Goal: Task Accomplishment & Management: Use online tool/utility

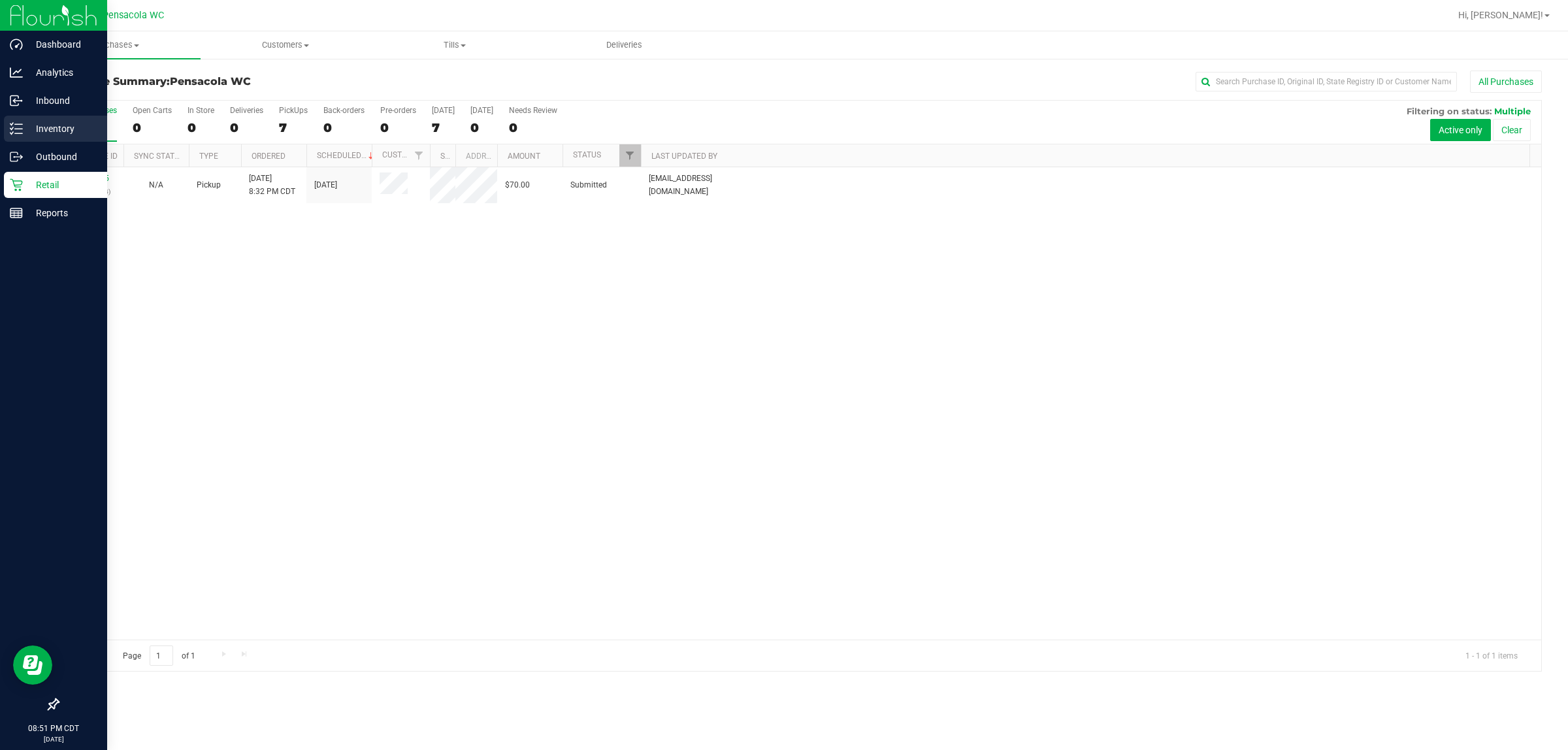
click at [53, 139] on div "Inventory" at bounding box center [55, 129] width 103 height 26
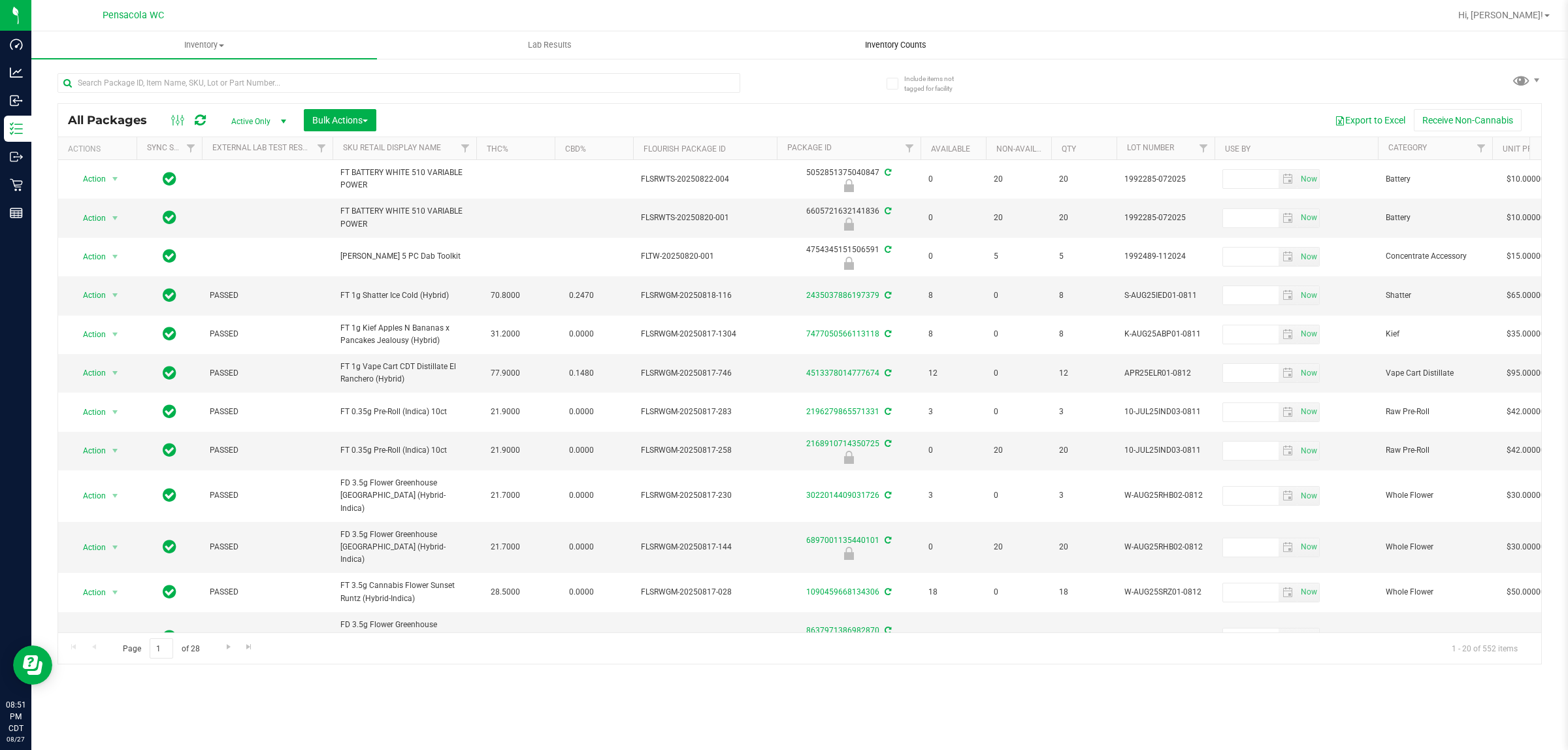
click at [783, 34] on uib-tab-heading "Inventory Counts" at bounding box center [895, 45] width 344 height 26
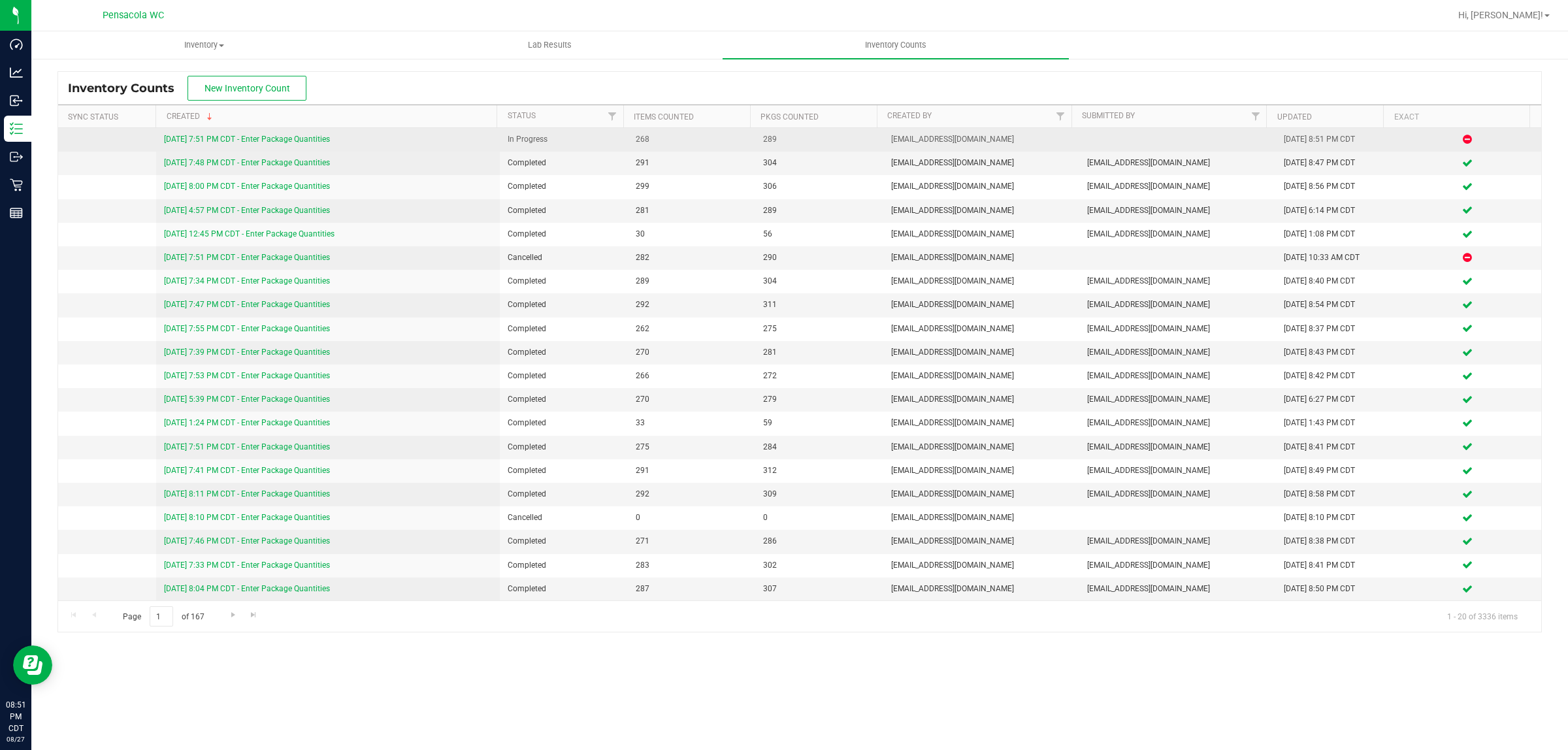
click at [228, 141] on link "8/27/25 7:51 PM CDT - Enter Package Quantities" at bounding box center [247, 139] width 166 height 9
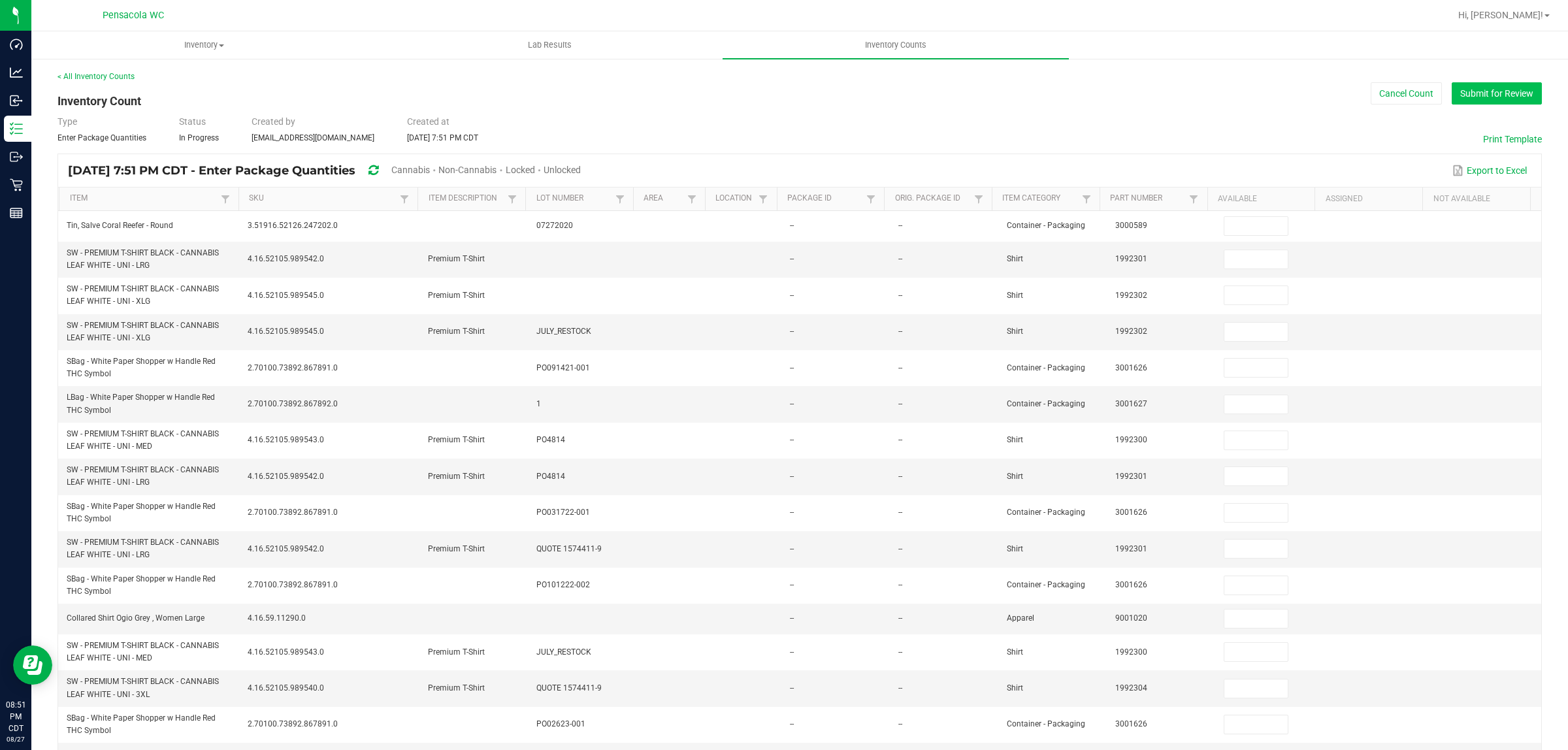
click at [783, 104] on button "Submit for Review" at bounding box center [1497, 93] width 90 height 22
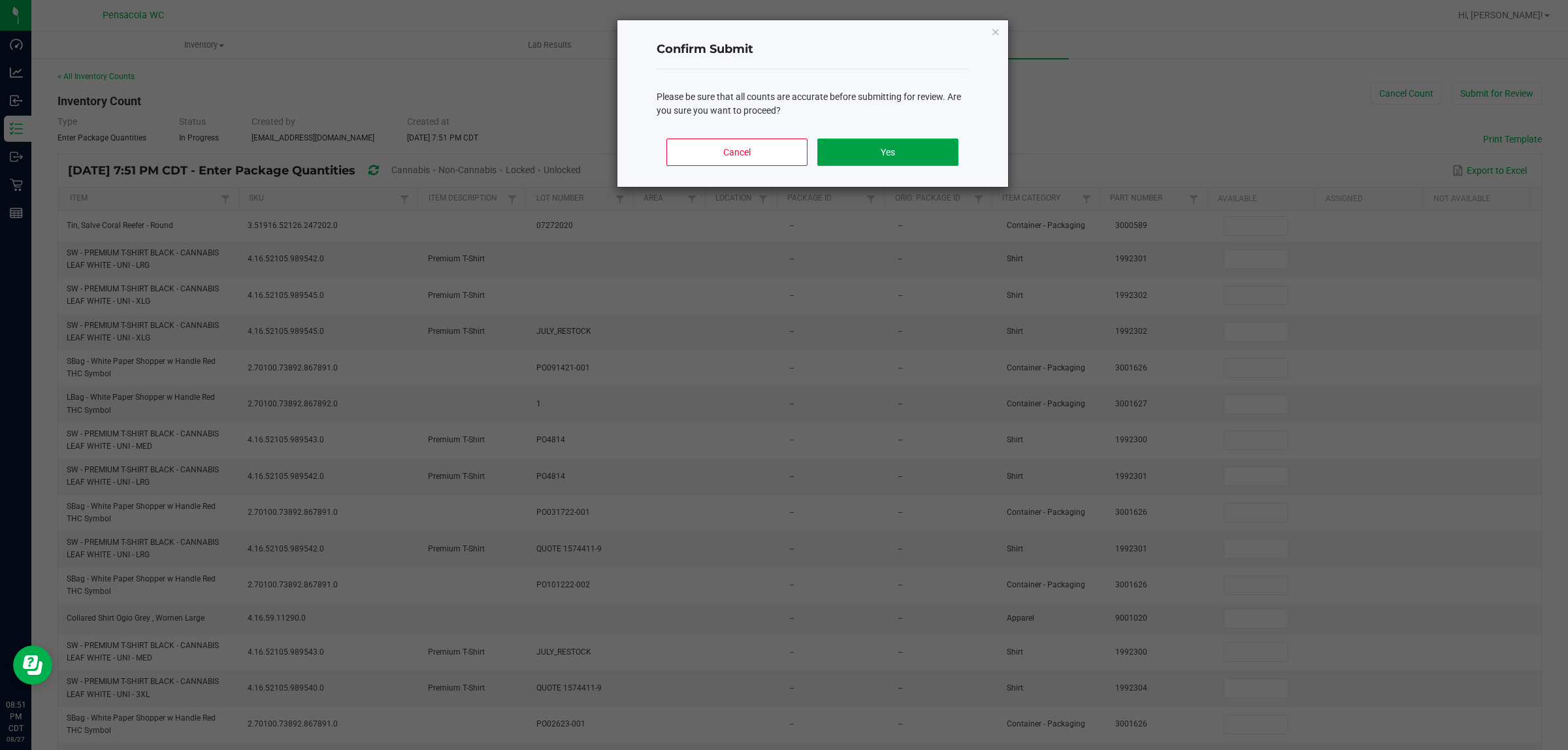
click at [783, 151] on button "Yes" at bounding box center [888, 152] width 141 height 28
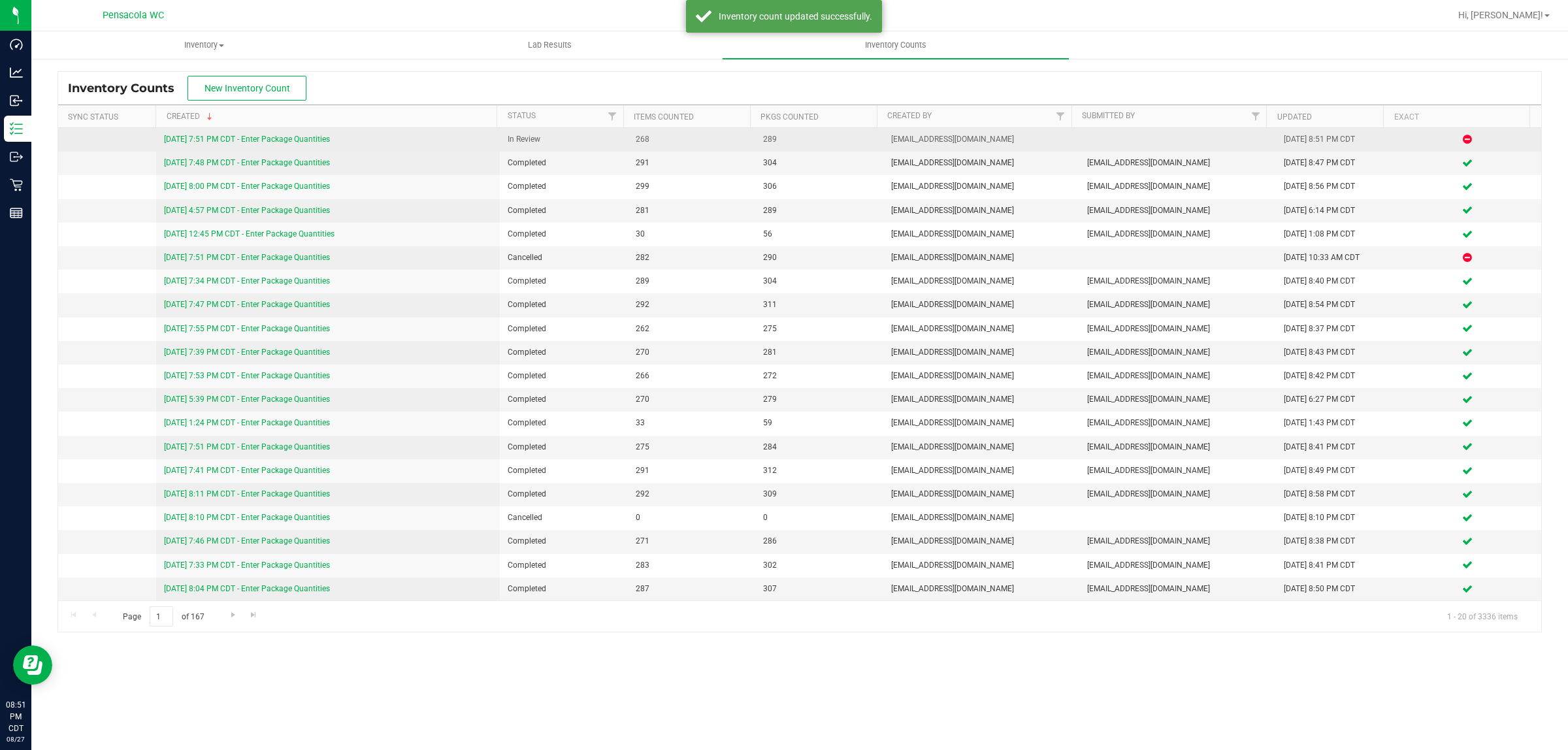
click at [217, 137] on link "8/27/25 7:51 PM CDT - Enter Package Quantities" at bounding box center [247, 139] width 166 height 9
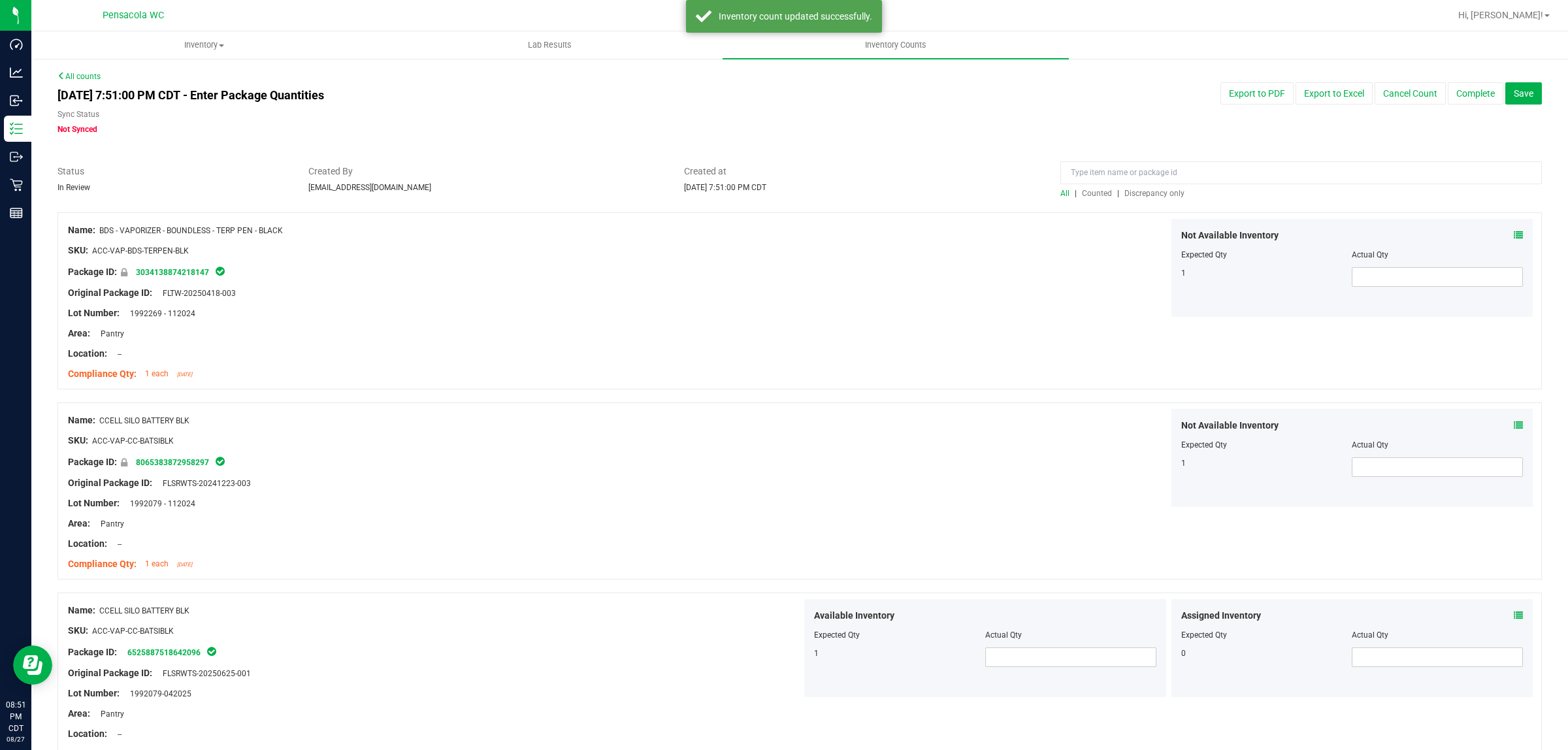
click at [783, 189] on span "Discrepancy only" at bounding box center [1154, 193] width 60 height 9
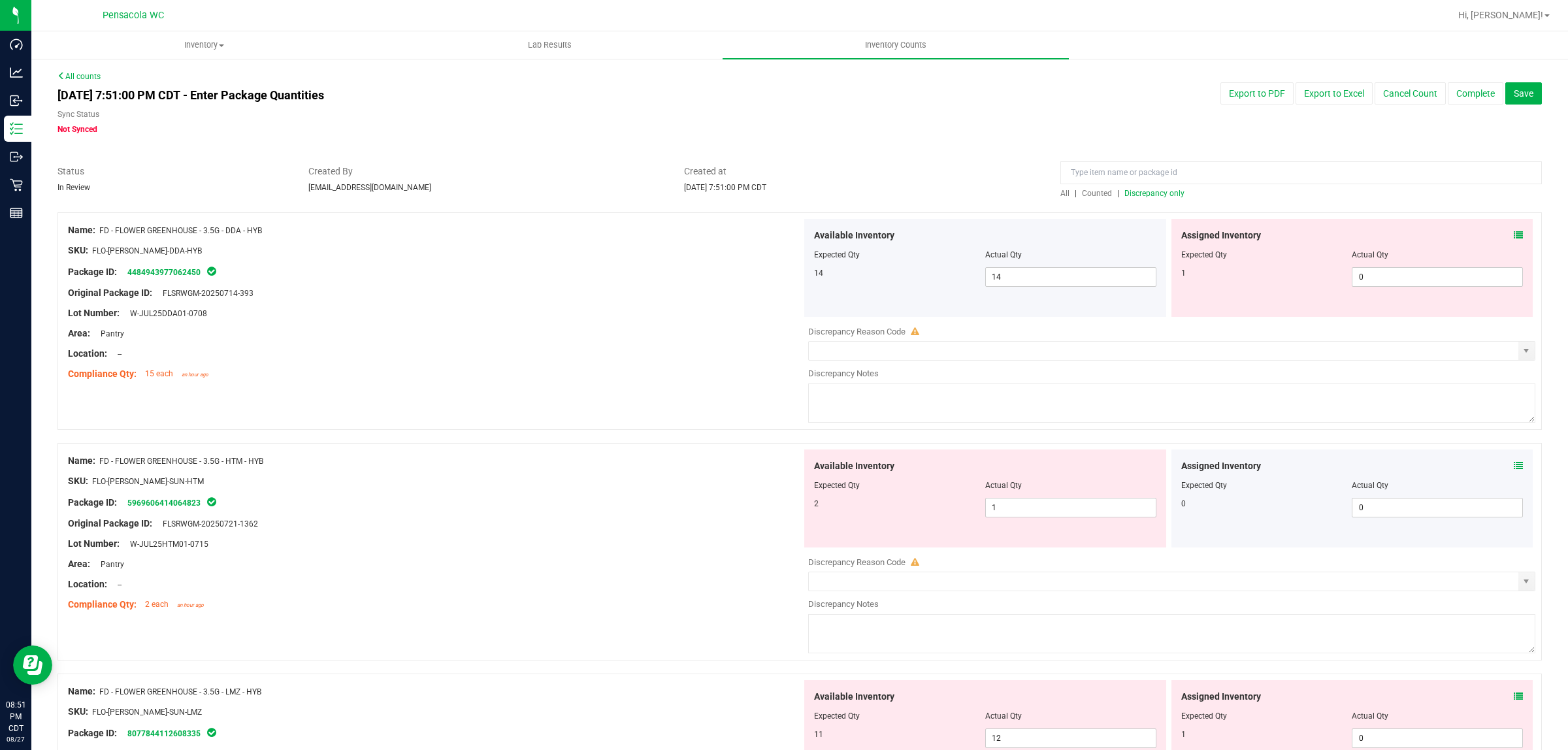
click at [783, 230] on icon at bounding box center [1519, 235] width 9 height 9
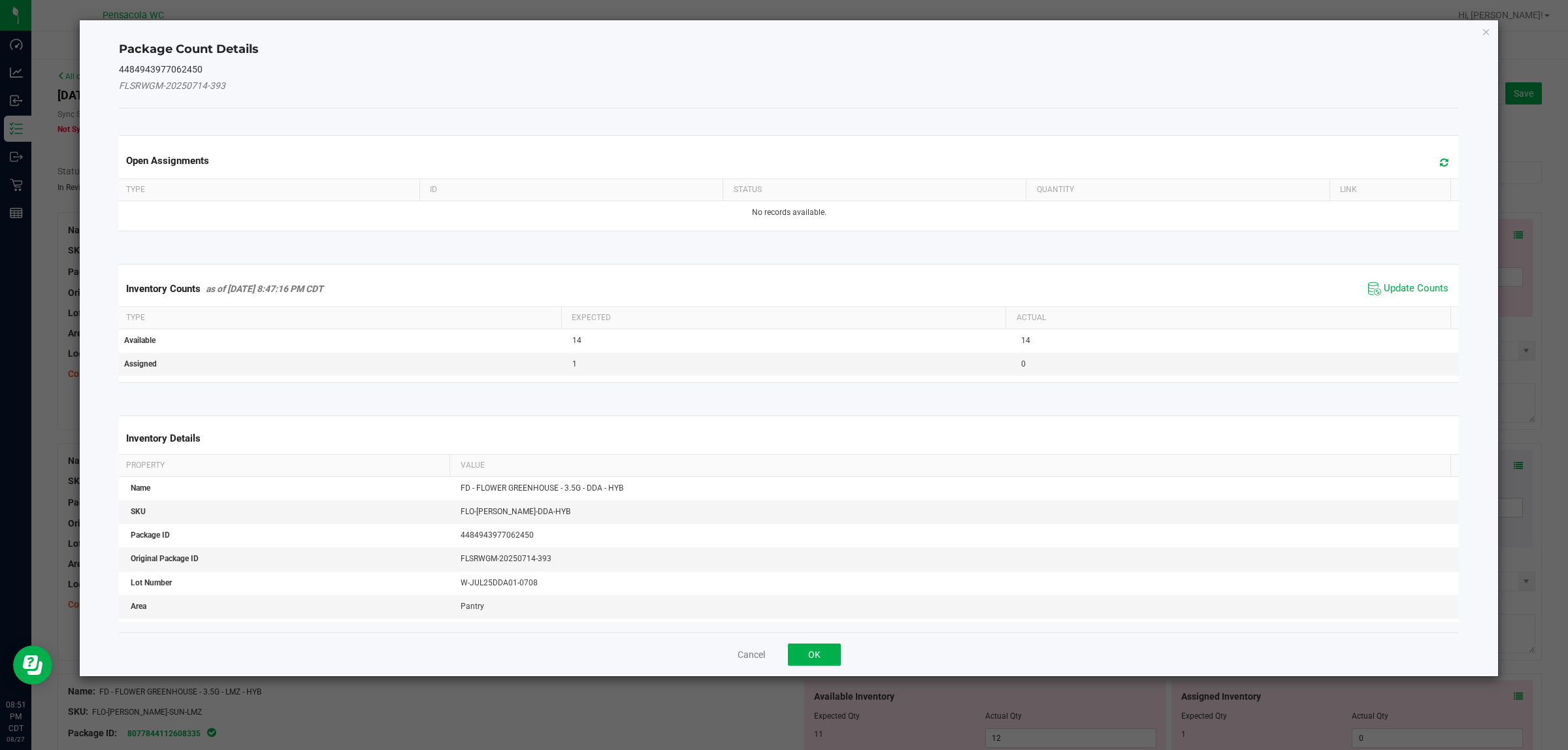
click at [783, 273] on div "Inventory Counts as of Aug 27, 2025 8:47:16 PM CDT Update Counts" at bounding box center [789, 289] width 1346 height 35
click at [783, 278] on div "Inventory Counts as of Aug 27, 2025 8:47:16 PM CDT Update Counts" at bounding box center [789, 289] width 1346 height 35
click at [783, 285] on span "Update Counts" at bounding box center [1416, 288] width 65 height 13
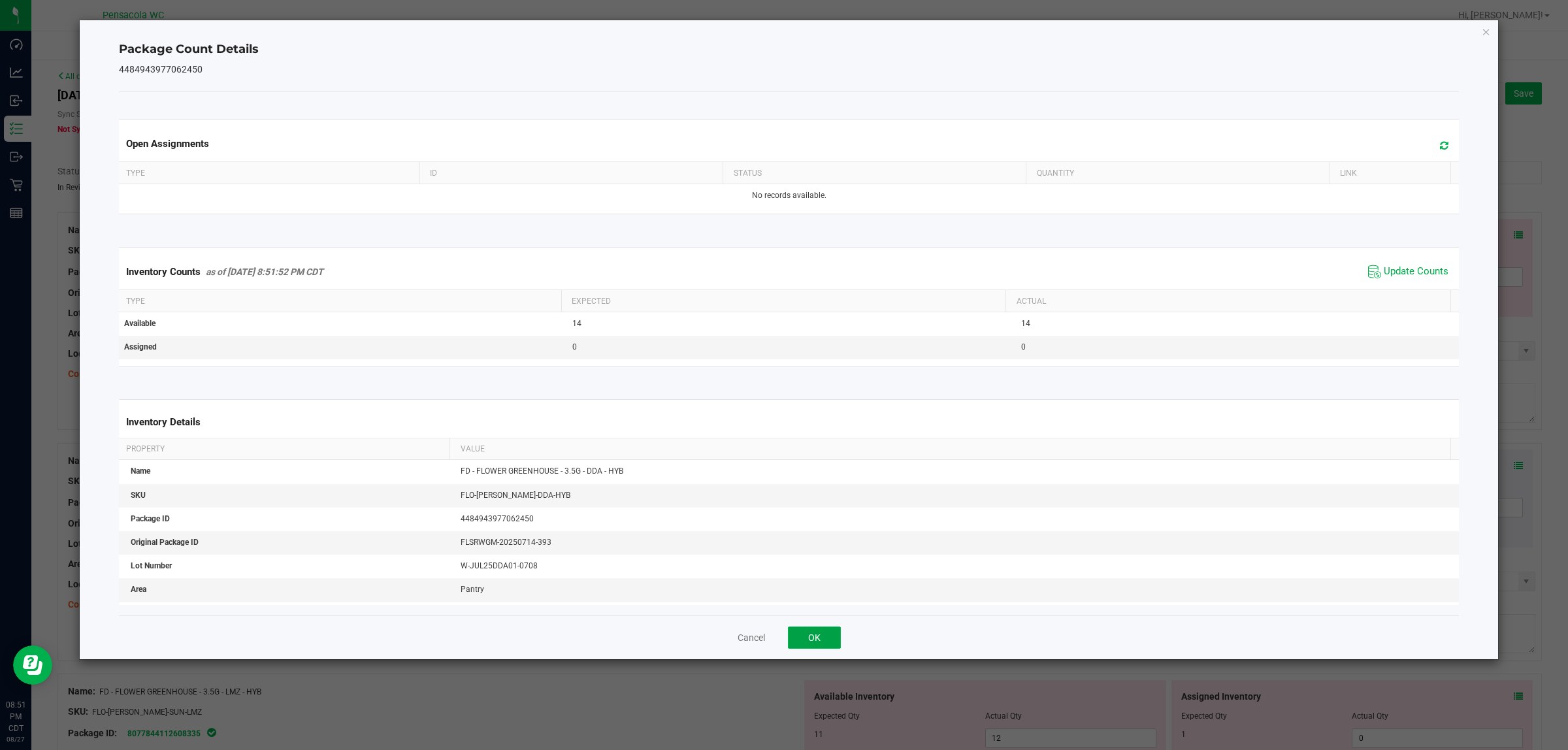
click at [783, 629] on button "OK" at bounding box center [814, 637] width 53 height 22
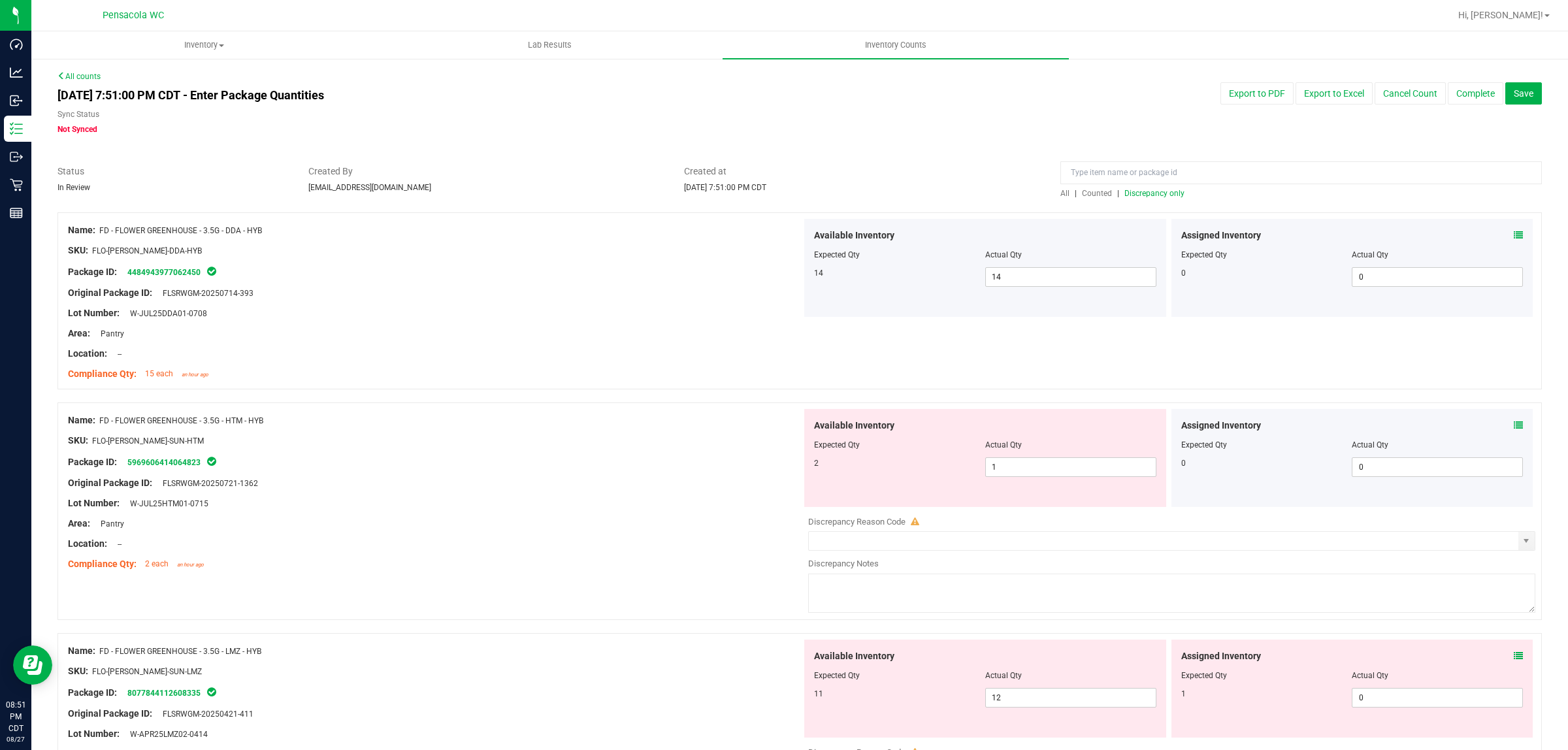
click at [783, 422] on icon at bounding box center [1519, 425] width 9 height 9
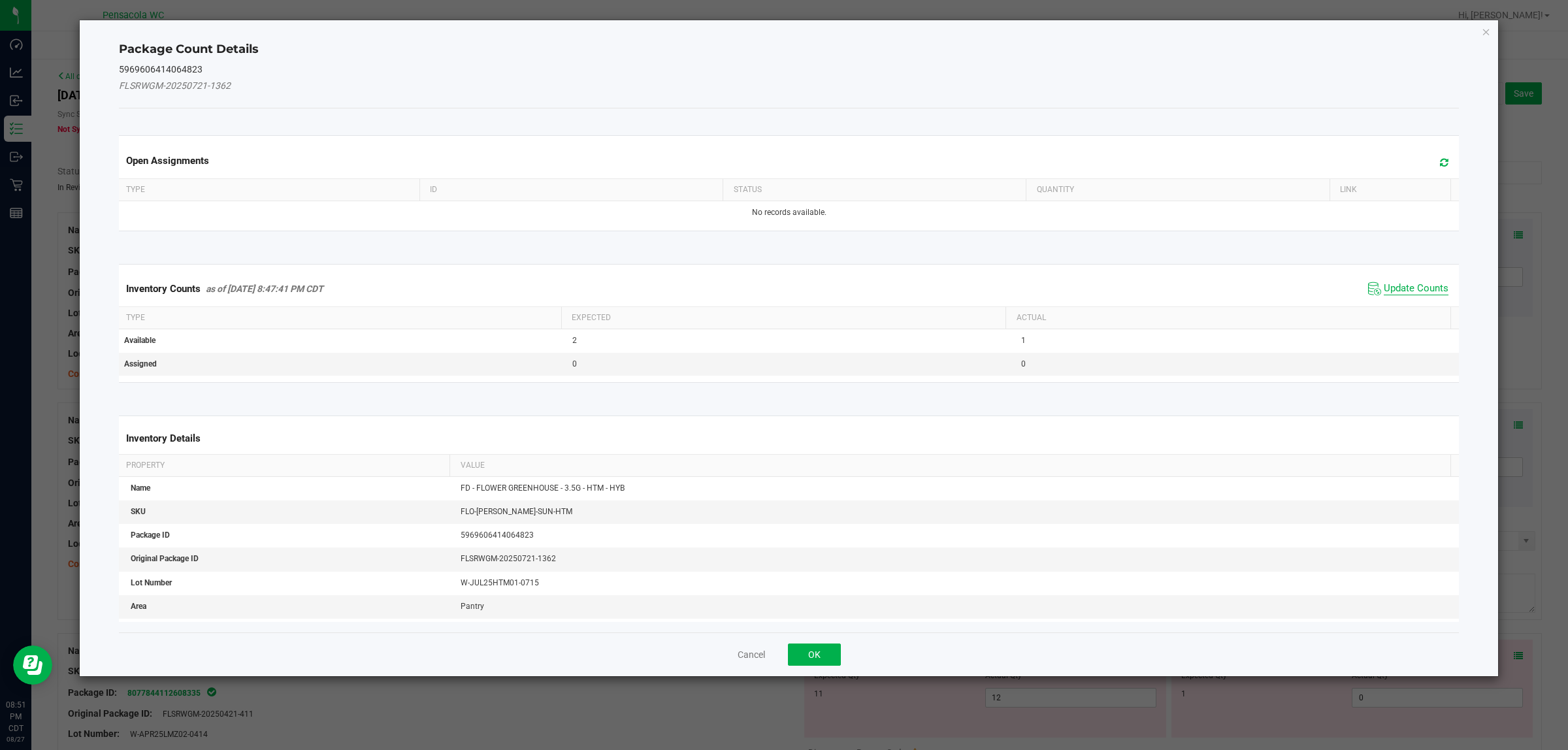
click at [783, 292] on span "Update Counts" at bounding box center [1416, 288] width 65 height 13
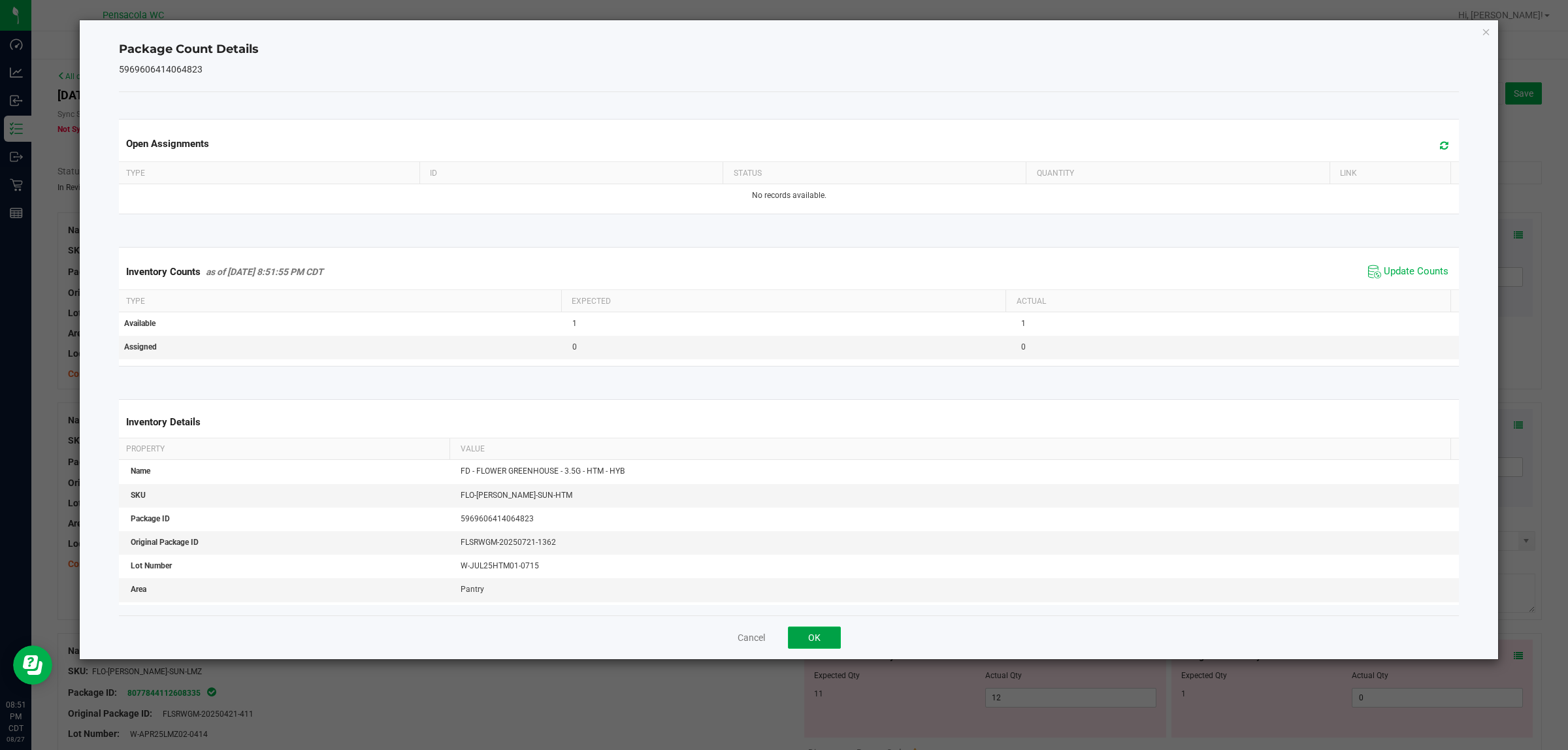
drag, startPoint x: 828, startPoint y: 634, endPoint x: 1008, endPoint y: 547, distance: 199.9
click at [783, 634] on button "OK" at bounding box center [814, 637] width 53 height 22
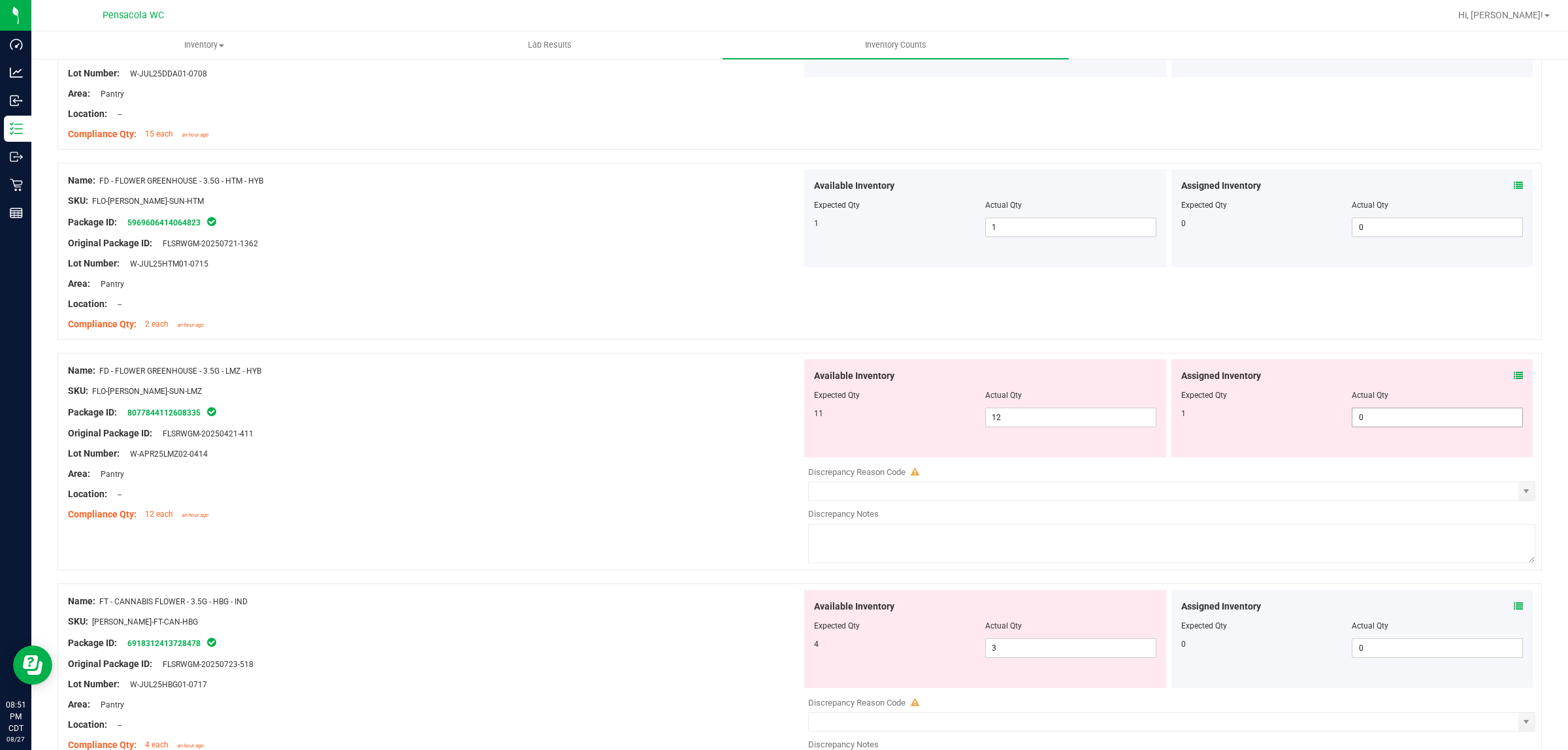
scroll to position [245, 0]
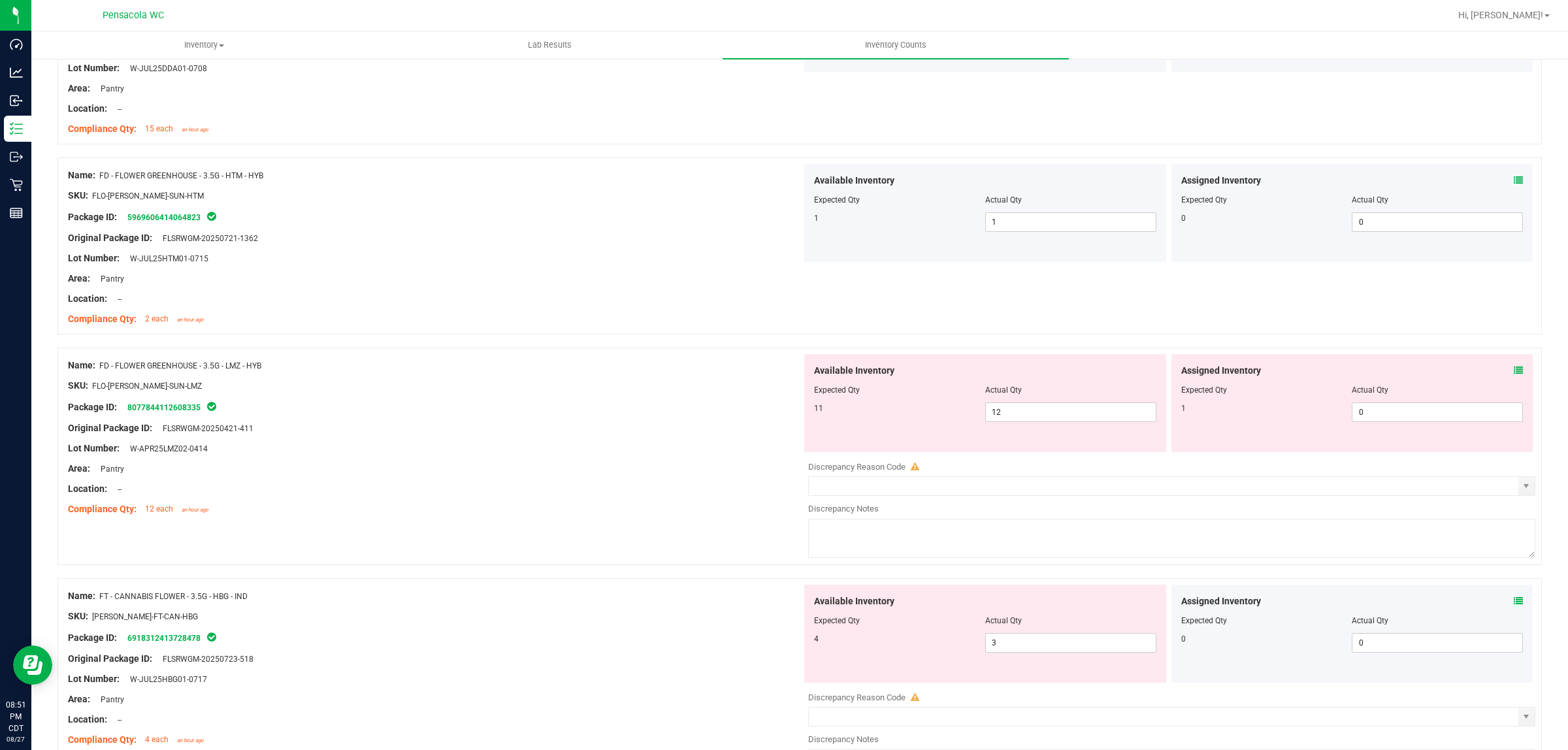
click at [783, 370] on icon at bounding box center [1519, 370] width 9 height 9
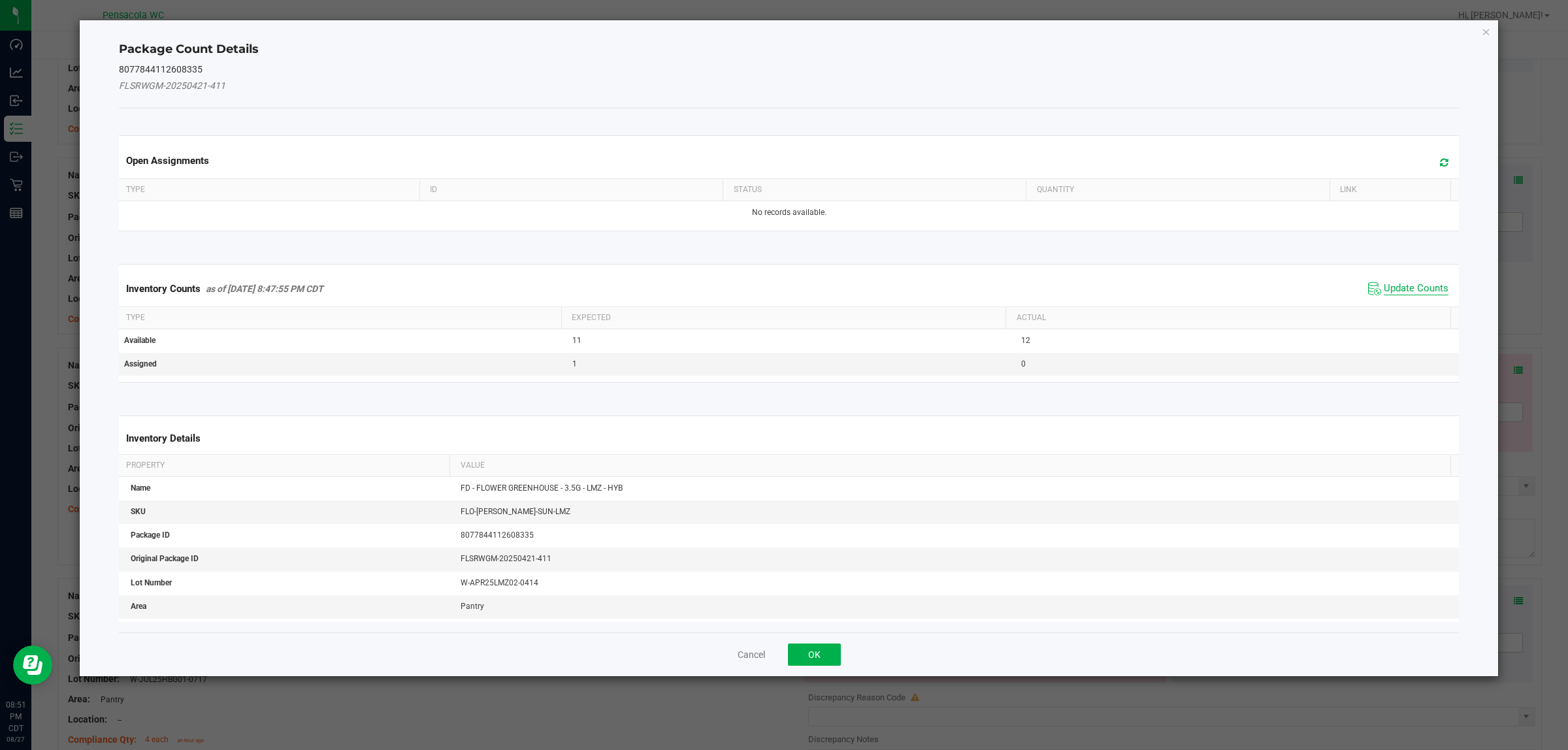
click at [783, 289] on span "Update Counts" at bounding box center [1416, 288] width 65 height 13
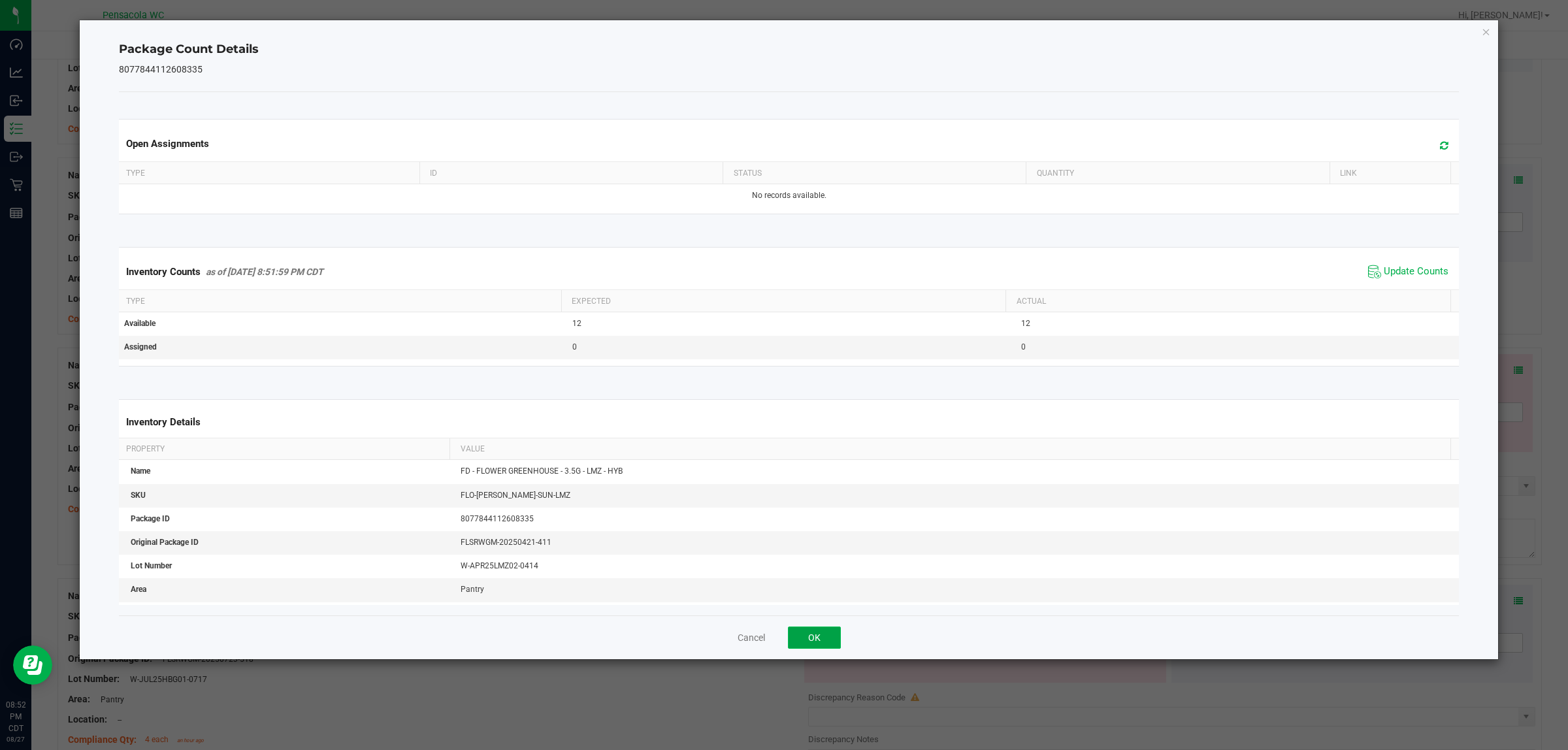
click at [783, 638] on button "OK" at bounding box center [814, 637] width 53 height 22
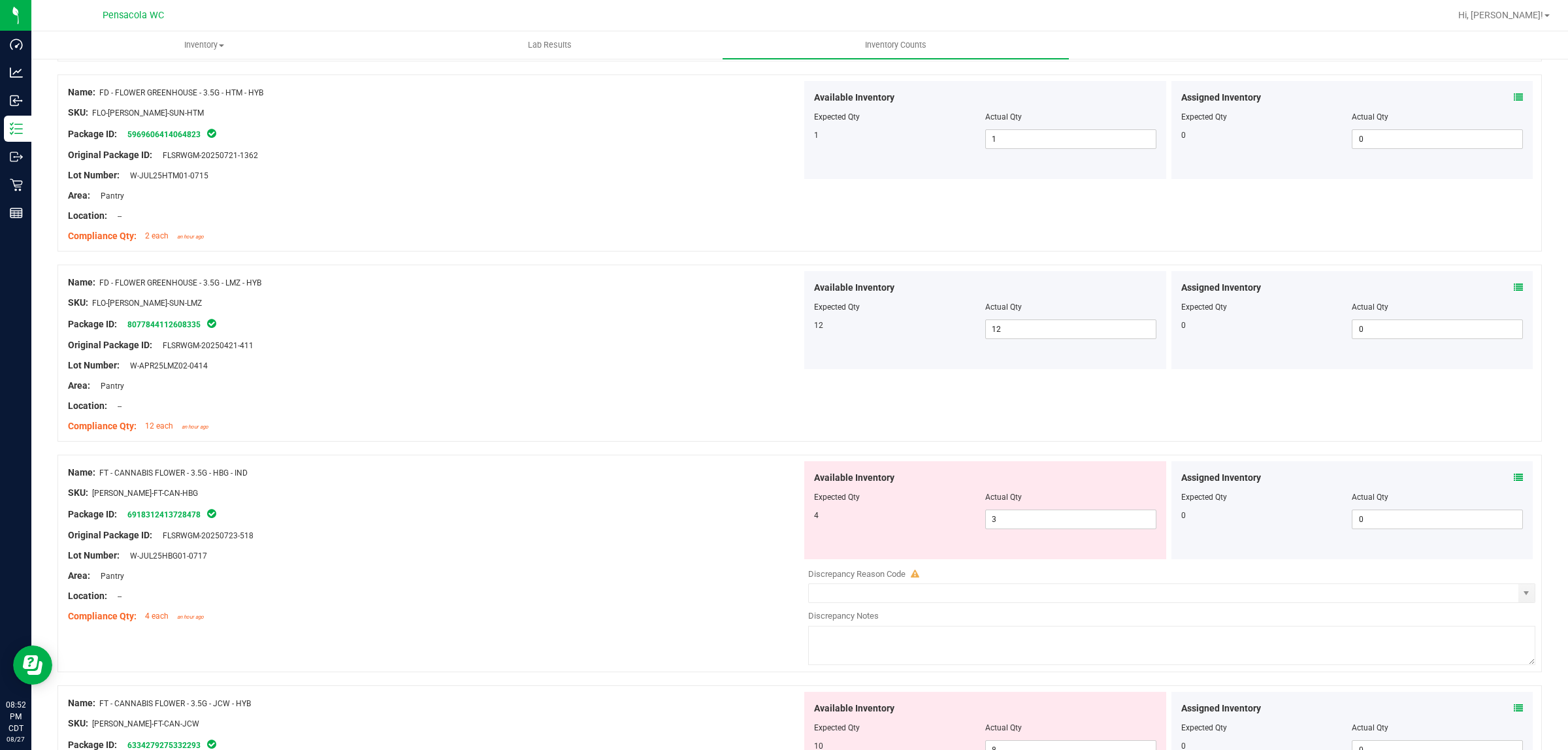
scroll to position [408, 0]
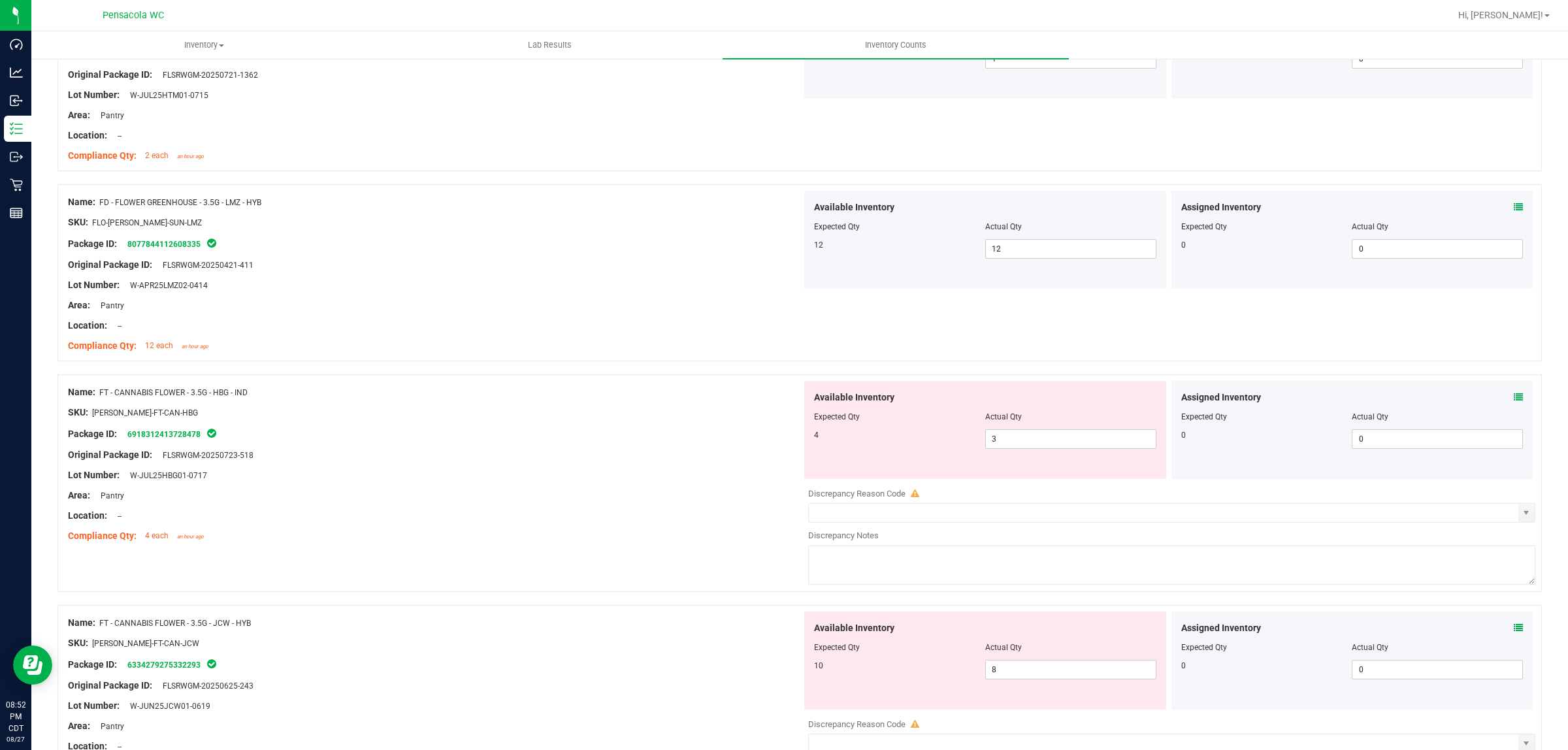
click at [783, 393] on icon at bounding box center [1519, 397] width 9 height 9
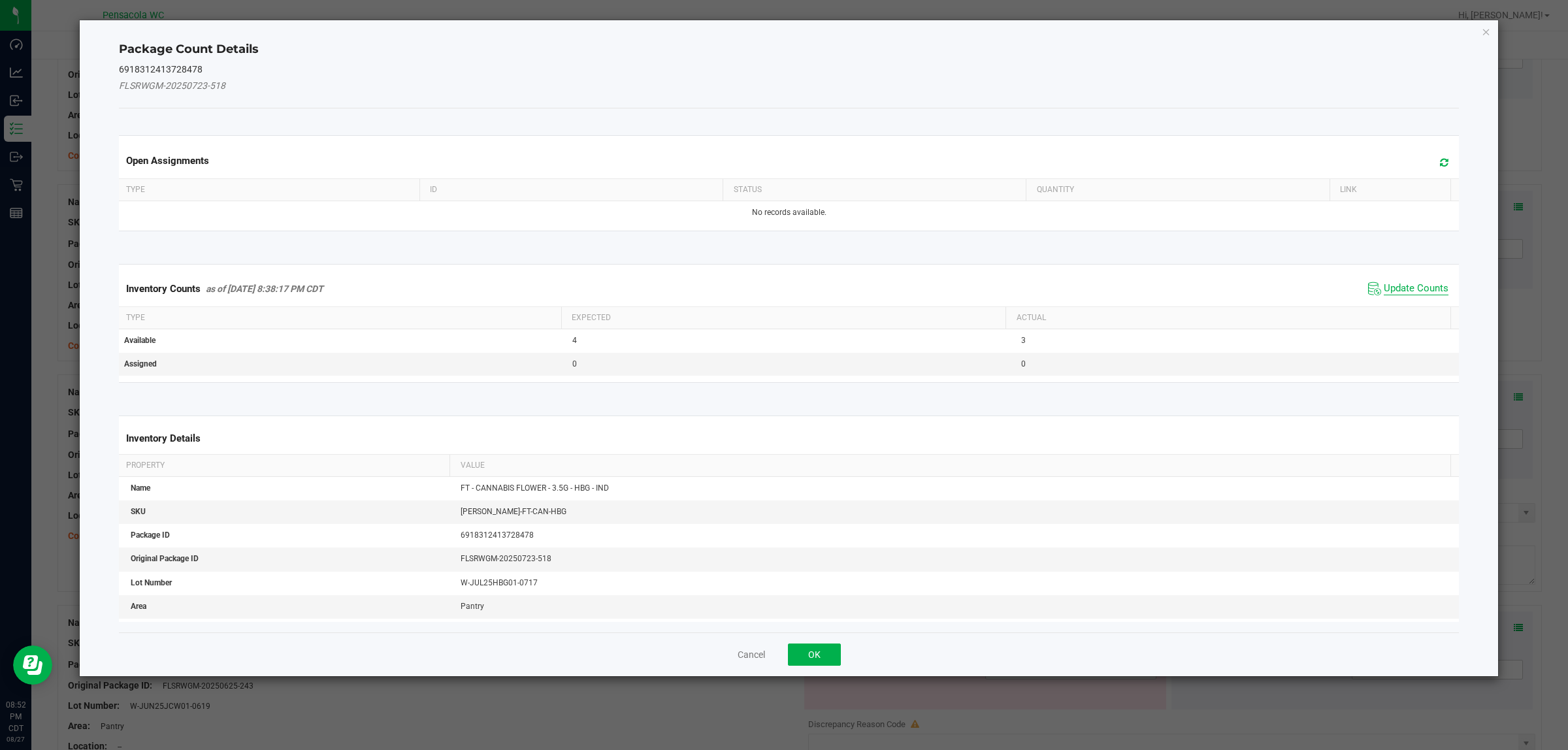
click at [783, 291] on span "Update Counts" at bounding box center [1416, 288] width 65 height 13
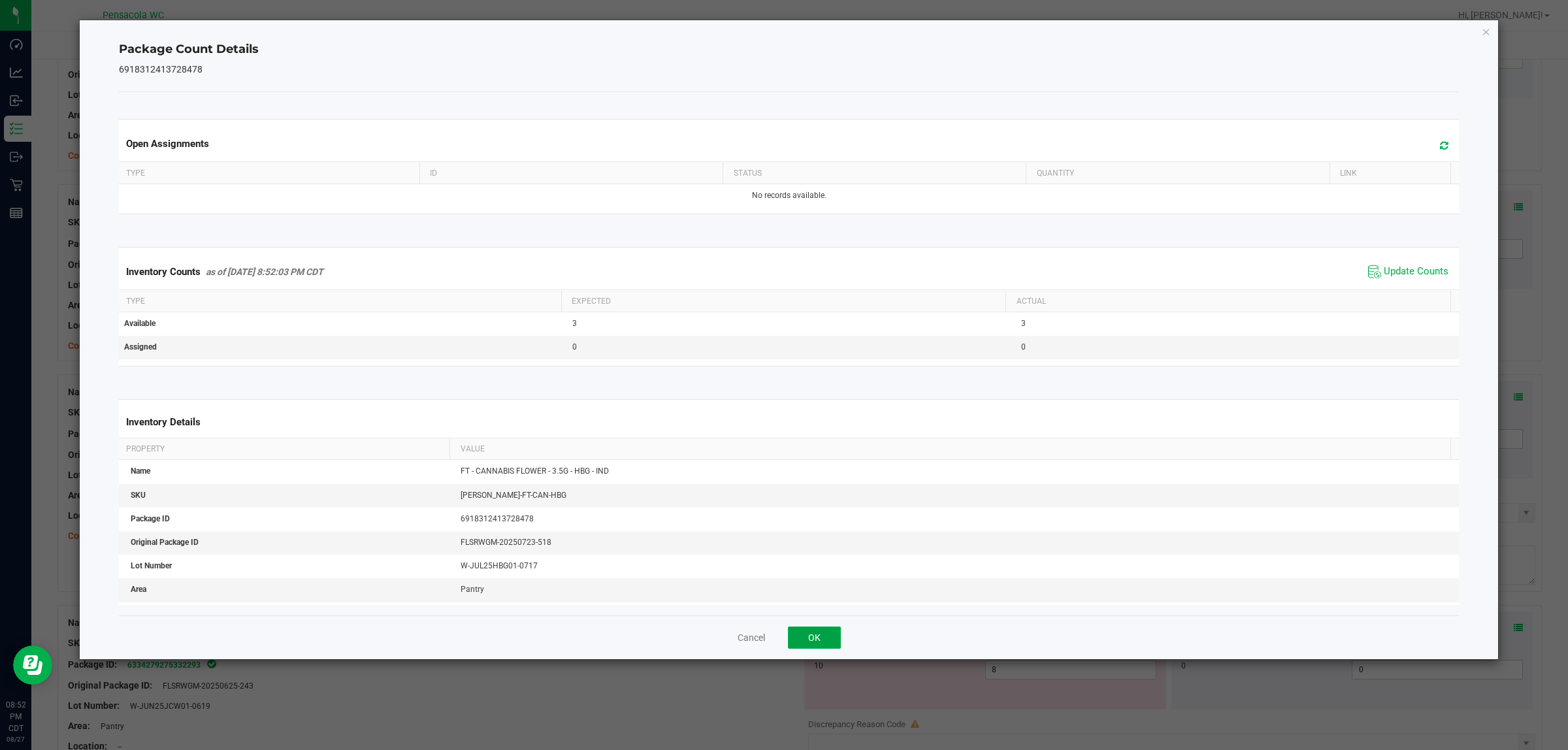
drag, startPoint x: 806, startPoint y: 639, endPoint x: 827, endPoint y: 639, distance: 21.0
click at [783, 639] on button "OK" at bounding box center [814, 637] width 53 height 22
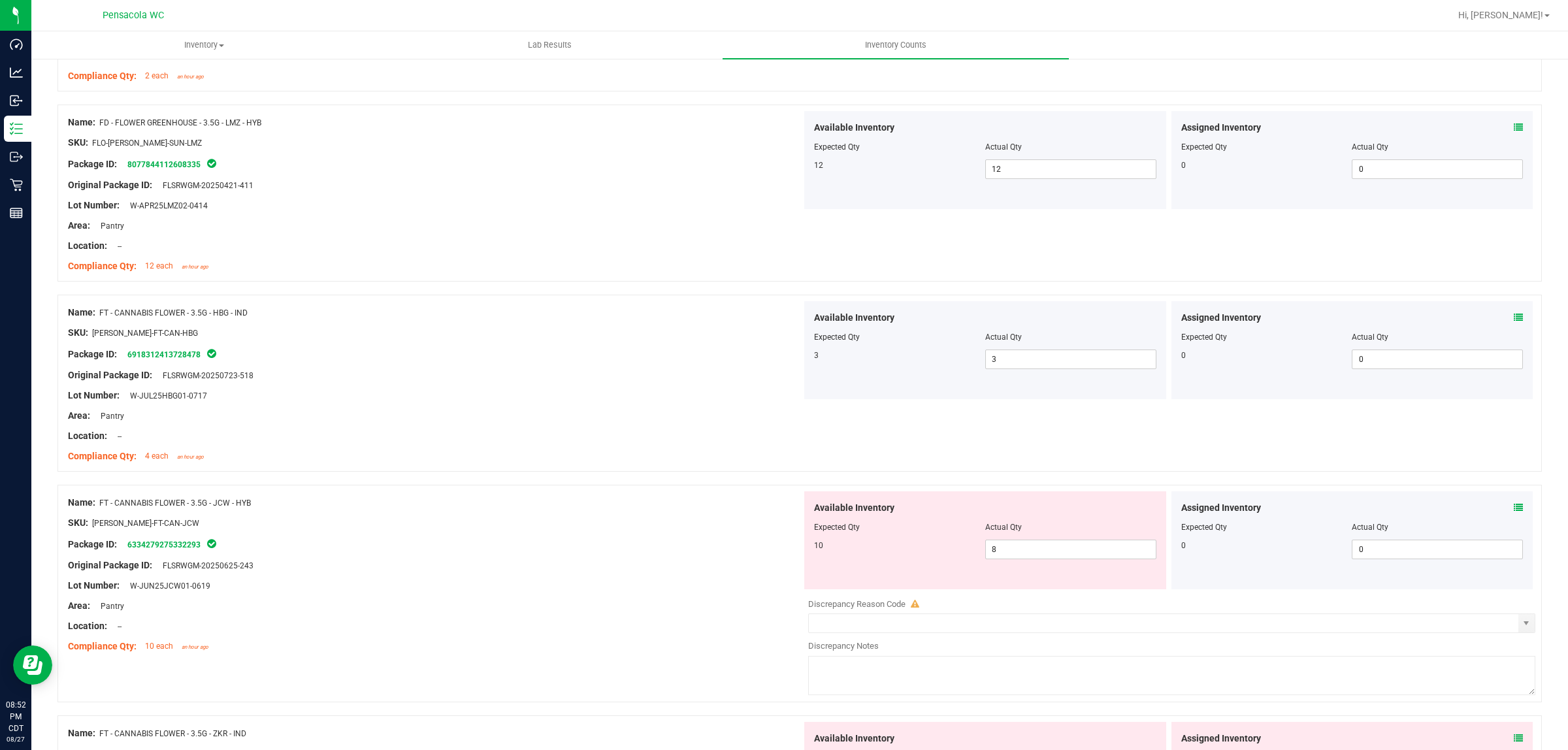
scroll to position [653, 0]
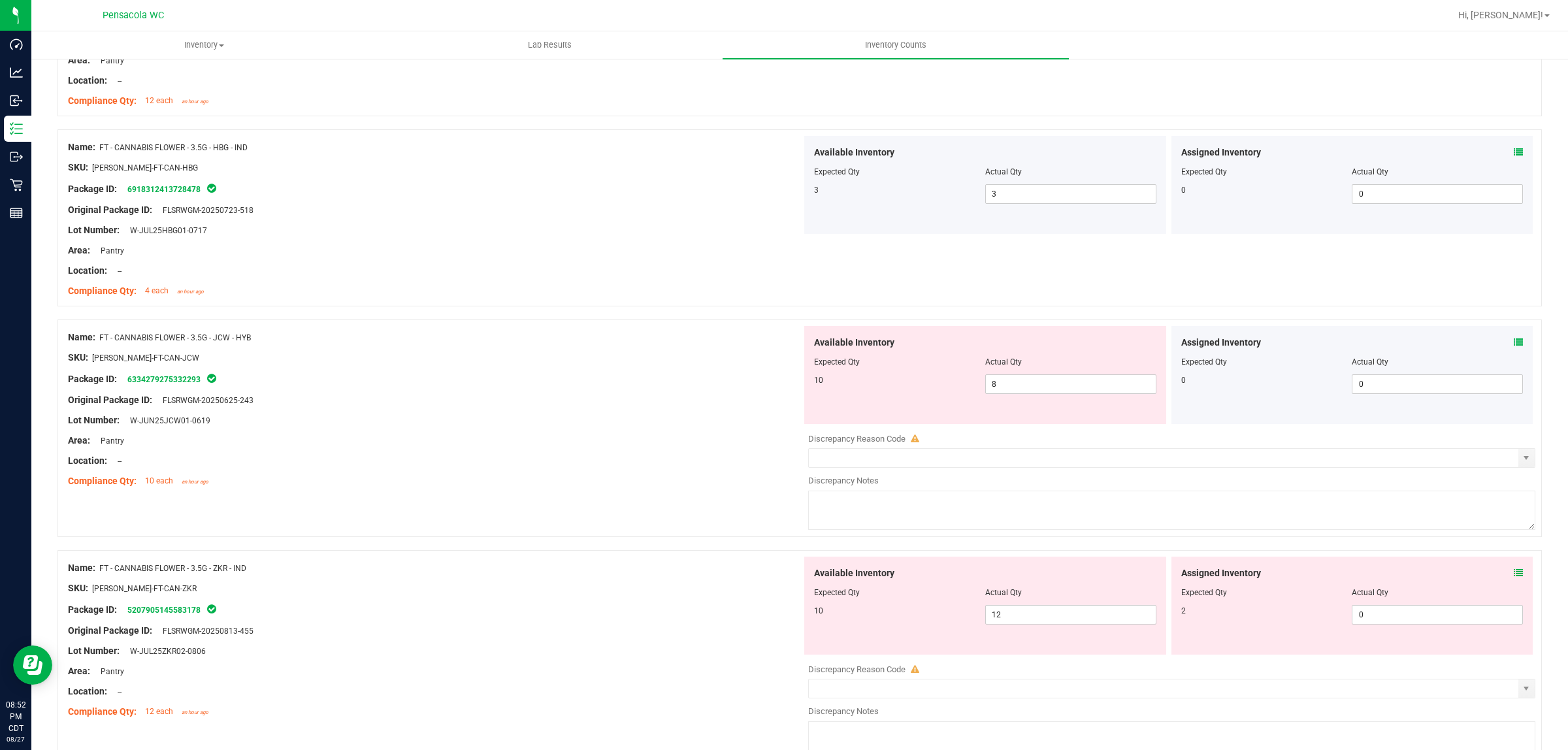
click at [783, 343] on icon at bounding box center [1519, 343] width 9 height 9
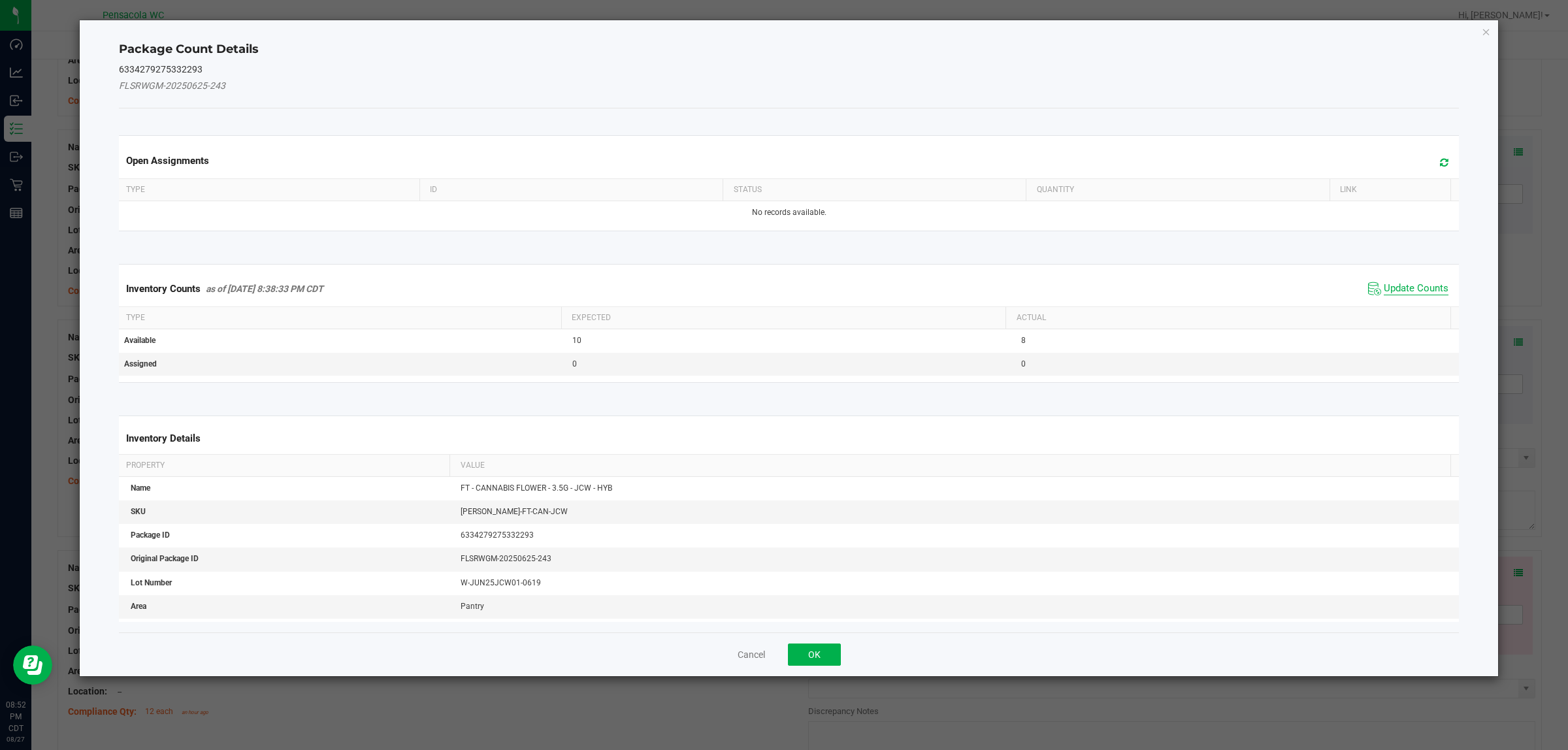
click at [783, 284] on span "Update Counts" at bounding box center [1416, 288] width 65 height 13
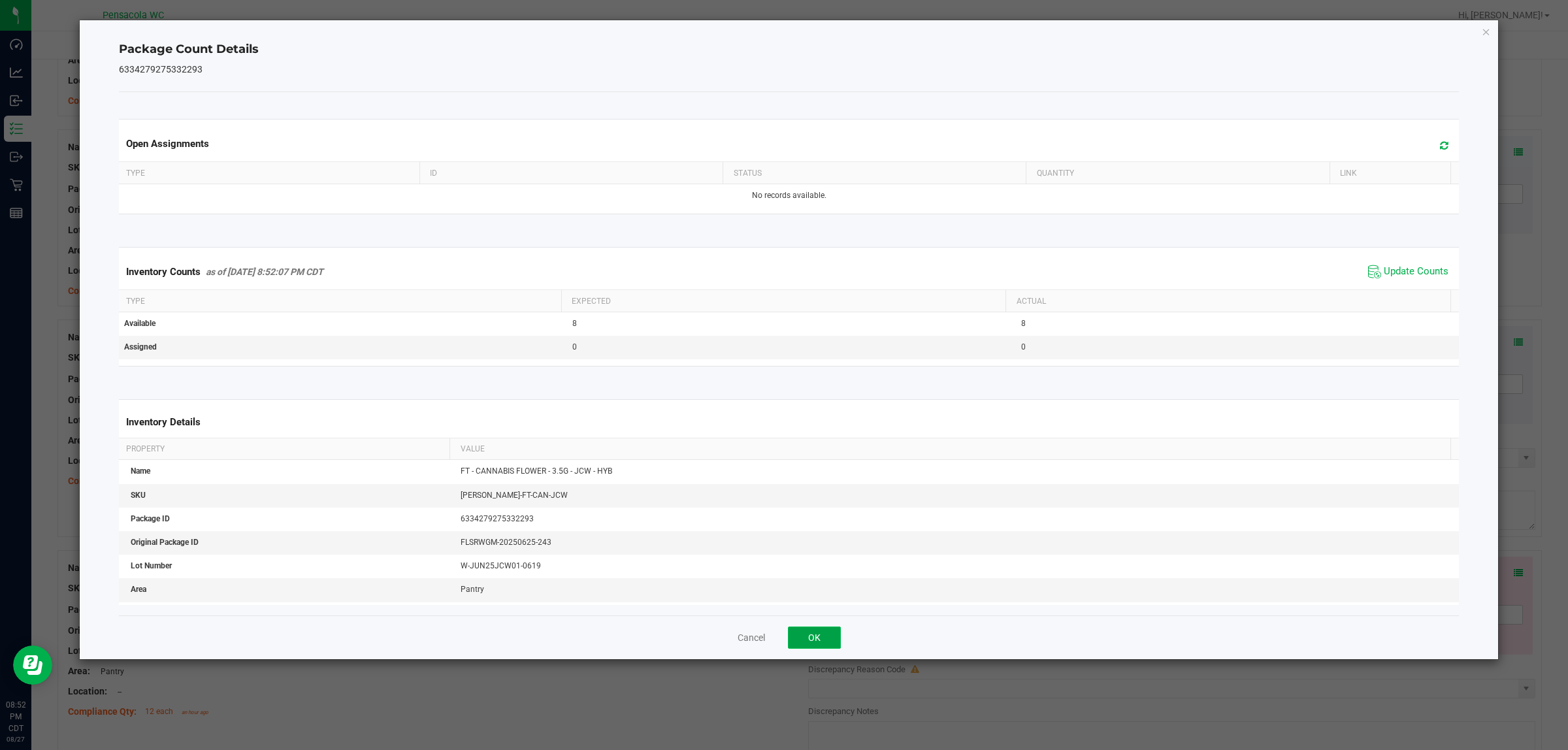
click at [783, 637] on button "OK" at bounding box center [814, 637] width 53 height 22
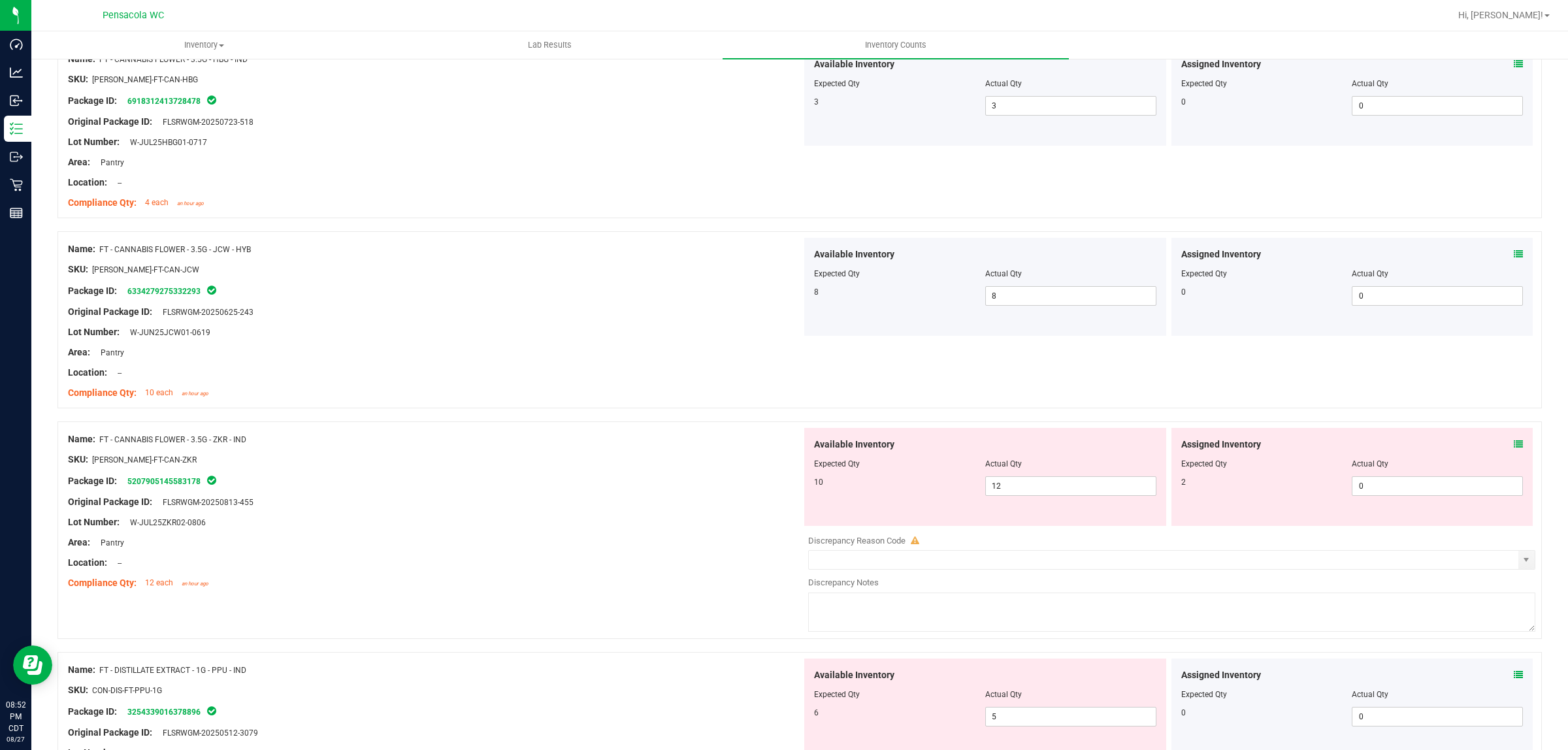
scroll to position [817, 0]
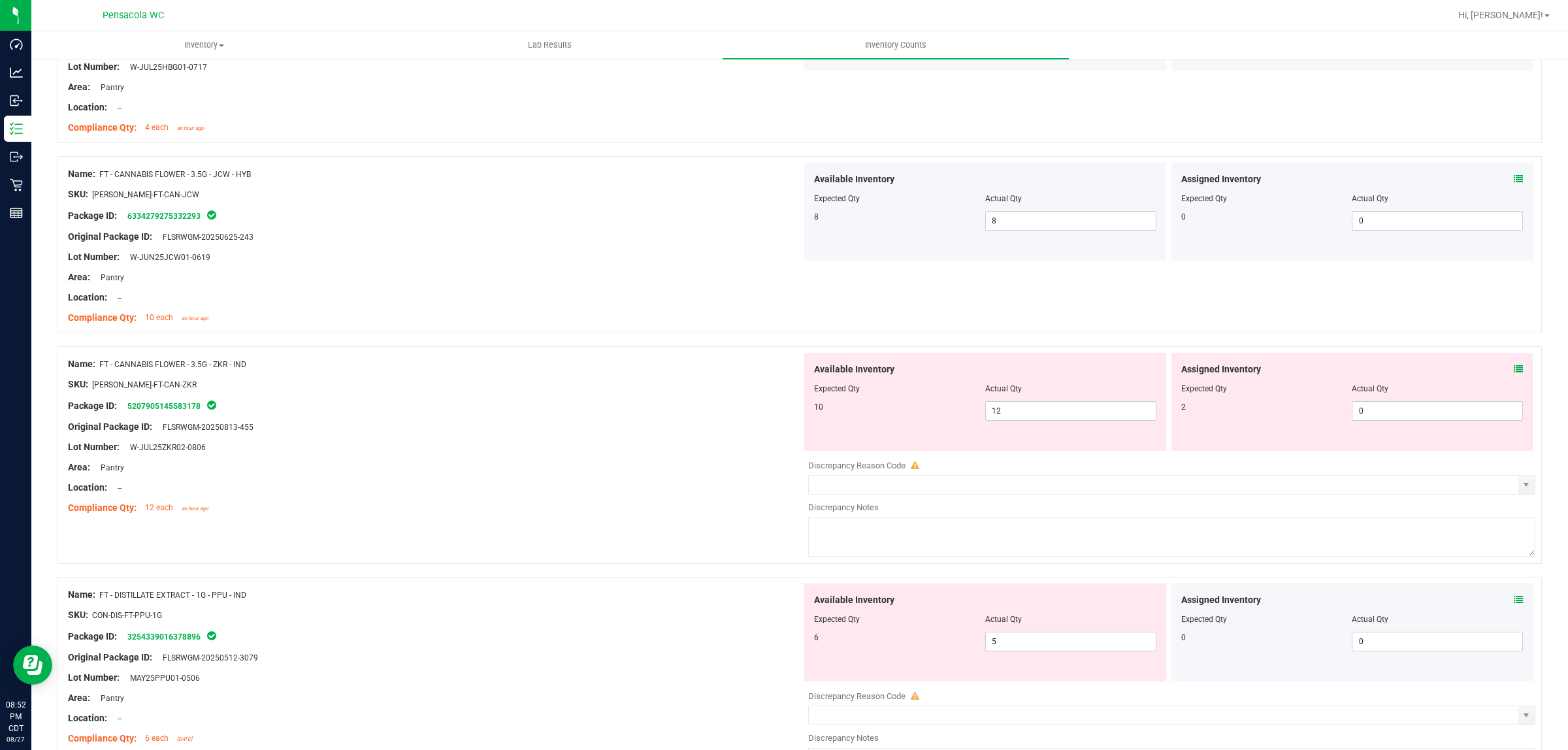
click at [783, 369] on icon at bounding box center [1519, 369] width 9 height 9
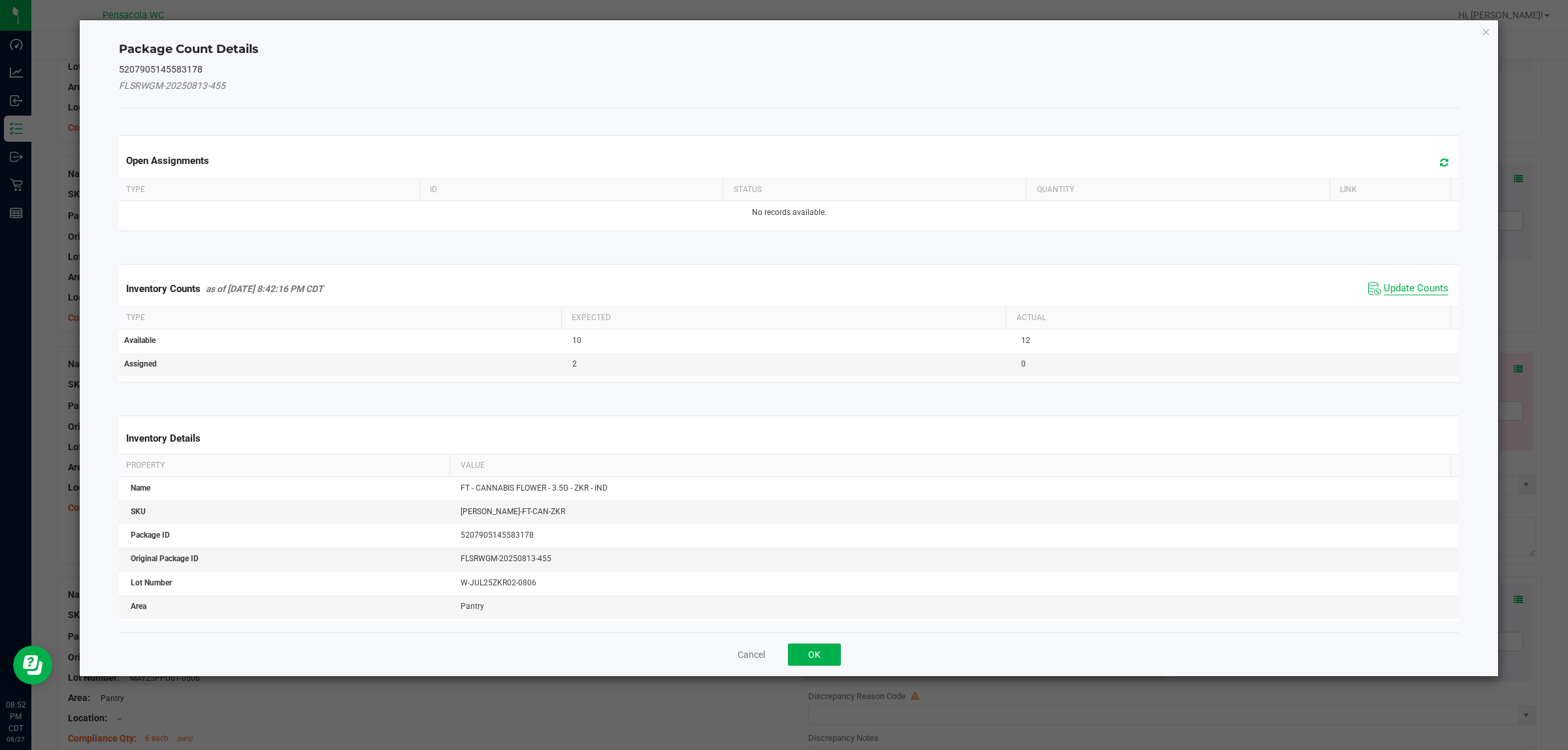
click at [783, 287] on span "Update Counts" at bounding box center [1416, 288] width 65 height 13
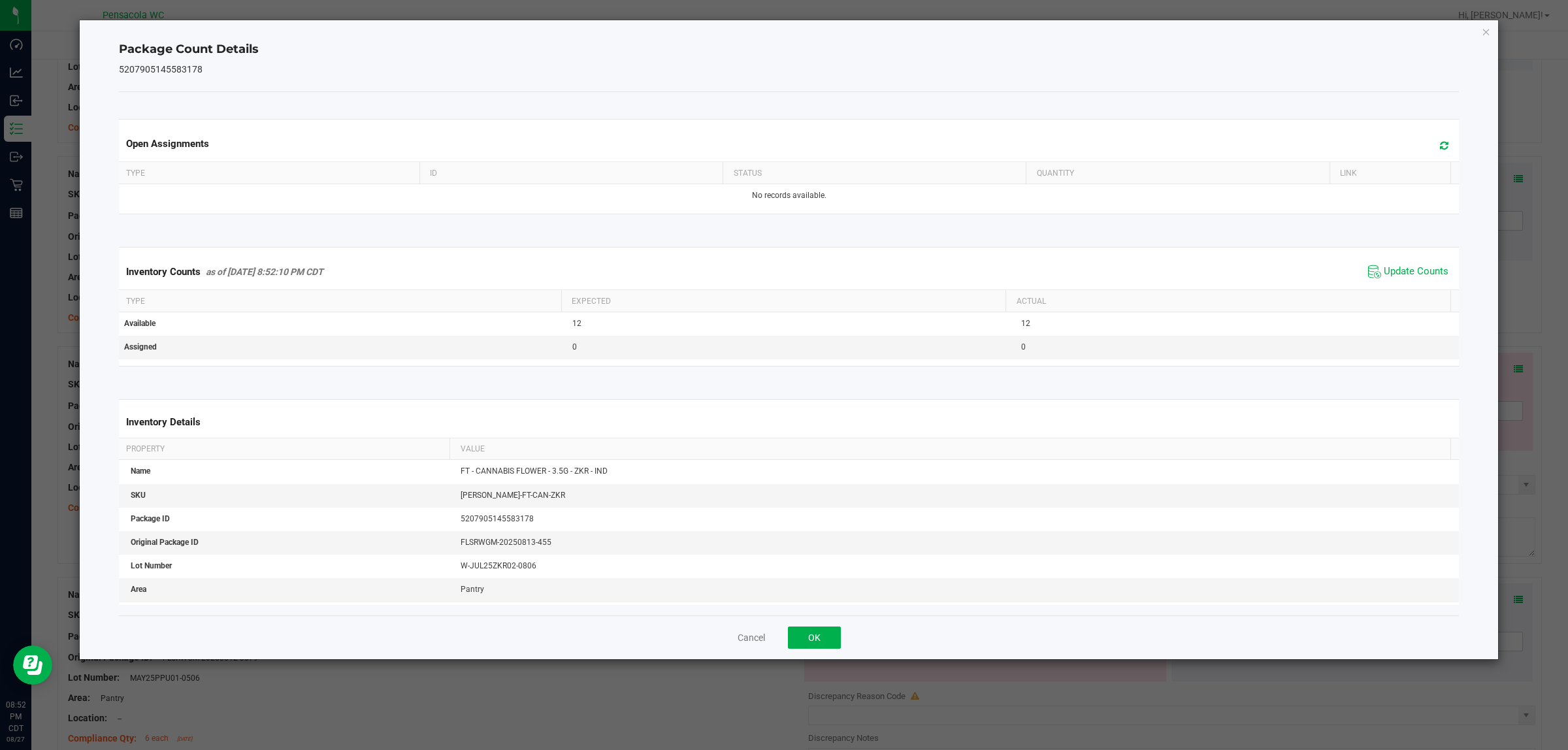
click at [783, 623] on div "Cancel OK" at bounding box center [789, 637] width 1341 height 44
click at [783, 623] on div "Cancel OK" at bounding box center [789, 637] width 1341 height 44
click at [783, 650] on div "Cancel OK" at bounding box center [789, 637] width 1341 height 44
click at [783, 635] on button "OK" at bounding box center [814, 637] width 53 height 22
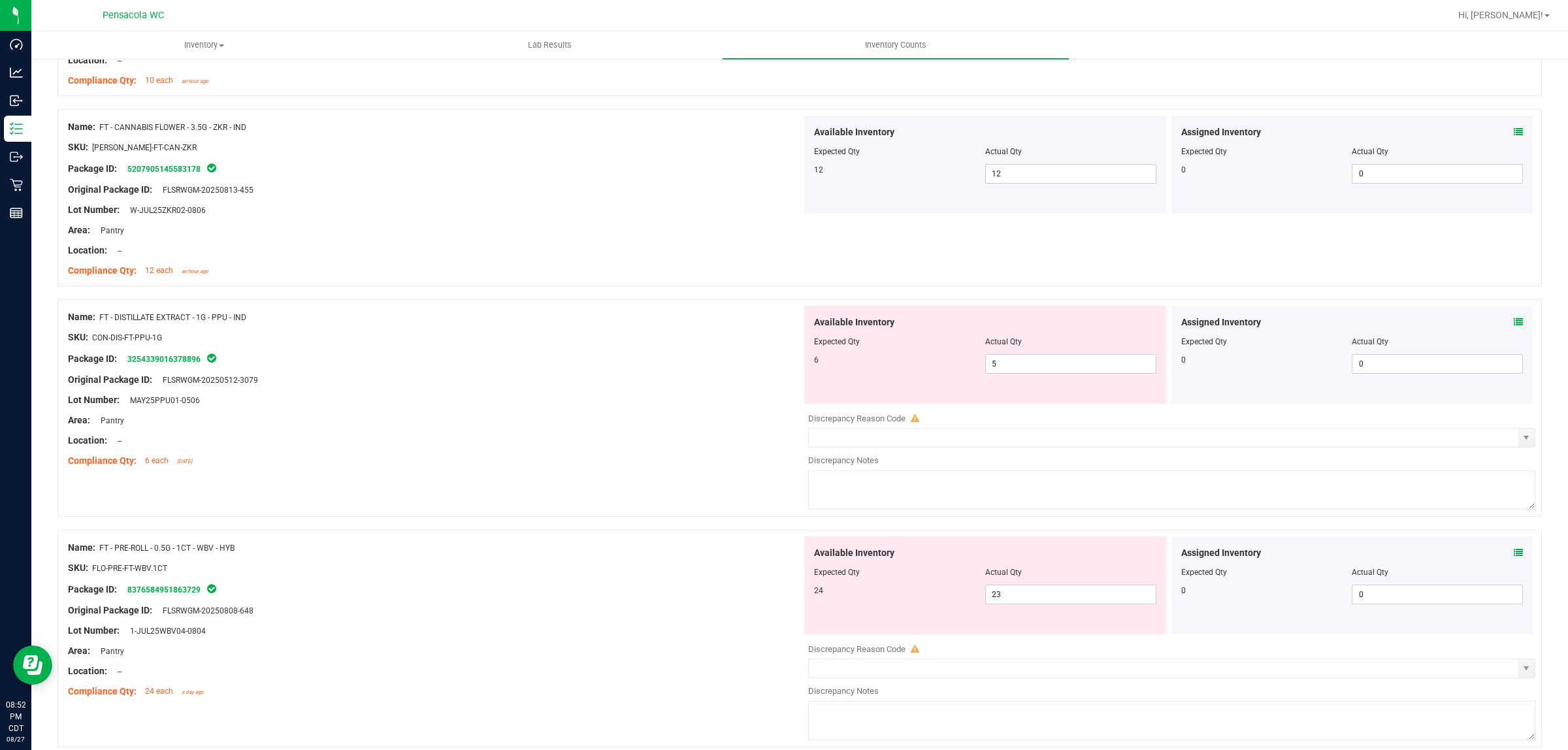
scroll to position [1061, 0]
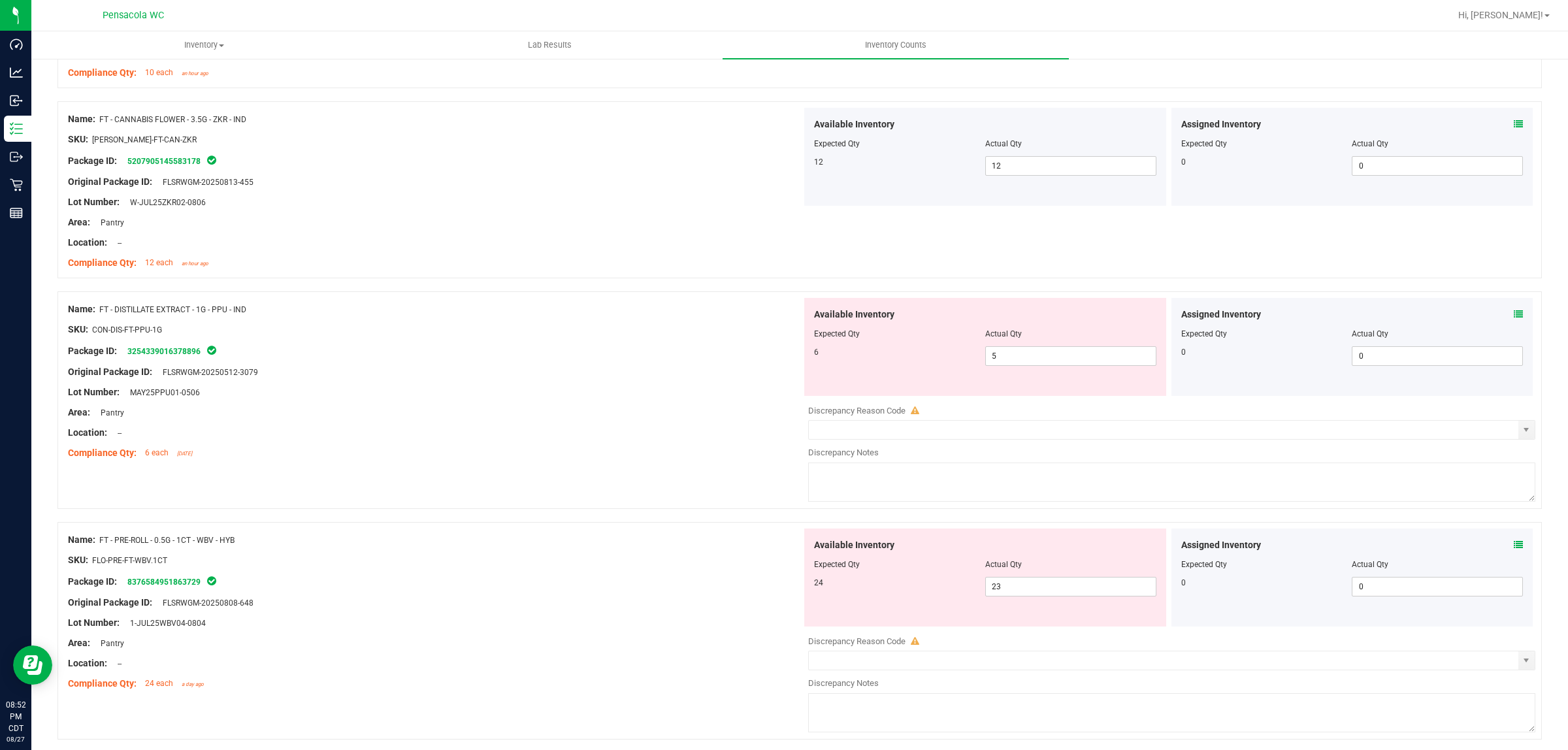
click at [783, 318] on icon at bounding box center [1519, 314] width 9 height 9
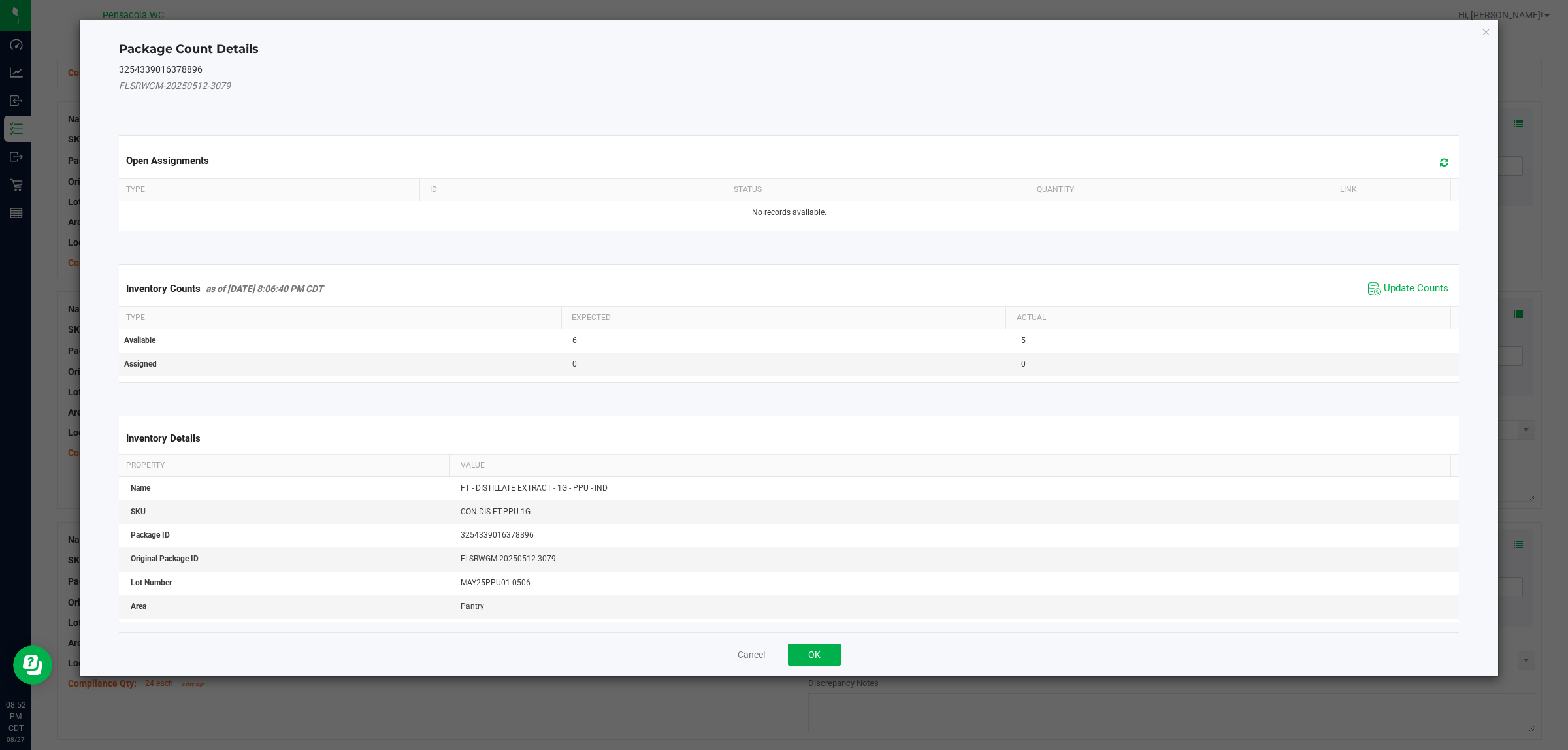
click at [783, 289] on span "Update Counts" at bounding box center [1416, 288] width 65 height 13
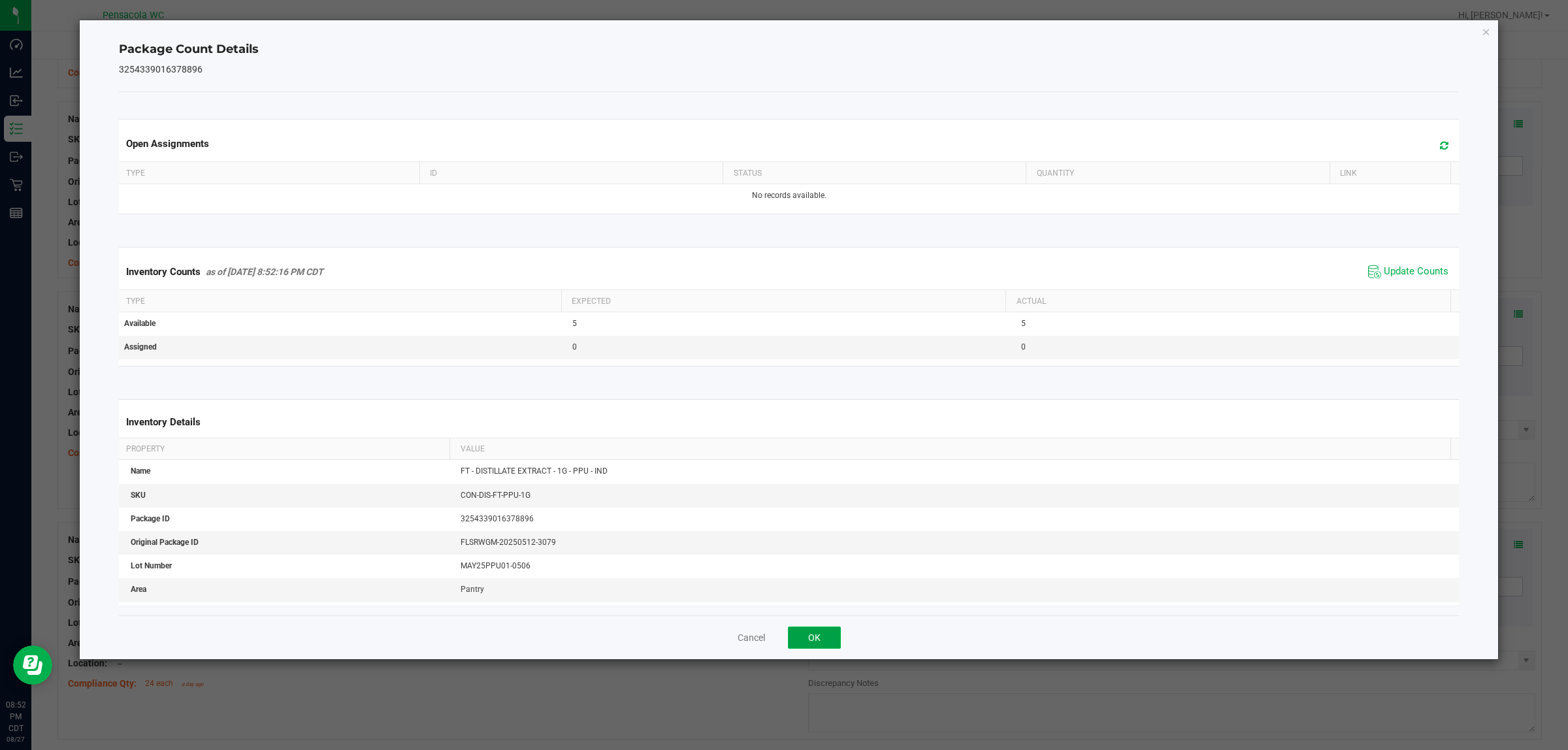
click at [783, 630] on button "OK" at bounding box center [814, 637] width 53 height 22
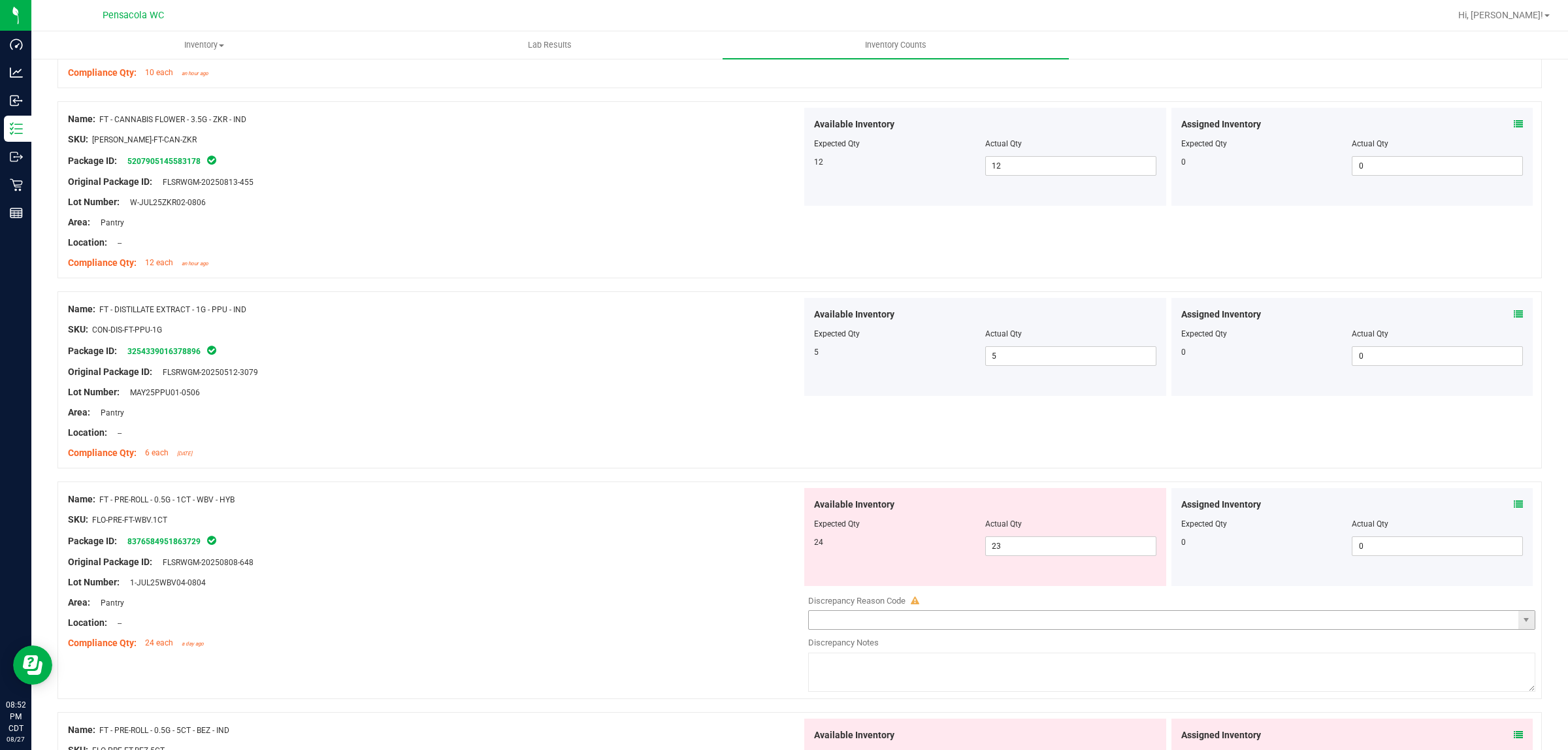
scroll to position [1225, 0]
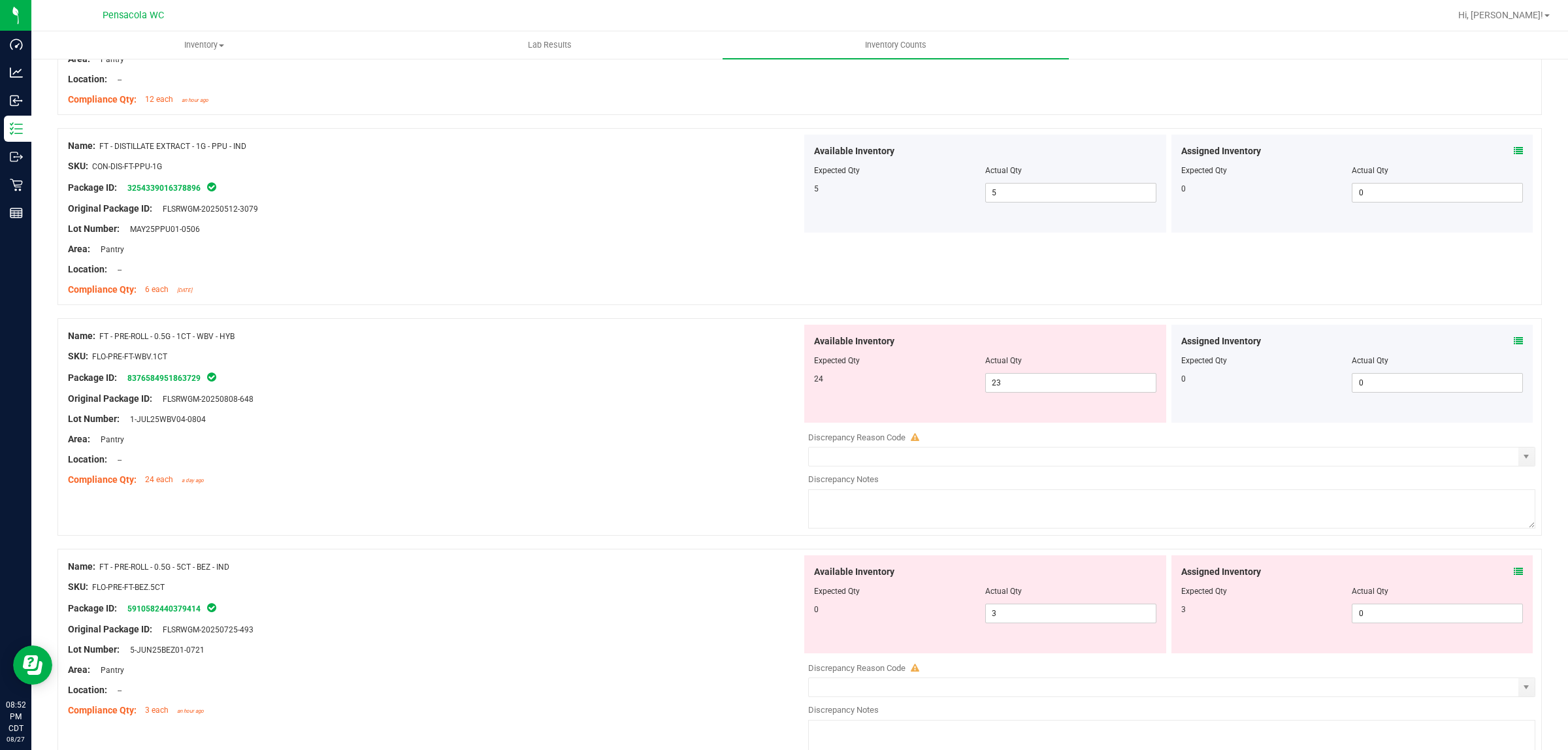
click at [783, 341] on div "Assigned Inventory Expected Qty Actual Qty 0 0 0" at bounding box center [1352, 374] width 362 height 98
click at [783, 339] on icon at bounding box center [1519, 341] width 9 height 9
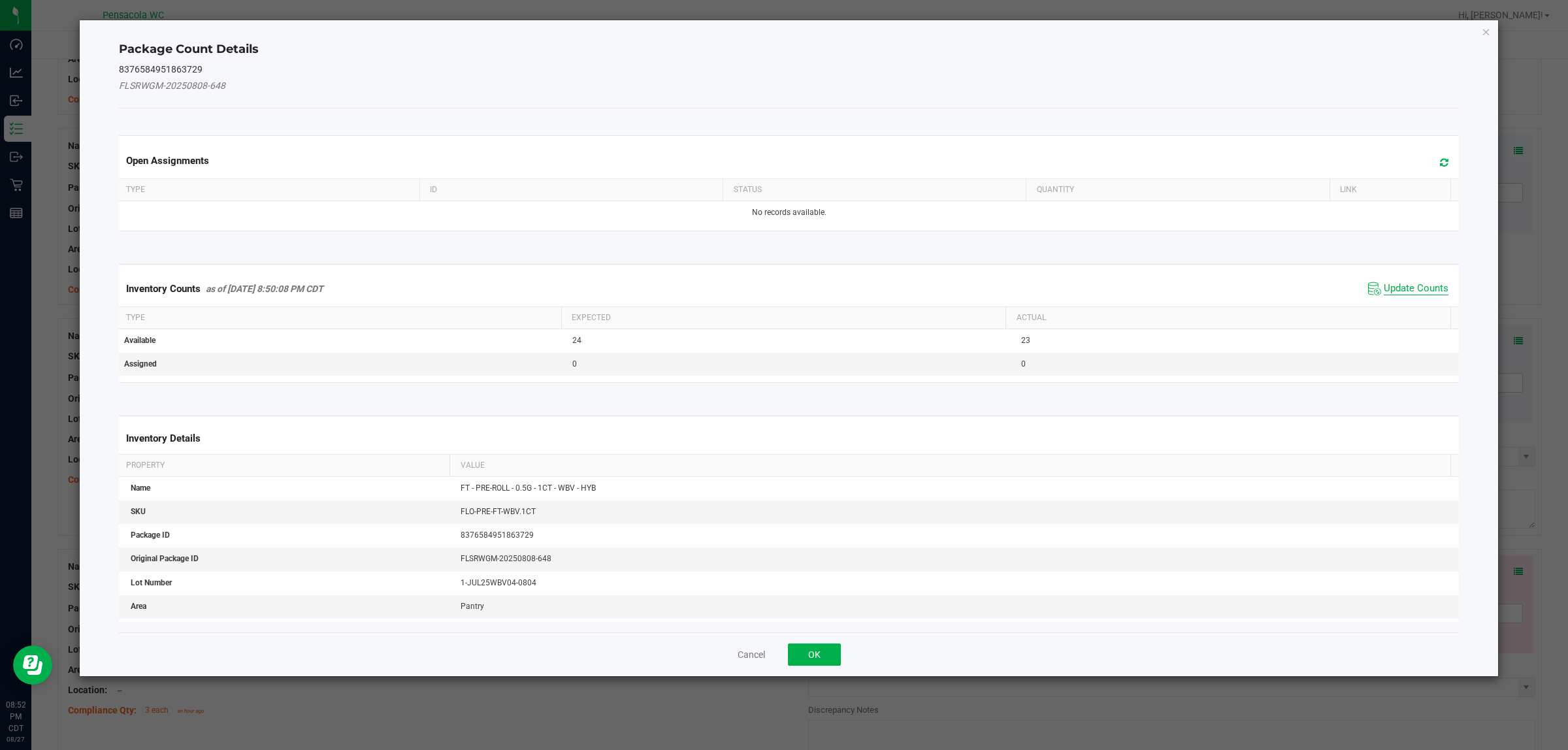
click at [783, 287] on span "Update Counts" at bounding box center [1416, 288] width 65 height 13
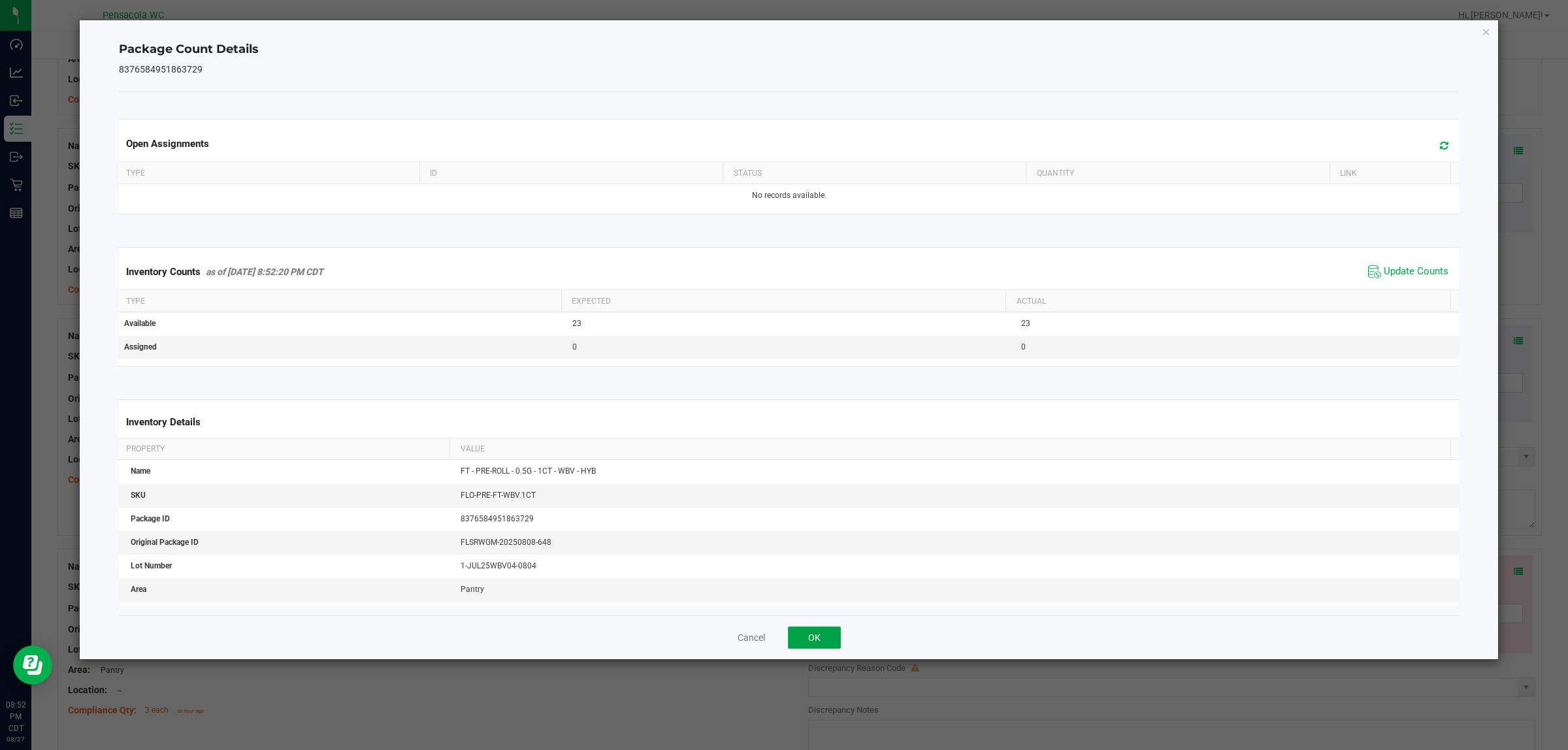
click at [783, 632] on button "OK" at bounding box center [814, 637] width 53 height 22
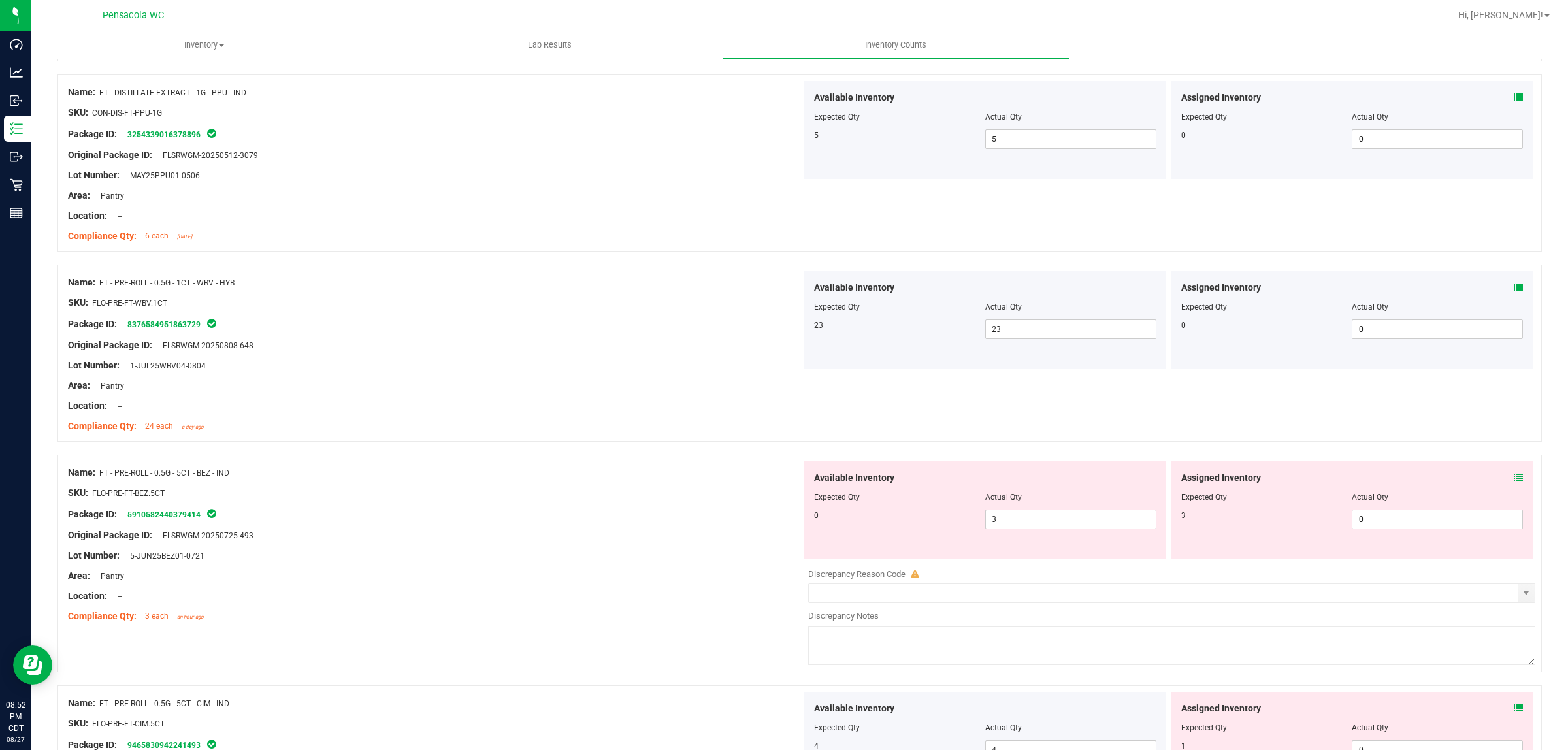
scroll to position [1388, 0]
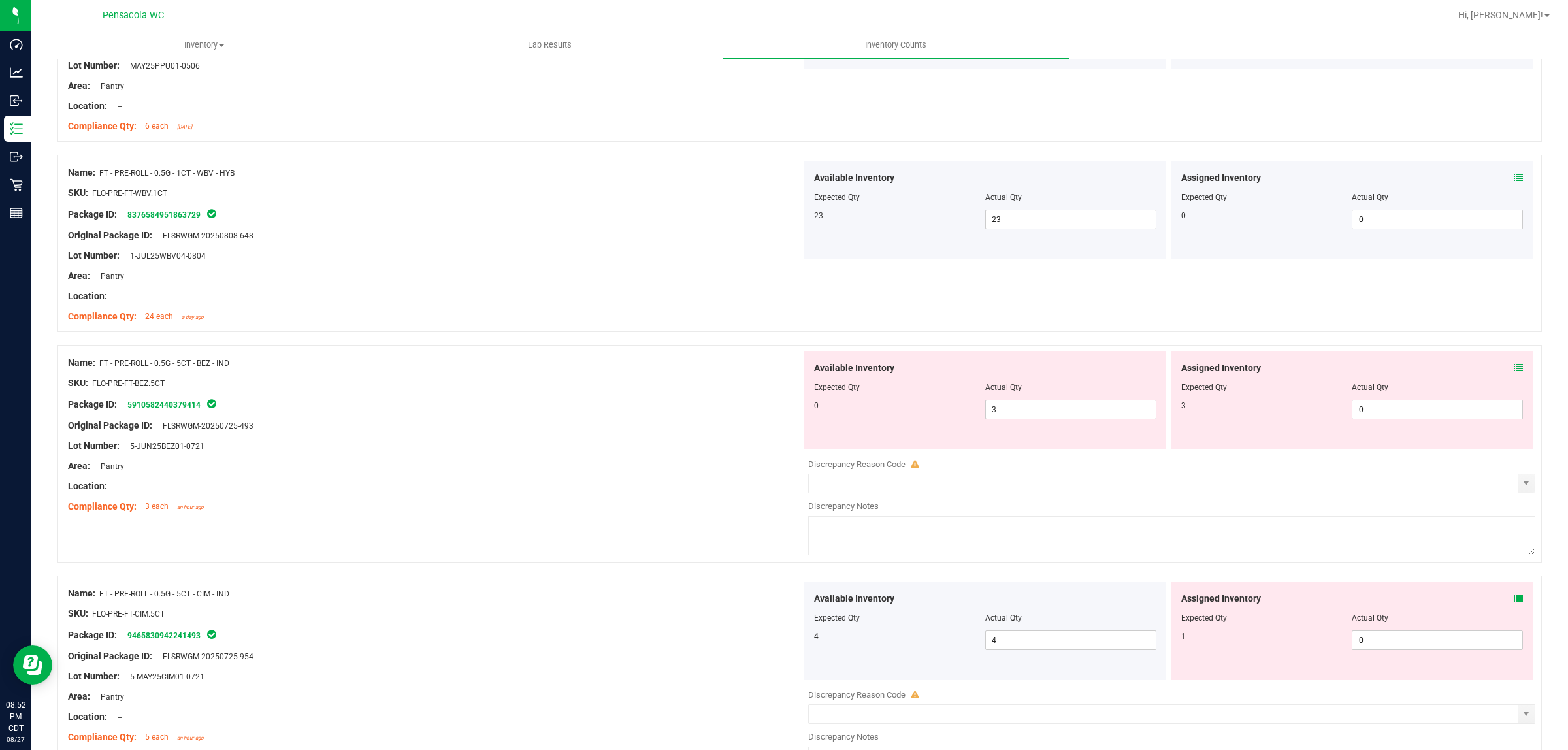
click at [783, 364] on icon at bounding box center [1519, 368] width 9 height 9
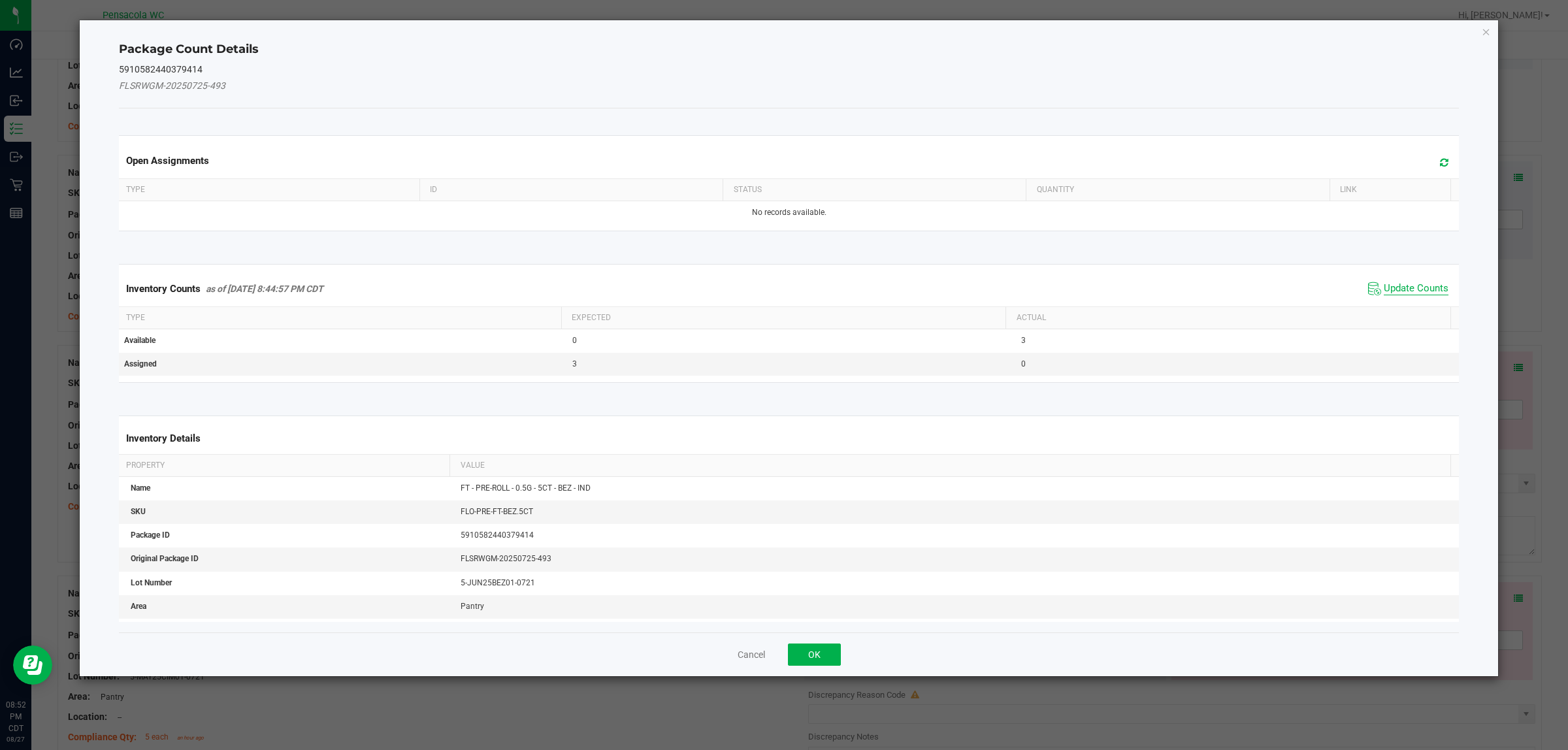
click at [783, 289] on span "Update Counts" at bounding box center [1416, 288] width 65 height 13
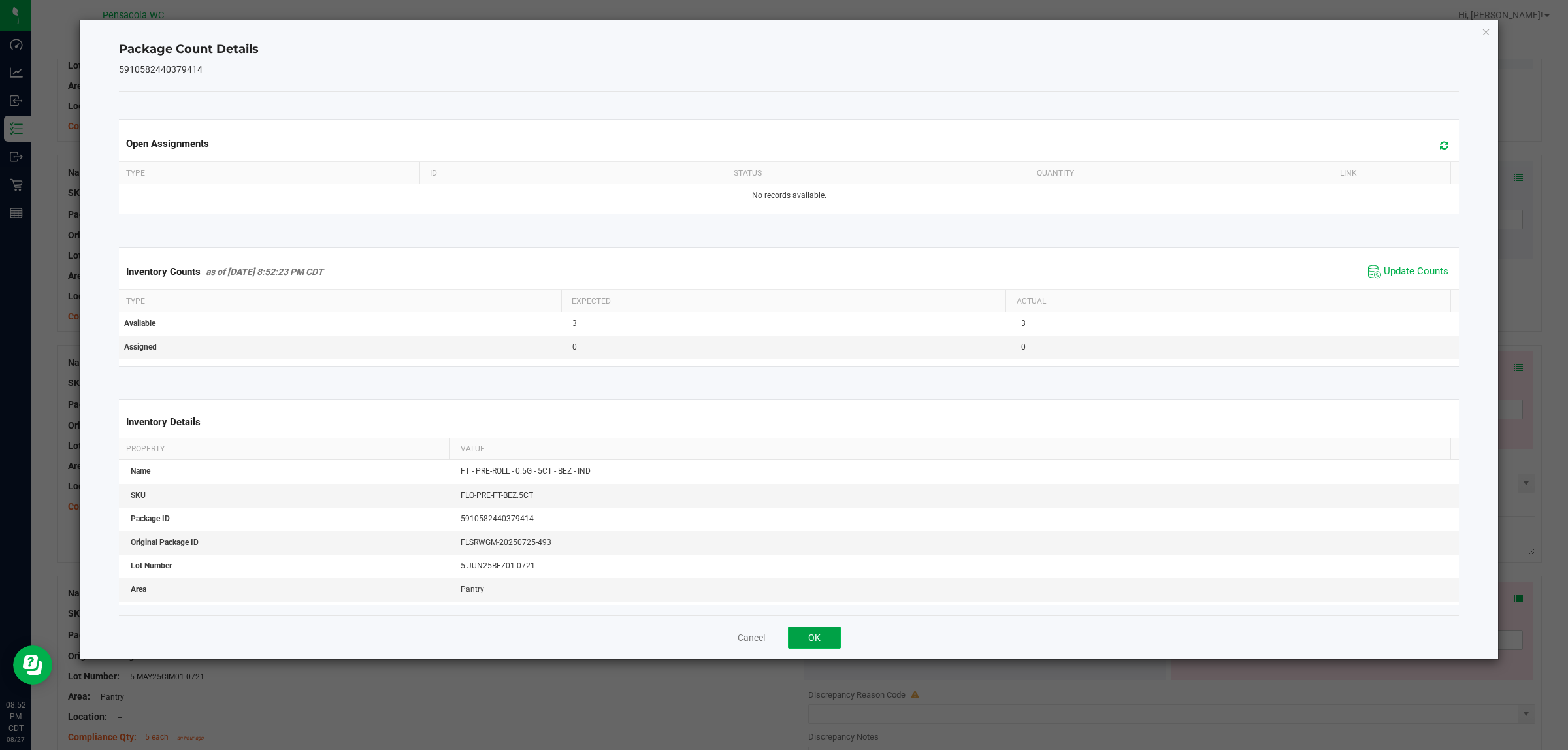
click at [783, 627] on button "OK" at bounding box center [814, 637] width 53 height 22
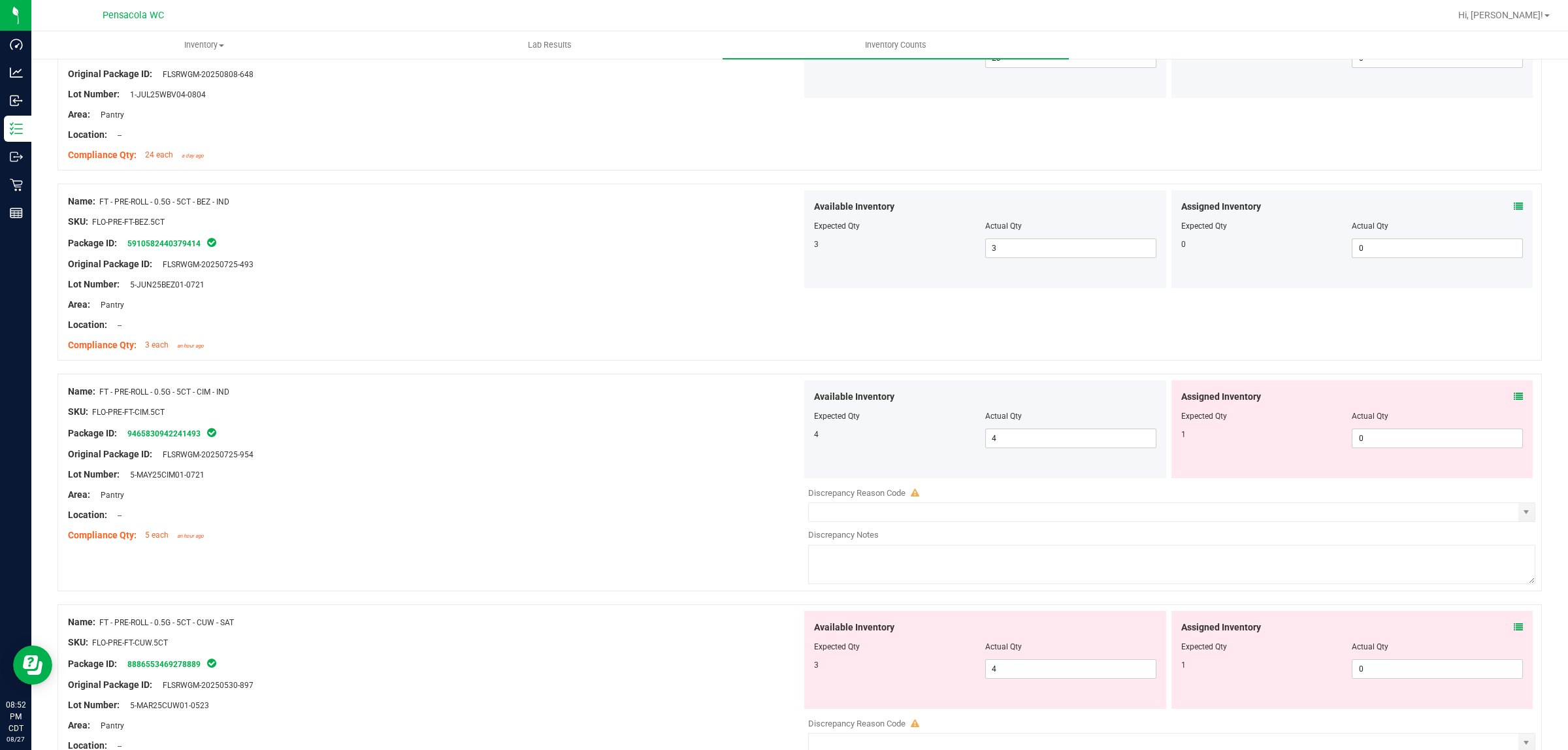
scroll to position [1551, 0]
click at [783, 390] on span at bounding box center [1519, 395] width 9 height 13
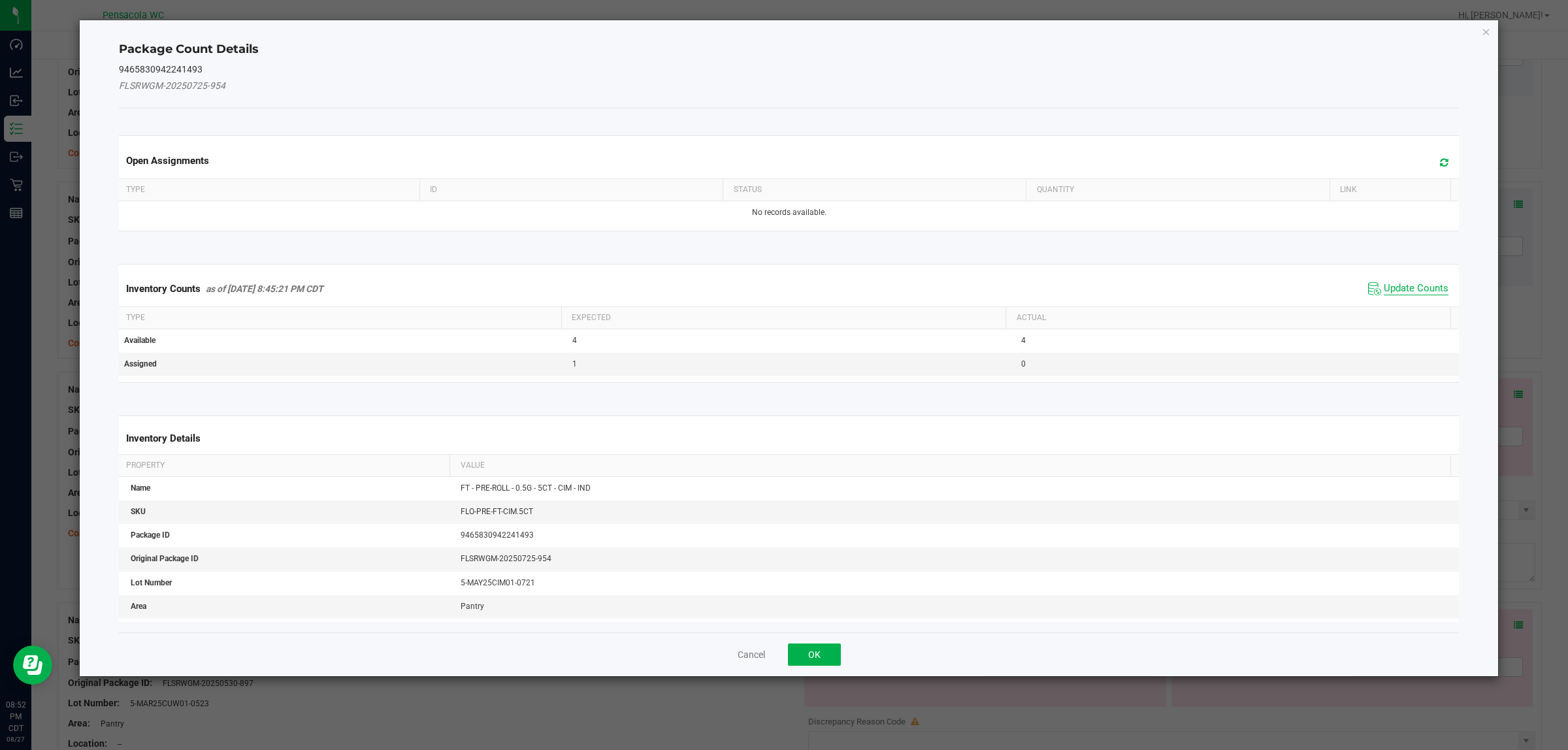
click at [783, 289] on span "Update Counts" at bounding box center [1416, 288] width 65 height 13
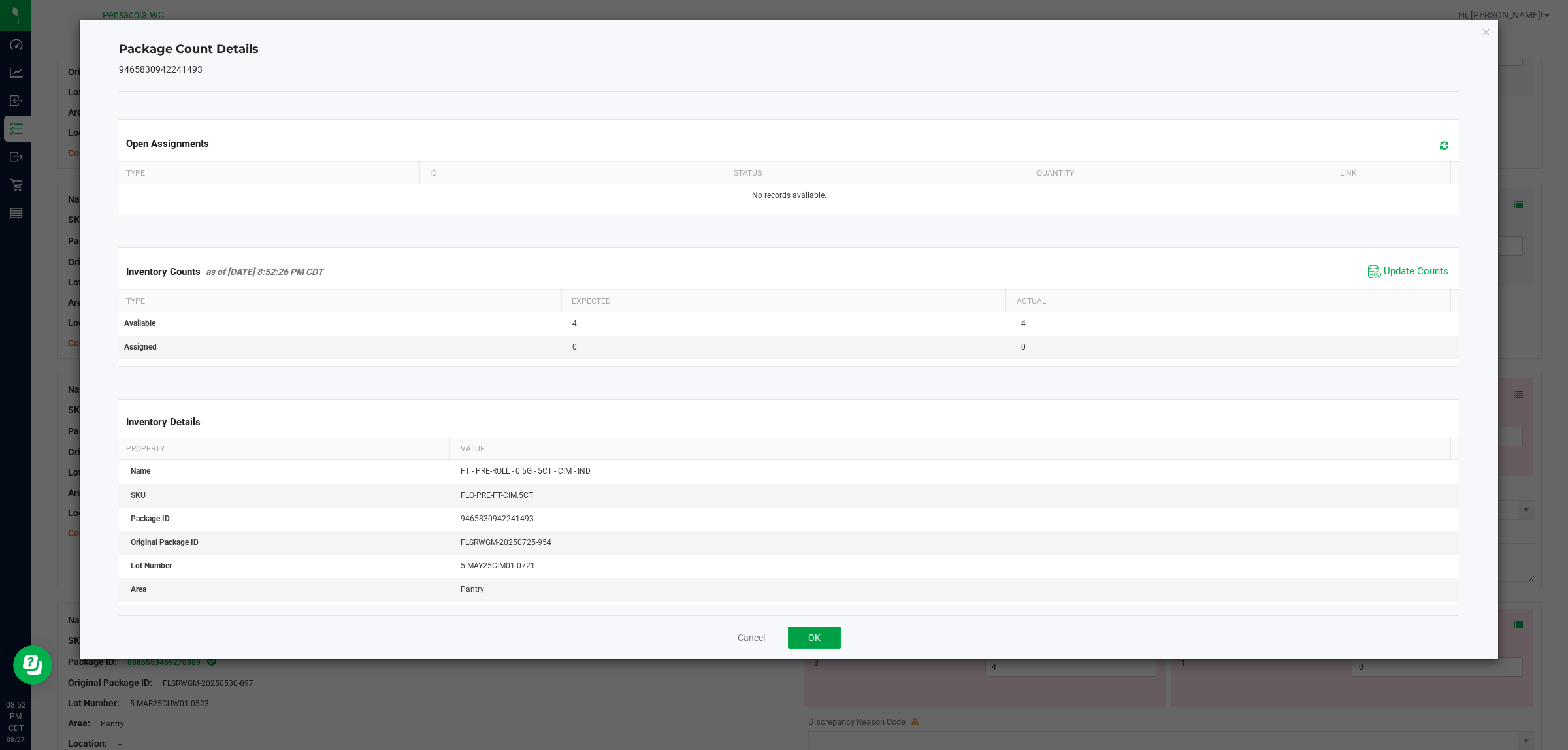
click at [783, 632] on button "OK" at bounding box center [814, 637] width 53 height 22
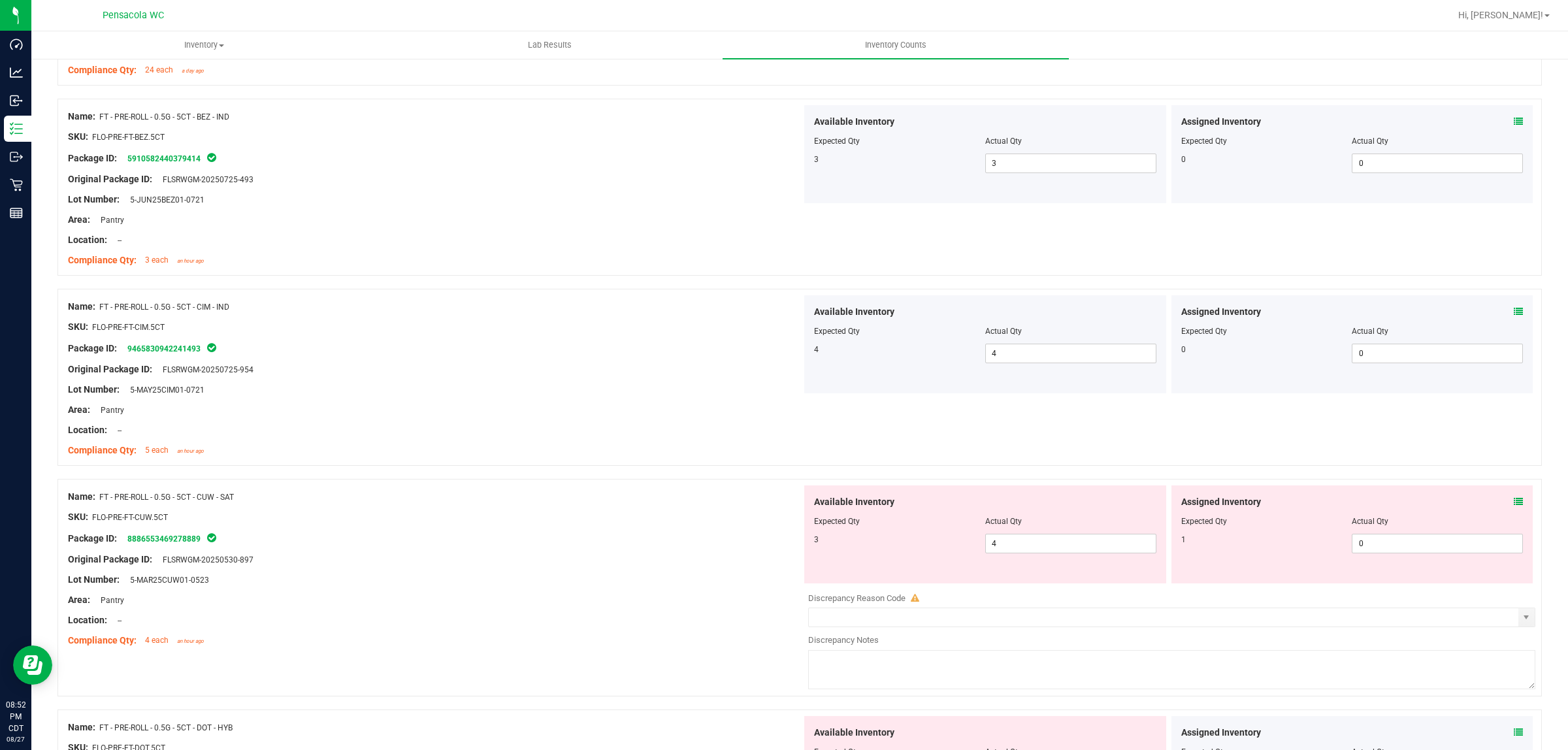
scroll to position [1715, 0]
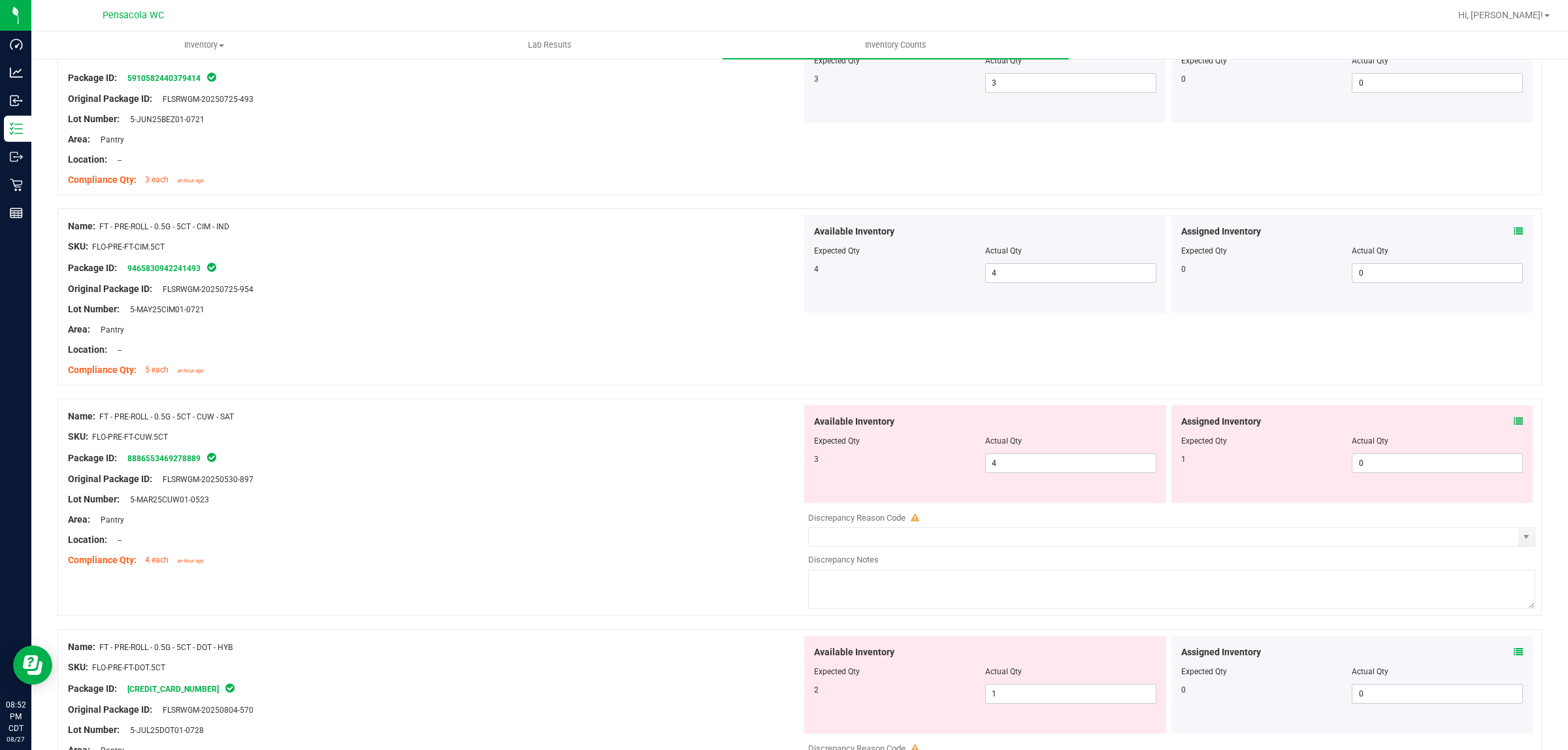
click at [783, 422] on icon at bounding box center [1519, 421] width 9 height 9
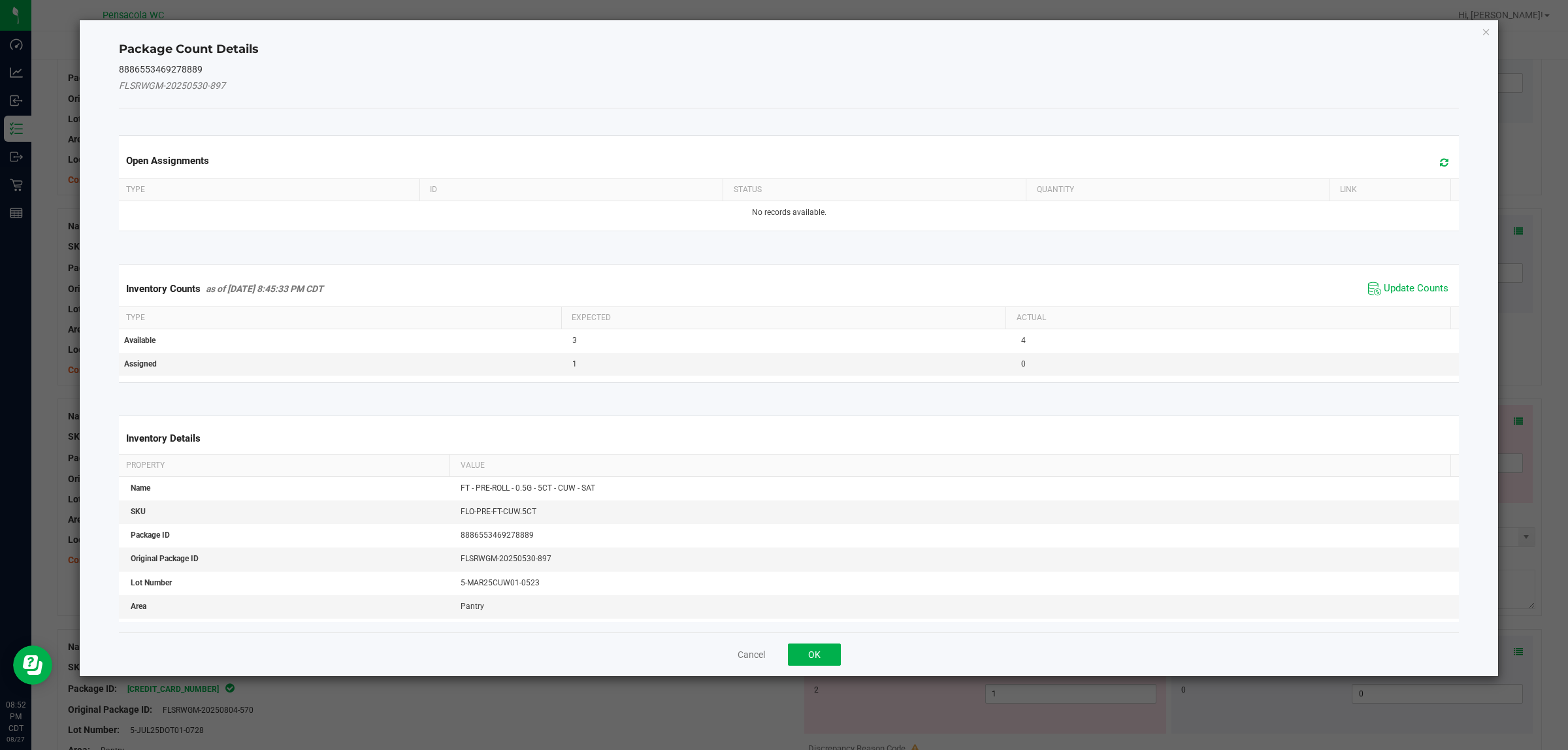
click at [783, 265] on kendo-grid "Inventory Counts as of Aug 27, 2025 8:45:33 PM CDT Update Counts Type Expected …" at bounding box center [789, 323] width 1361 height 119
click at [783, 277] on div "Inventory Counts as of Aug 27, 2025 8:45:33 PM CDT Update Counts" at bounding box center [789, 289] width 1346 height 35
click at [783, 295] on span "Update Counts" at bounding box center [1416, 288] width 65 height 13
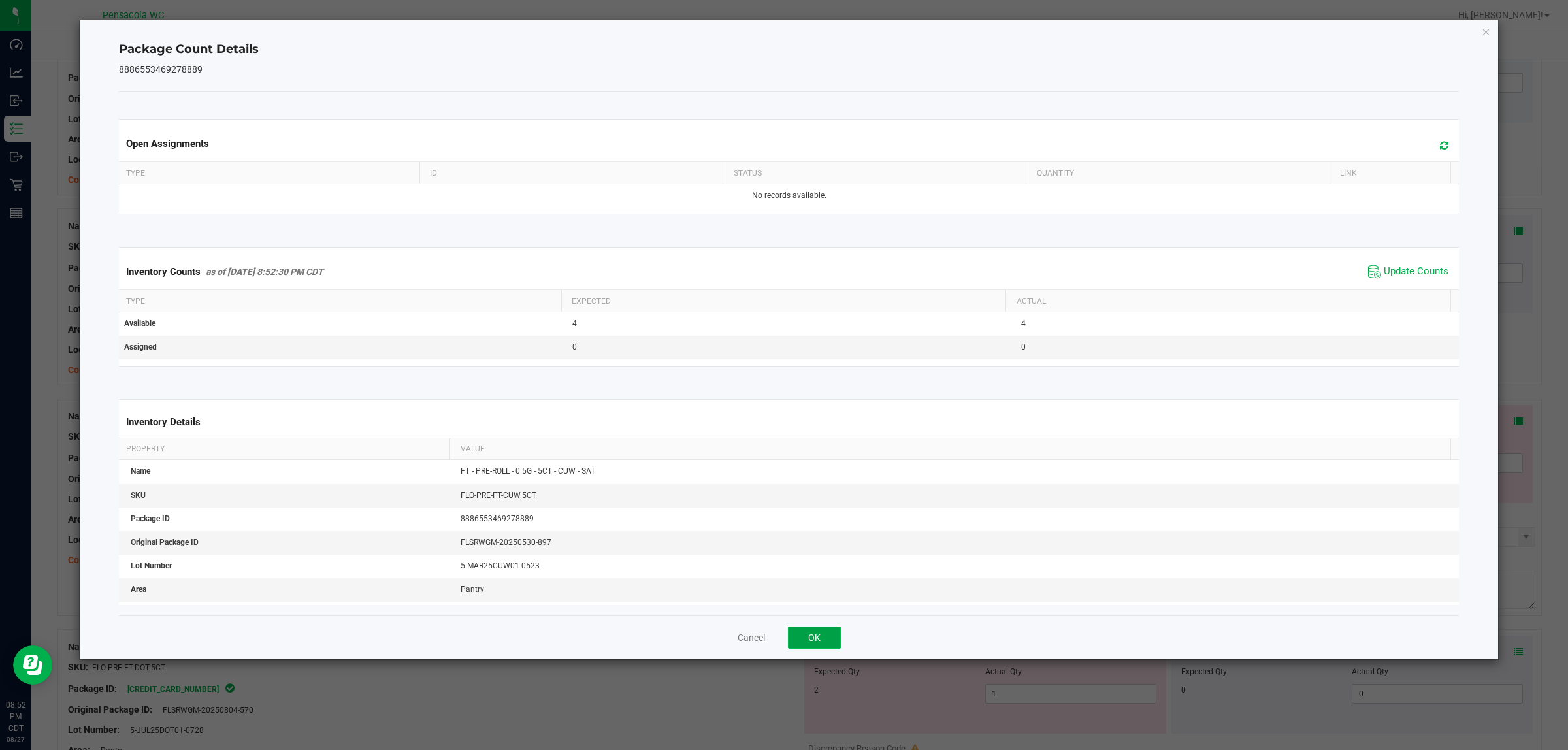
click at [783, 638] on button "OK" at bounding box center [814, 637] width 53 height 22
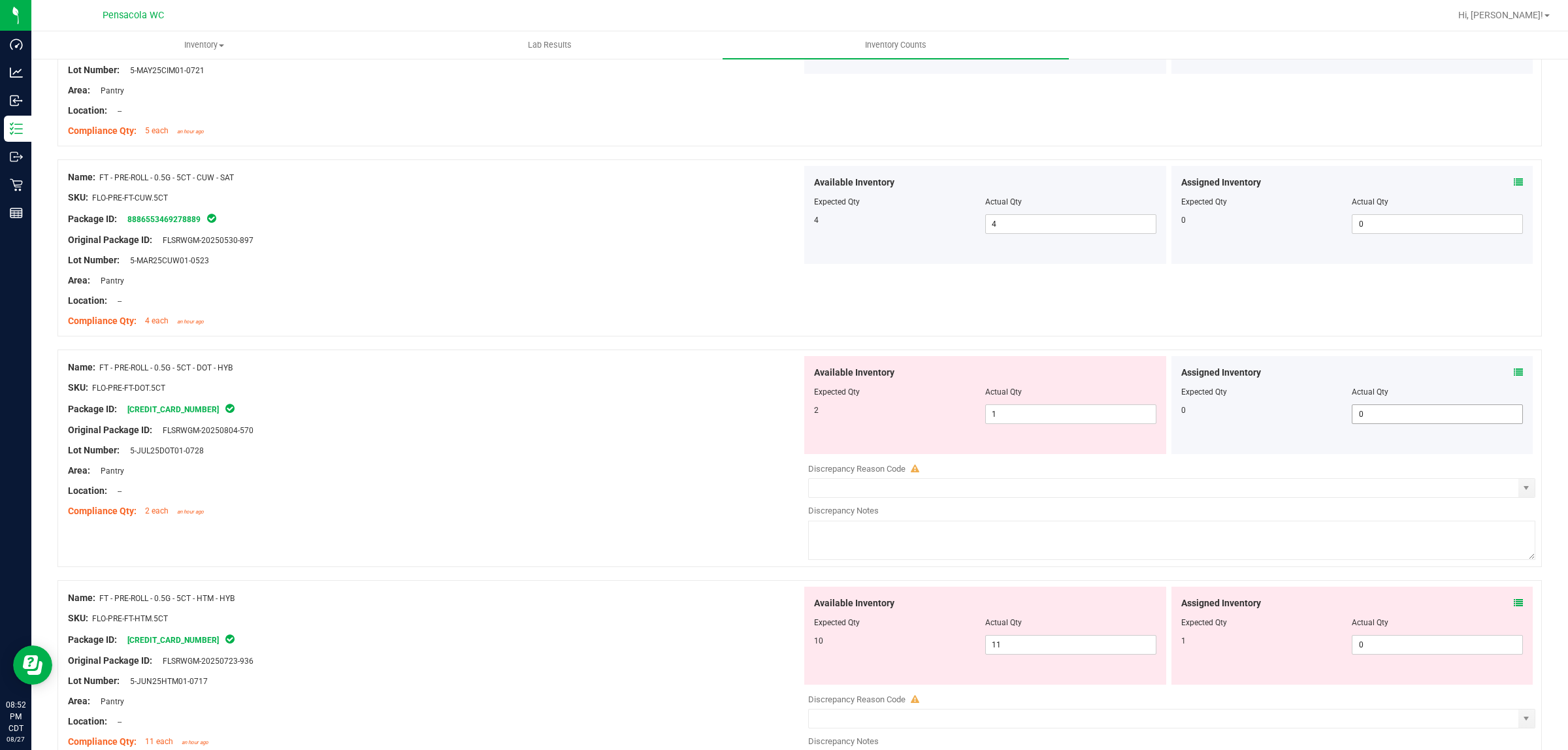
scroll to position [1959, 0]
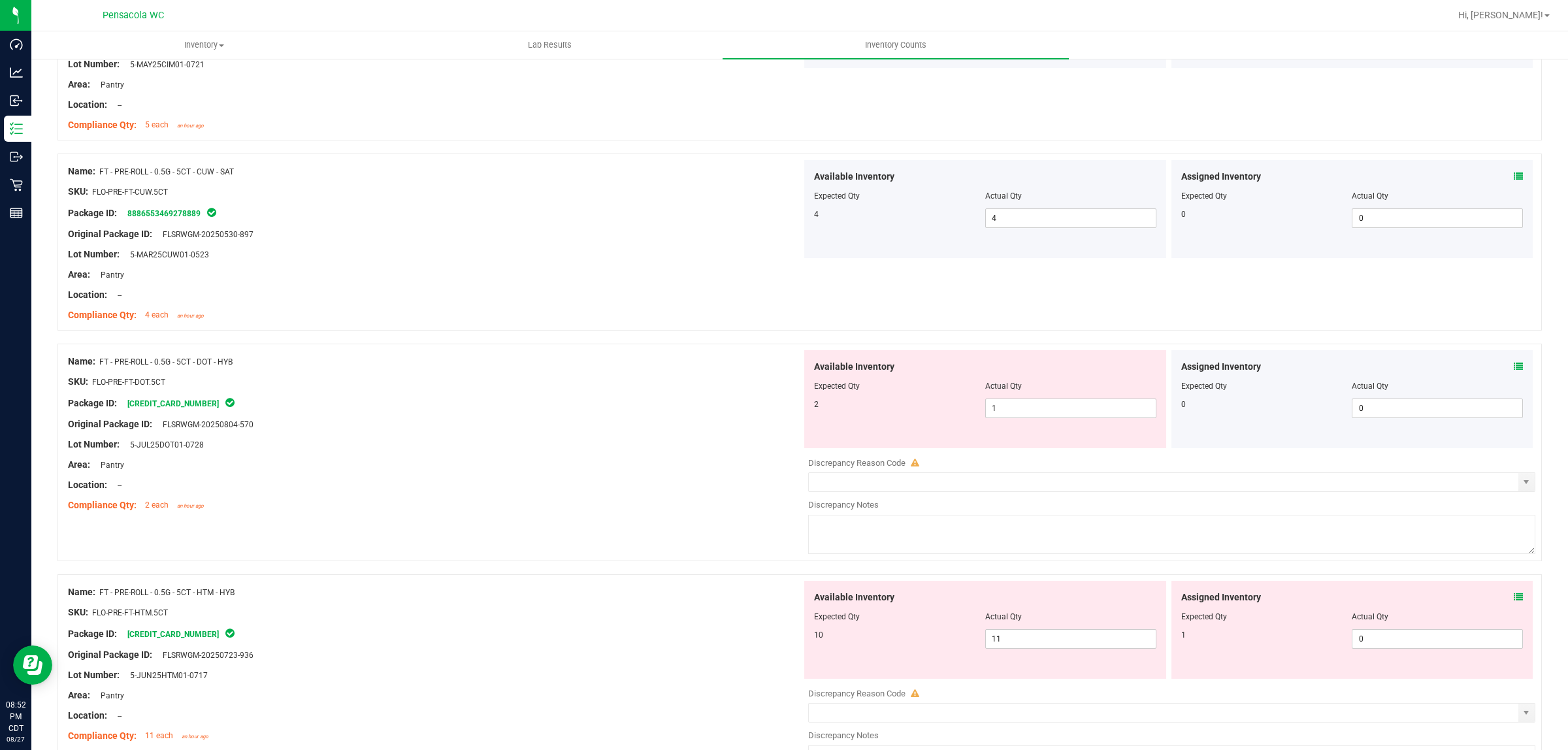
click at [783, 368] on div "Assigned Inventory" at bounding box center [1352, 367] width 342 height 13
click at [783, 368] on icon at bounding box center [1519, 366] width 9 height 9
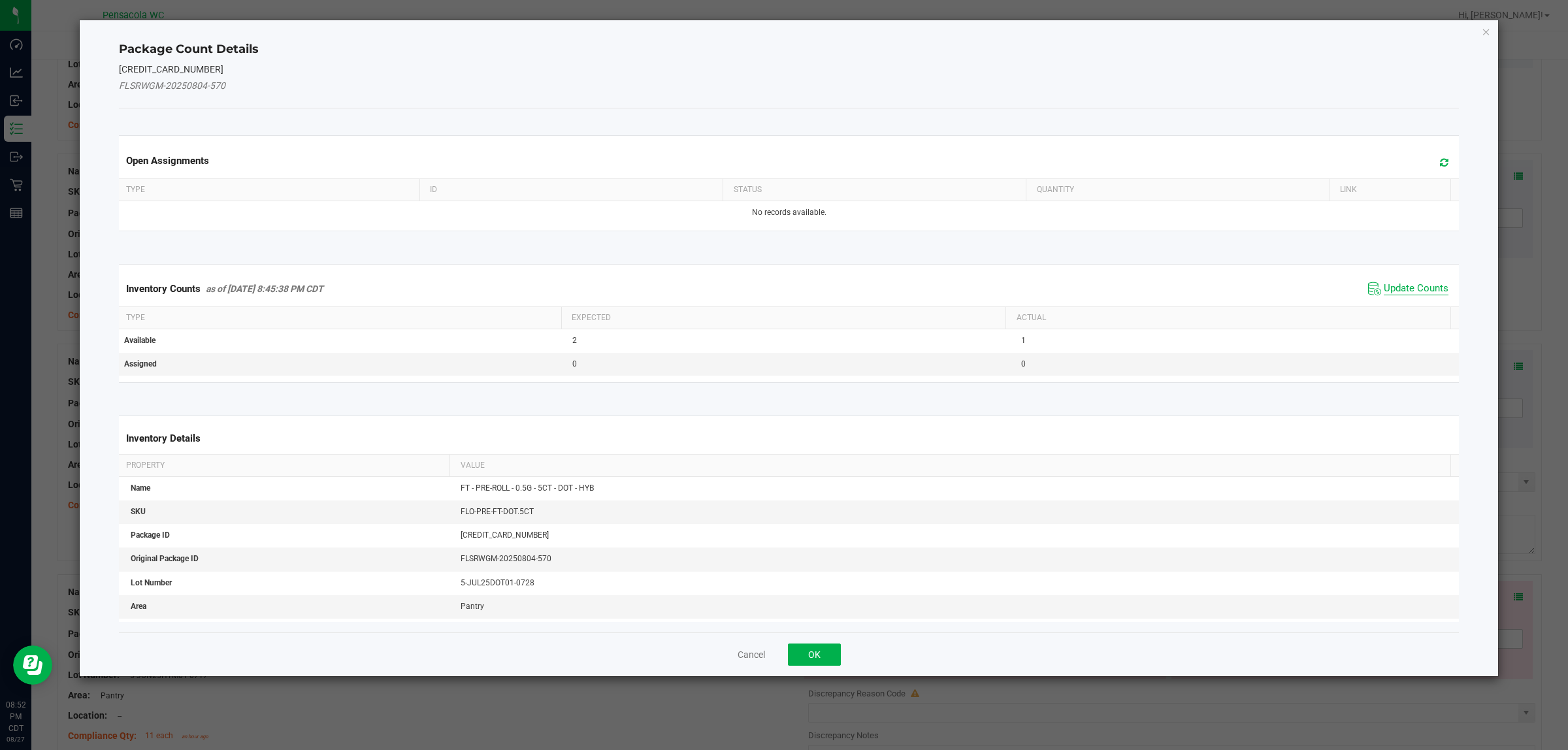
click at [783, 293] on span "Update Counts" at bounding box center [1416, 288] width 65 height 13
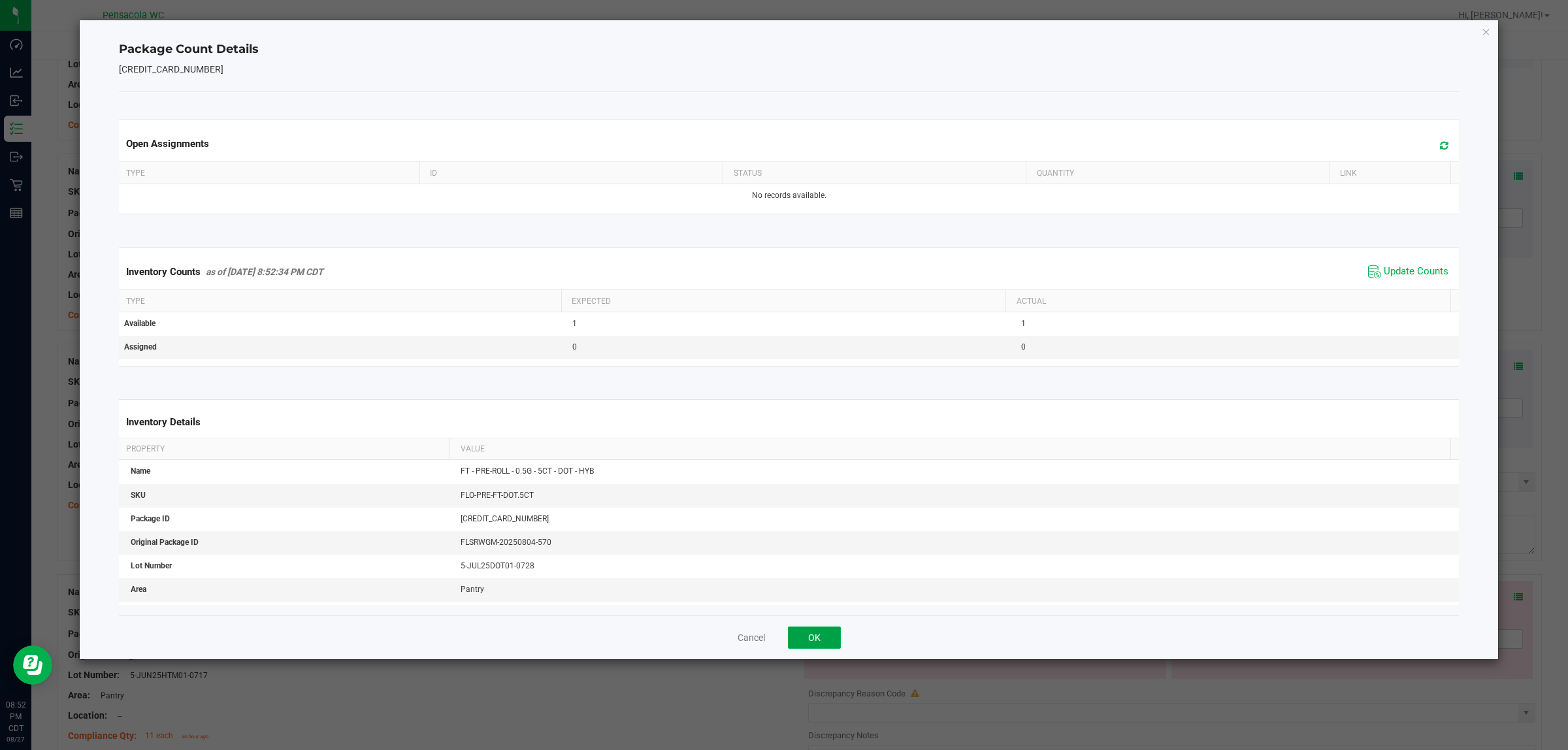
click at [783, 644] on button "OK" at bounding box center [814, 637] width 53 height 22
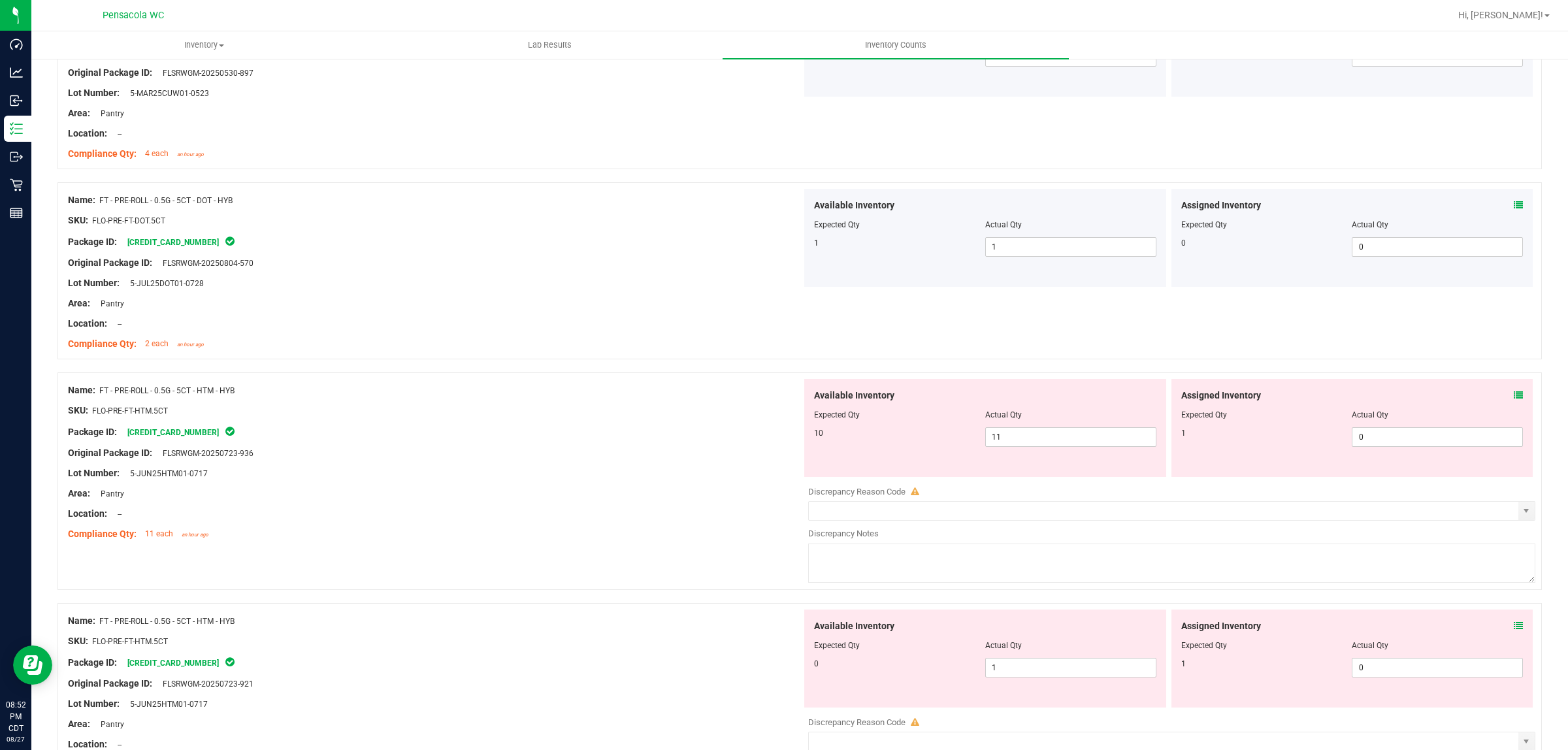
scroll to position [2123, 0]
click at [783, 390] on span at bounding box center [1519, 393] width 9 height 13
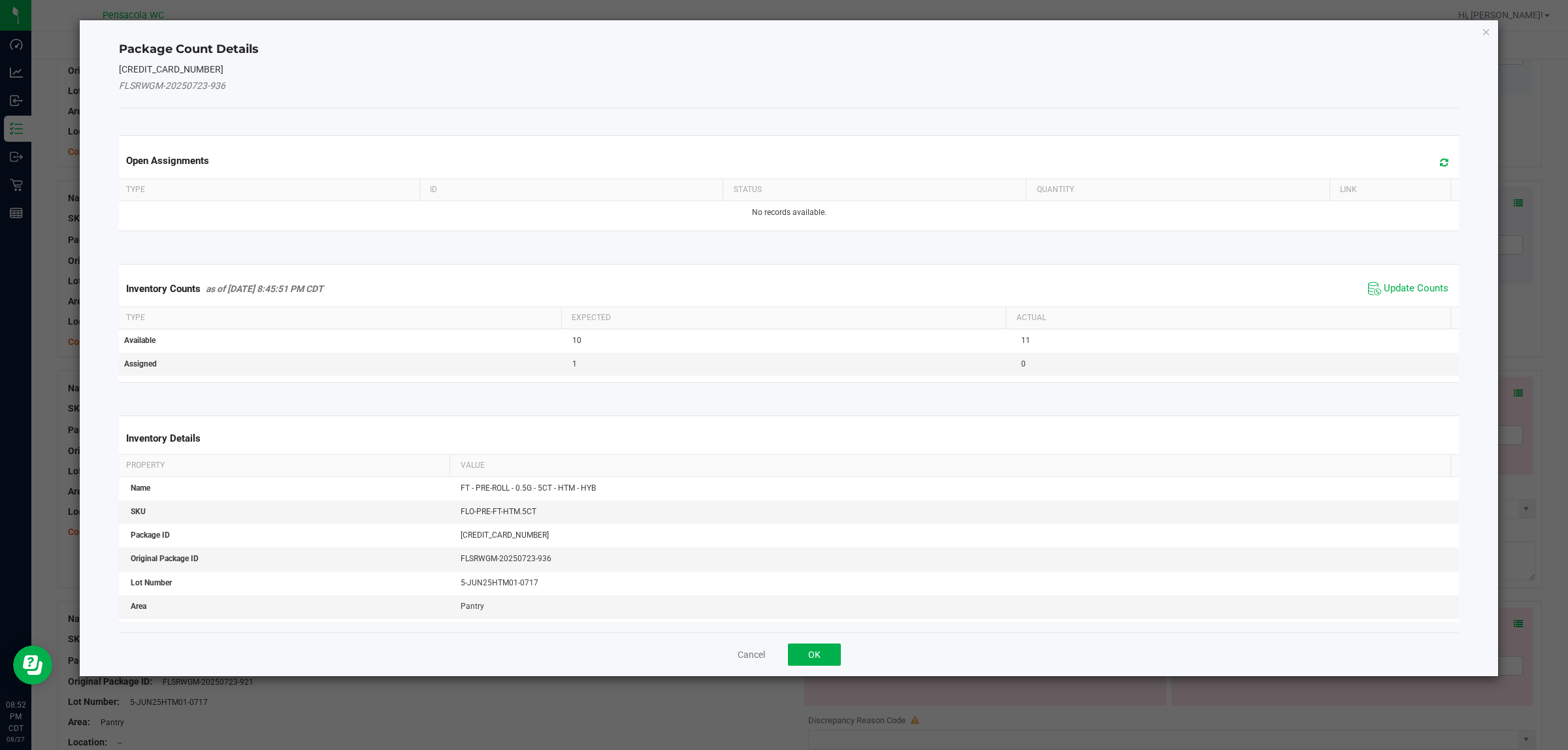
click at [783, 273] on div "Inventory Counts as of Aug 27, 2025 8:45:51 PM CDT Update Counts" at bounding box center [789, 289] width 1346 height 35
click at [783, 281] on span "Update Counts" at bounding box center [1408, 288] width 87 height 20
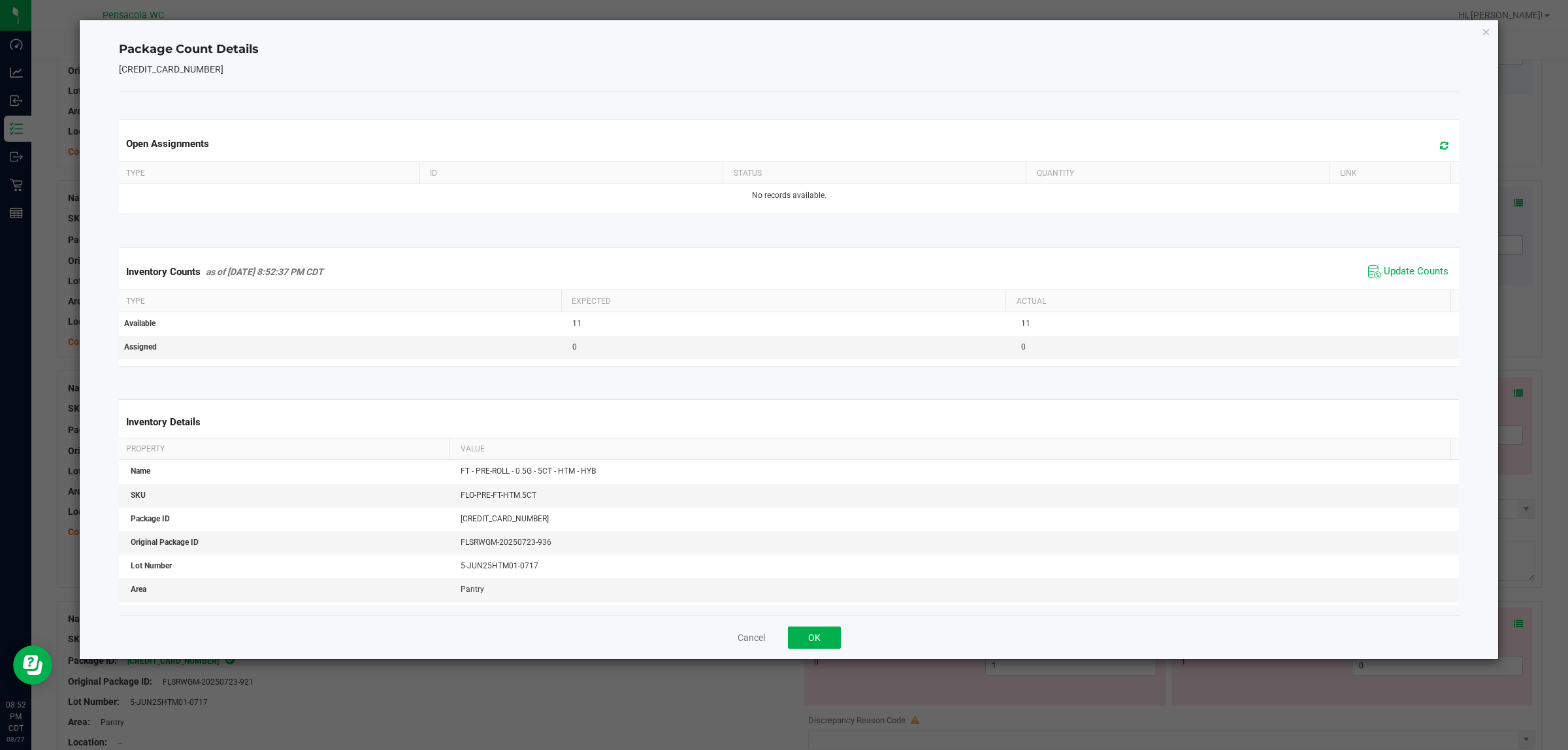
click at [783, 650] on div "Cancel OK" at bounding box center [789, 637] width 1341 height 44
click at [783, 644] on button "OK" at bounding box center [814, 637] width 53 height 22
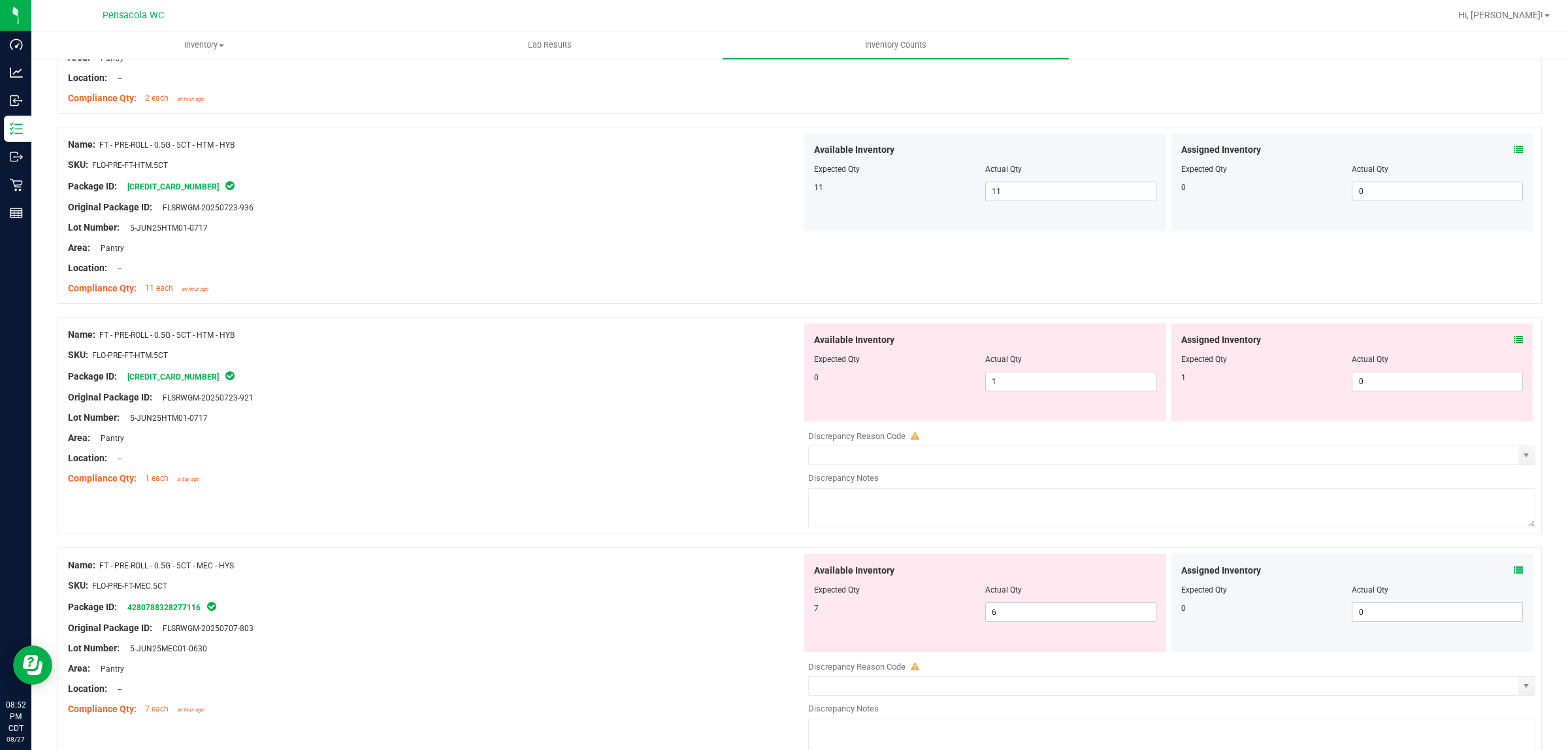
scroll to position [2368, 0]
click at [783, 337] on icon at bounding box center [1519, 339] width 9 height 9
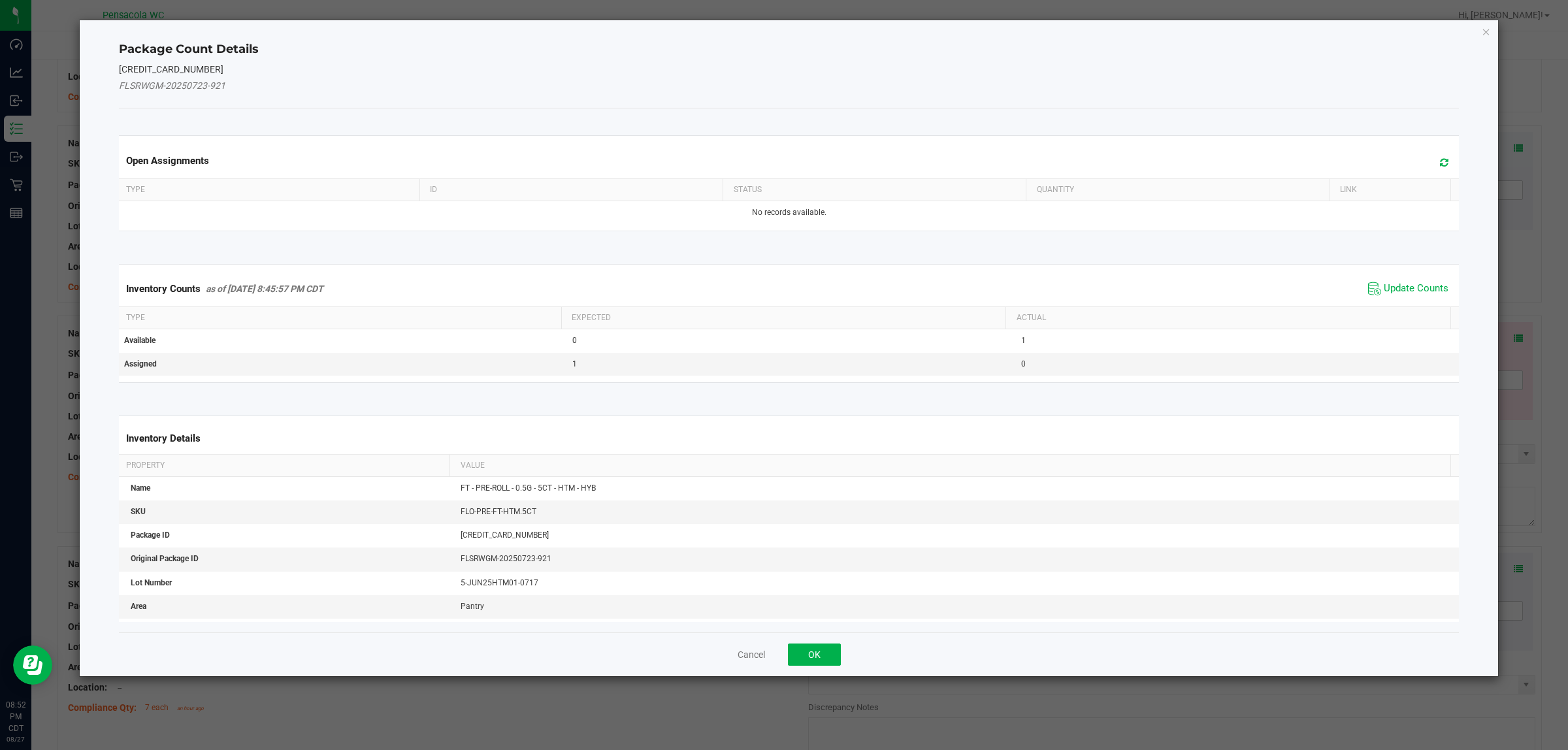
click at [783, 279] on span "Update Counts" at bounding box center [1408, 288] width 87 height 20
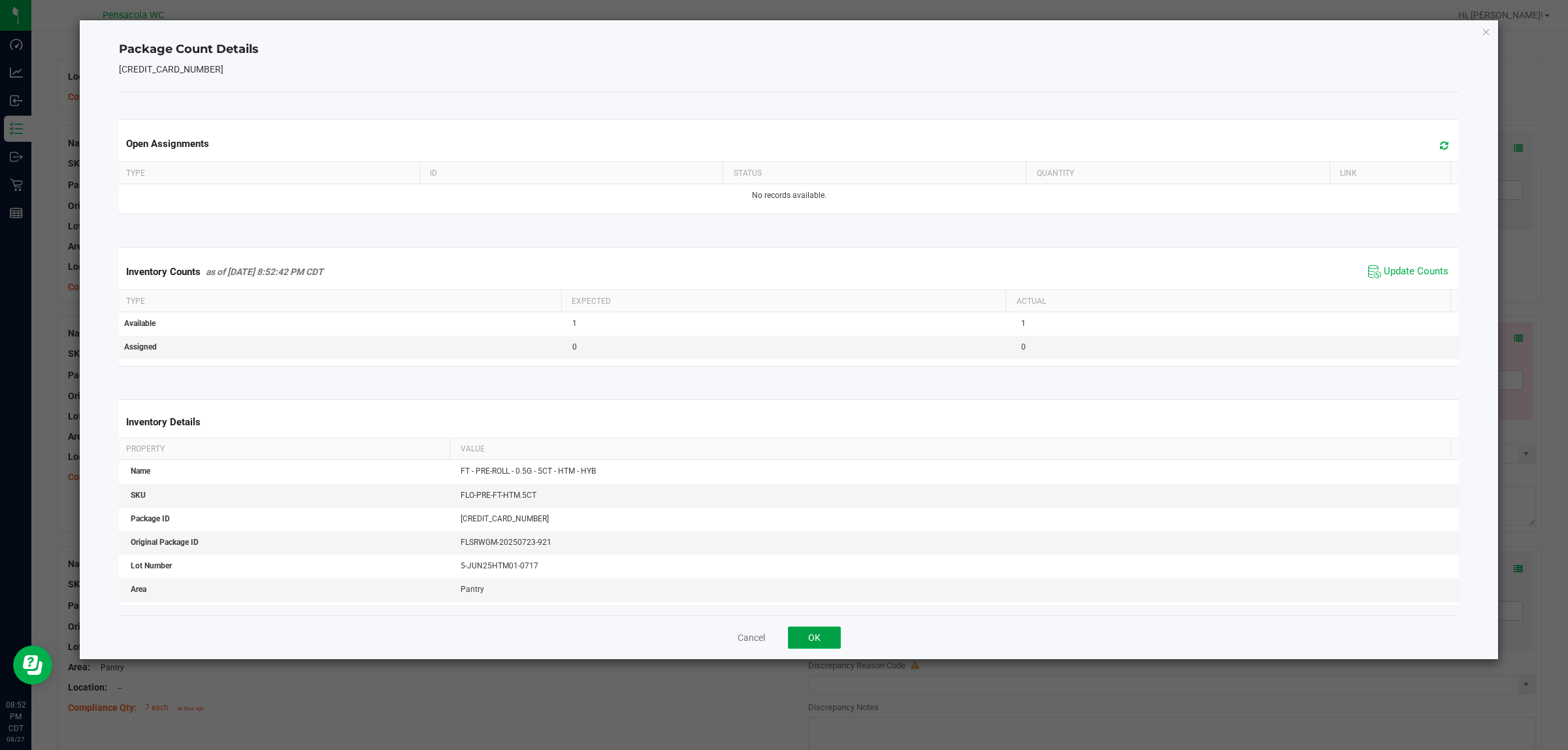
click at [783, 627] on button "OK" at bounding box center [814, 637] width 53 height 22
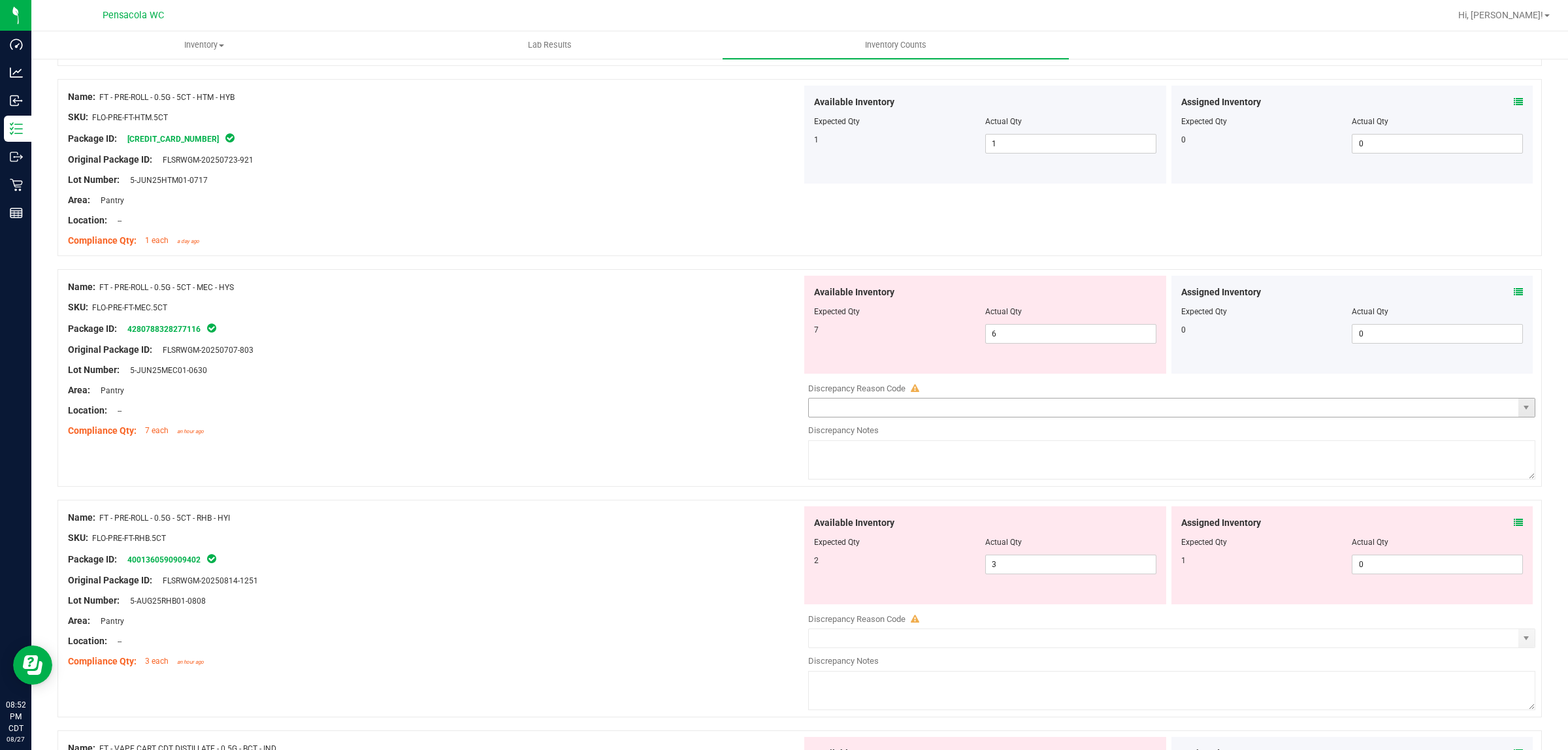
scroll to position [2612, 0]
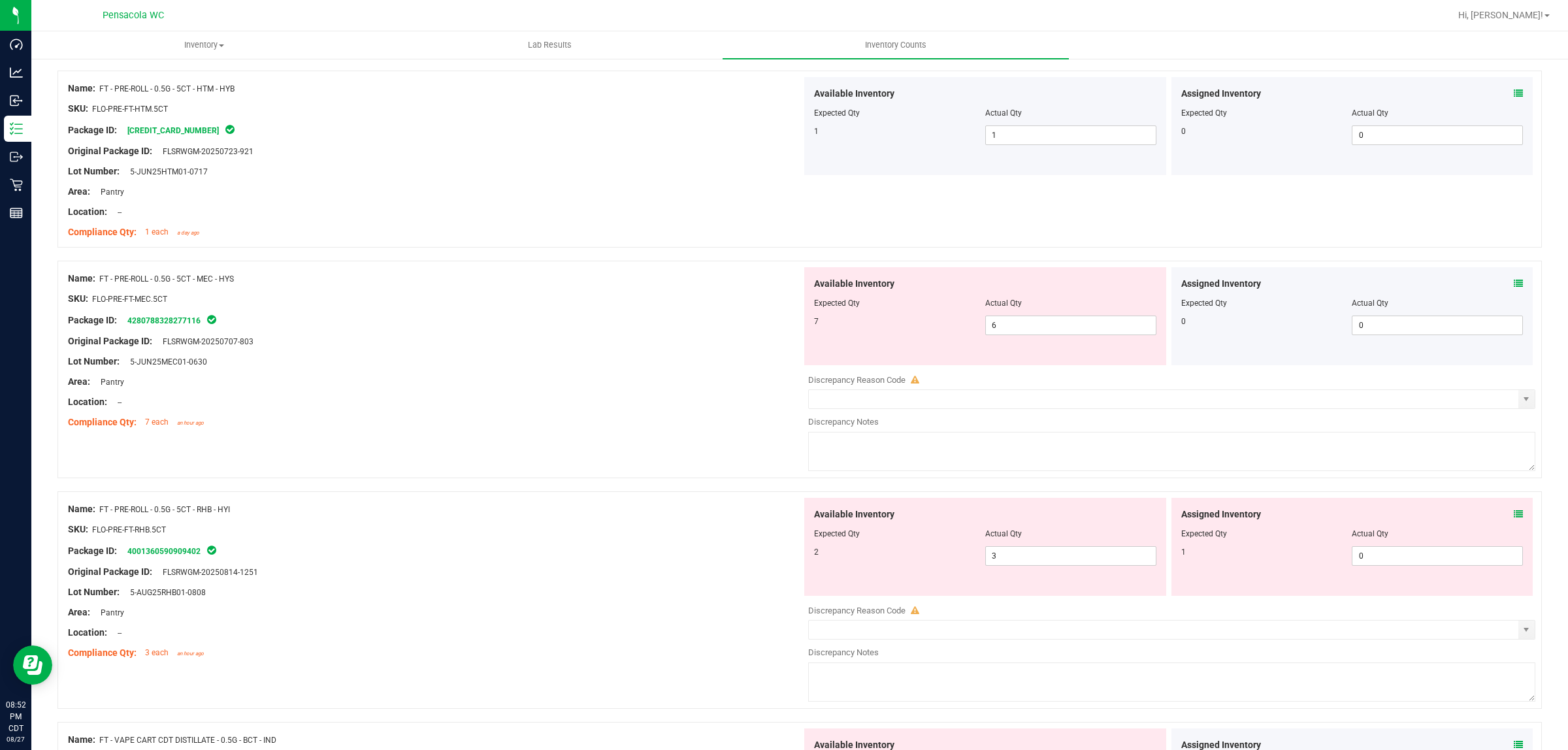
click at [783, 284] on icon at bounding box center [1519, 283] width 9 height 9
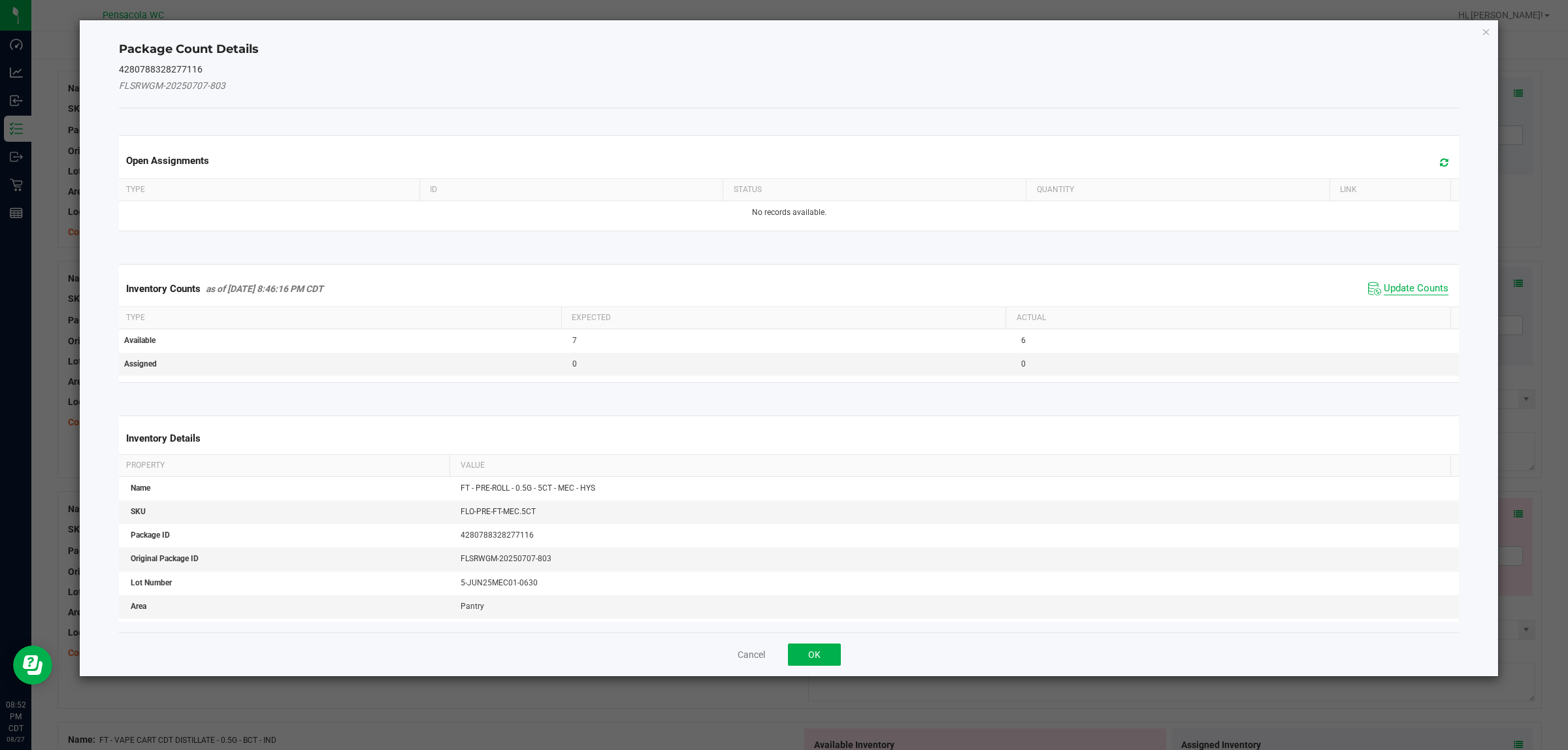
drag, startPoint x: 1381, startPoint y: 289, endPoint x: 1282, endPoint y: 335, distance: 109.2
click at [783, 288] on span "Update Counts" at bounding box center [1416, 288] width 65 height 13
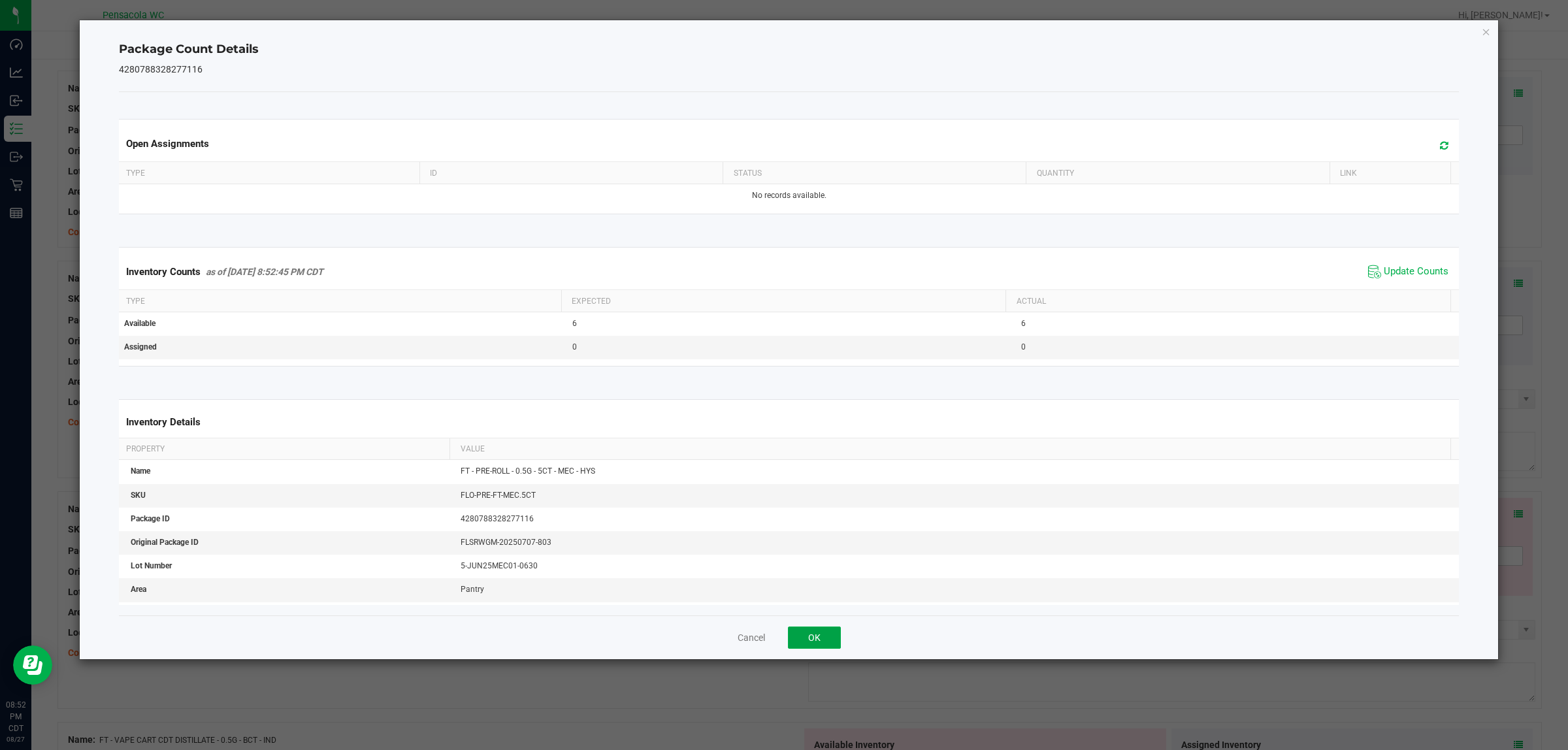
drag, startPoint x: 821, startPoint y: 629, endPoint x: 832, endPoint y: 631, distance: 11.2
click at [783, 630] on button "OK" at bounding box center [814, 637] width 53 height 22
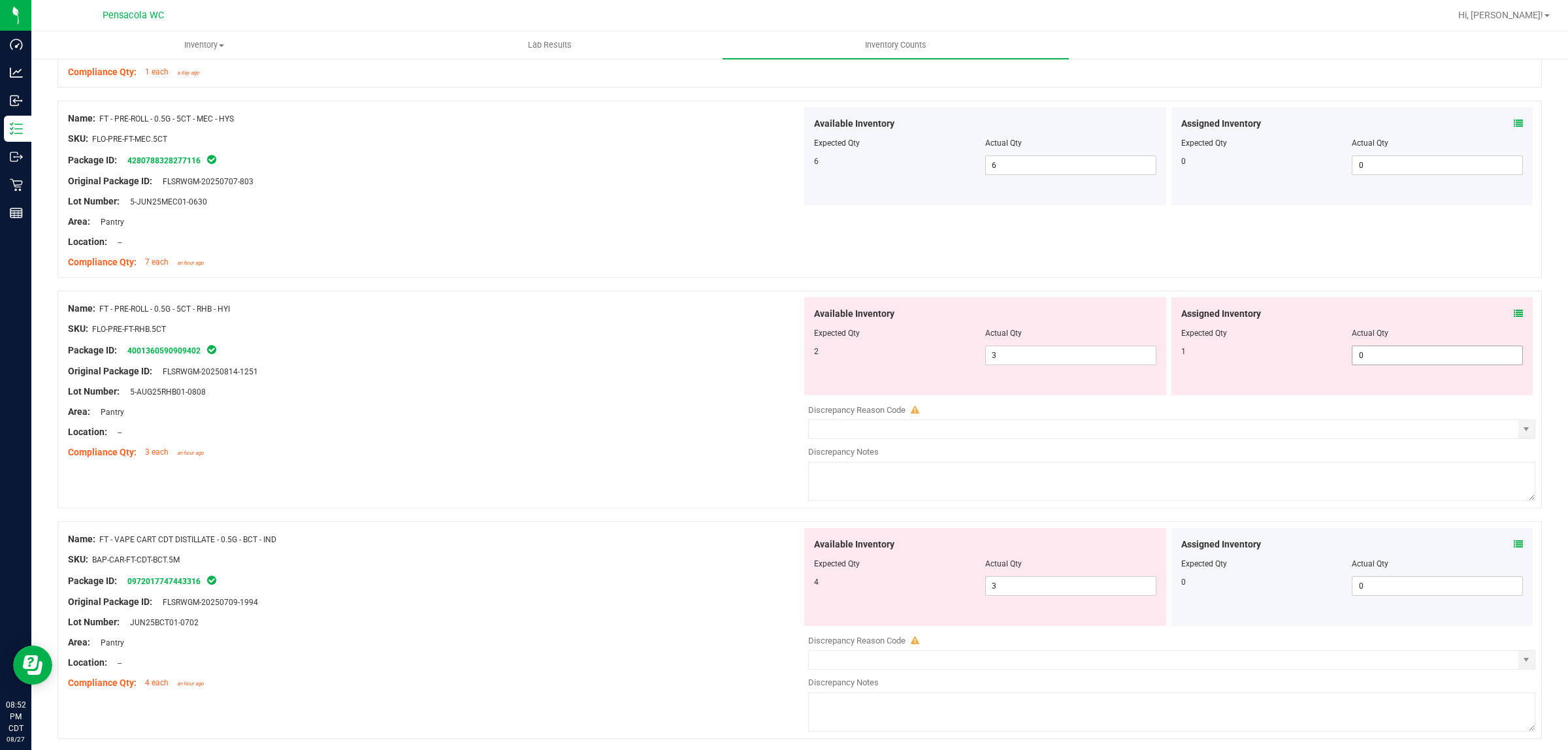
scroll to position [2776, 0]
click at [783, 315] on icon at bounding box center [1519, 310] width 9 height 9
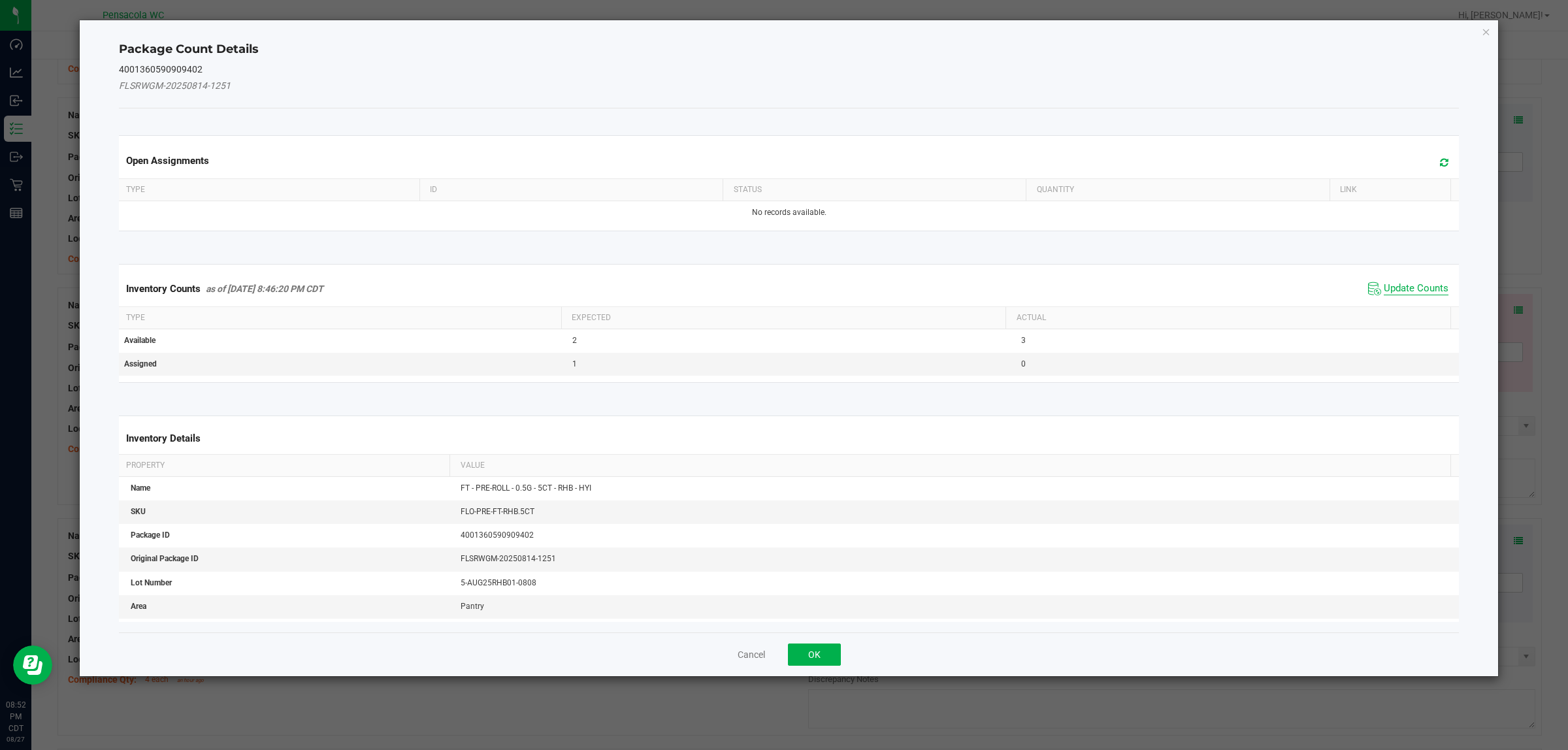
click at [783, 289] on span "Update Counts" at bounding box center [1416, 288] width 65 height 13
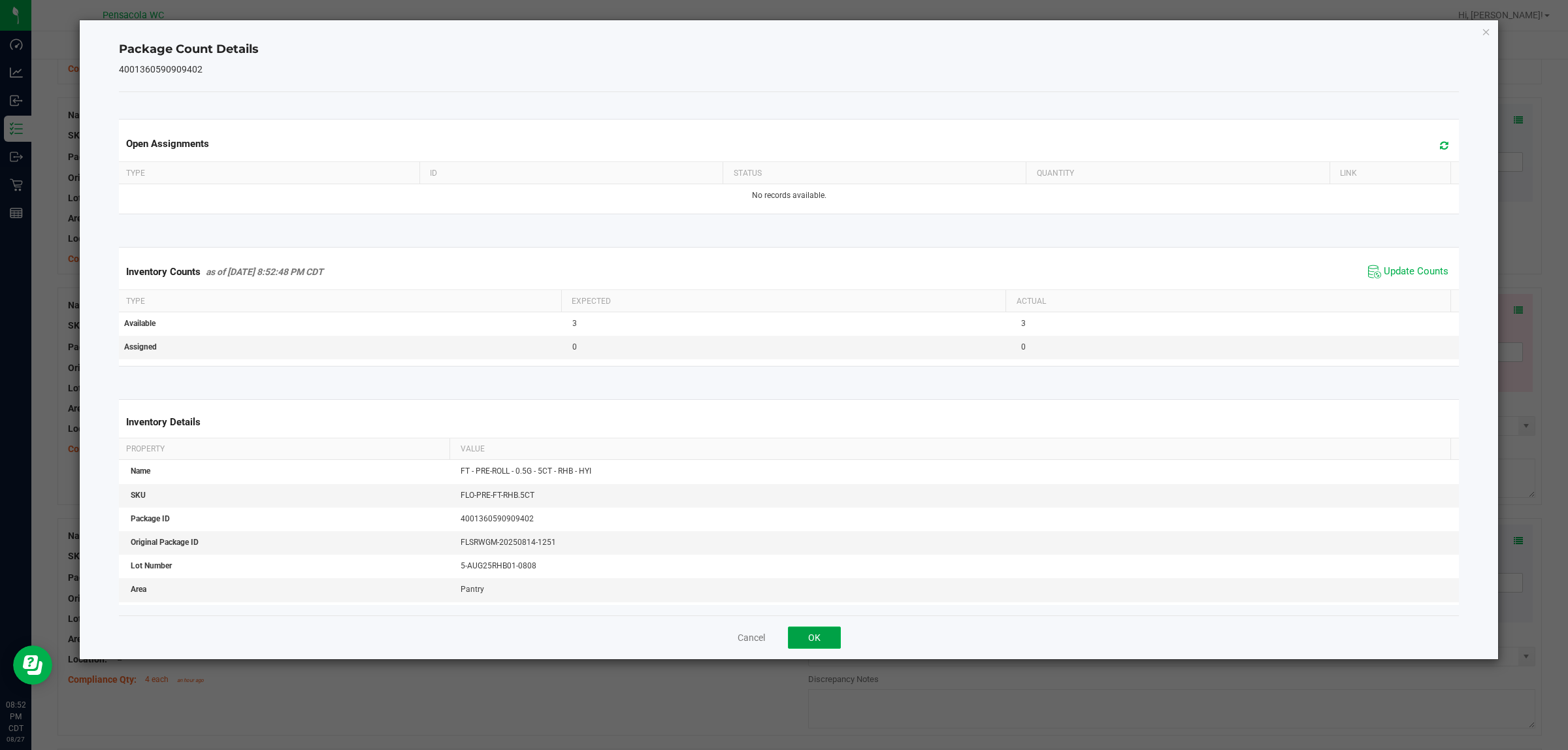
click at [783, 632] on button "OK" at bounding box center [814, 637] width 53 height 22
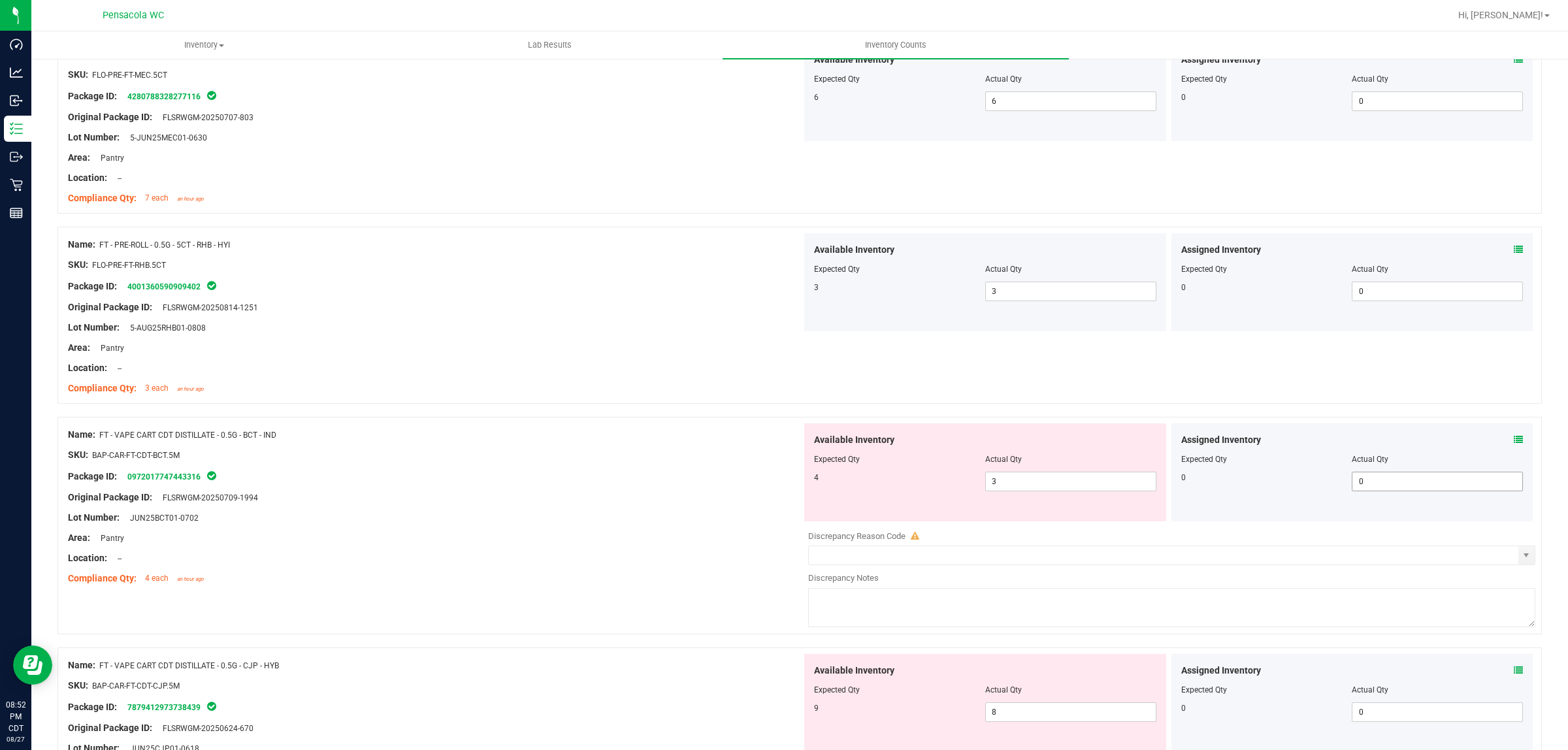
scroll to position [2939, 0]
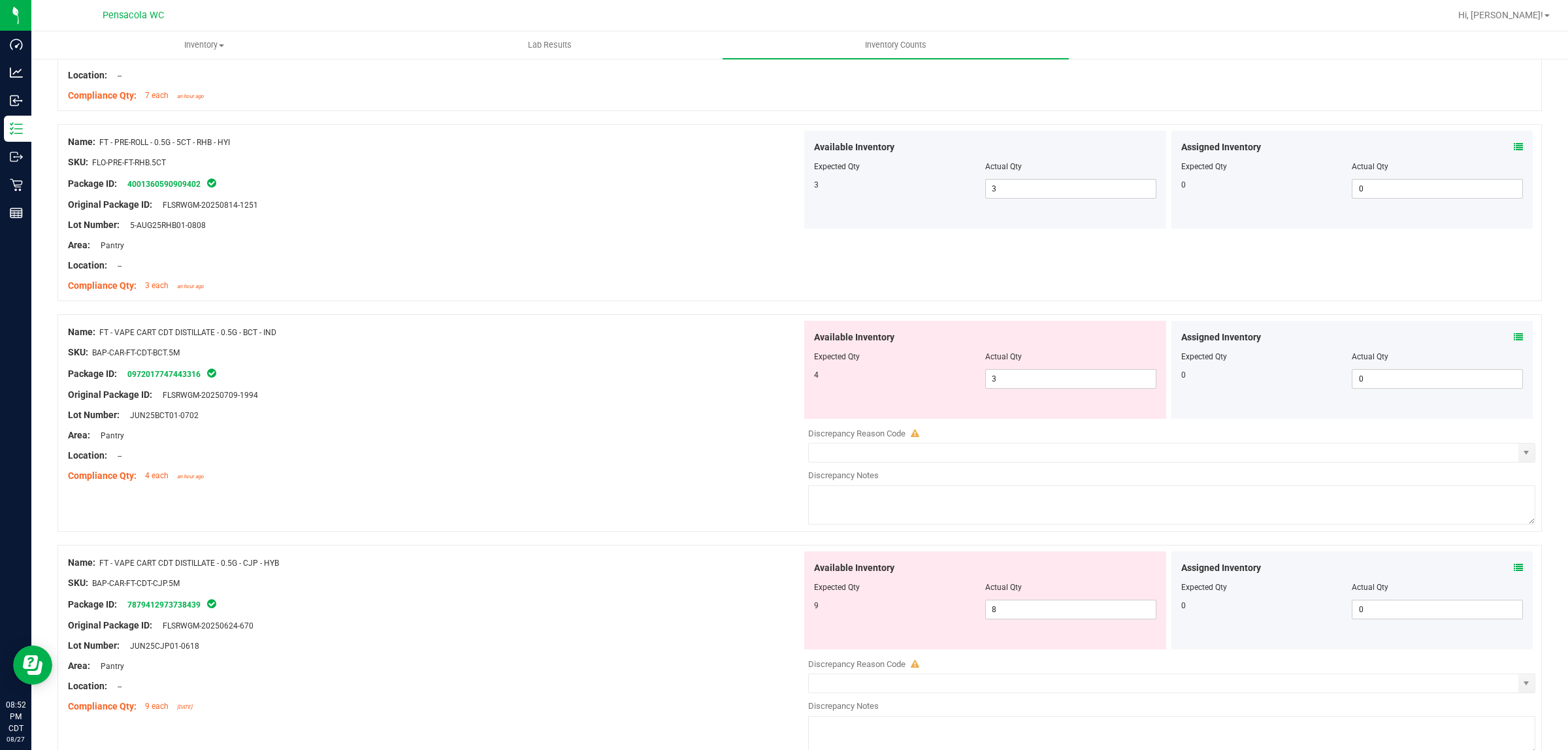
click at [783, 341] on icon at bounding box center [1519, 337] width 9 height 9
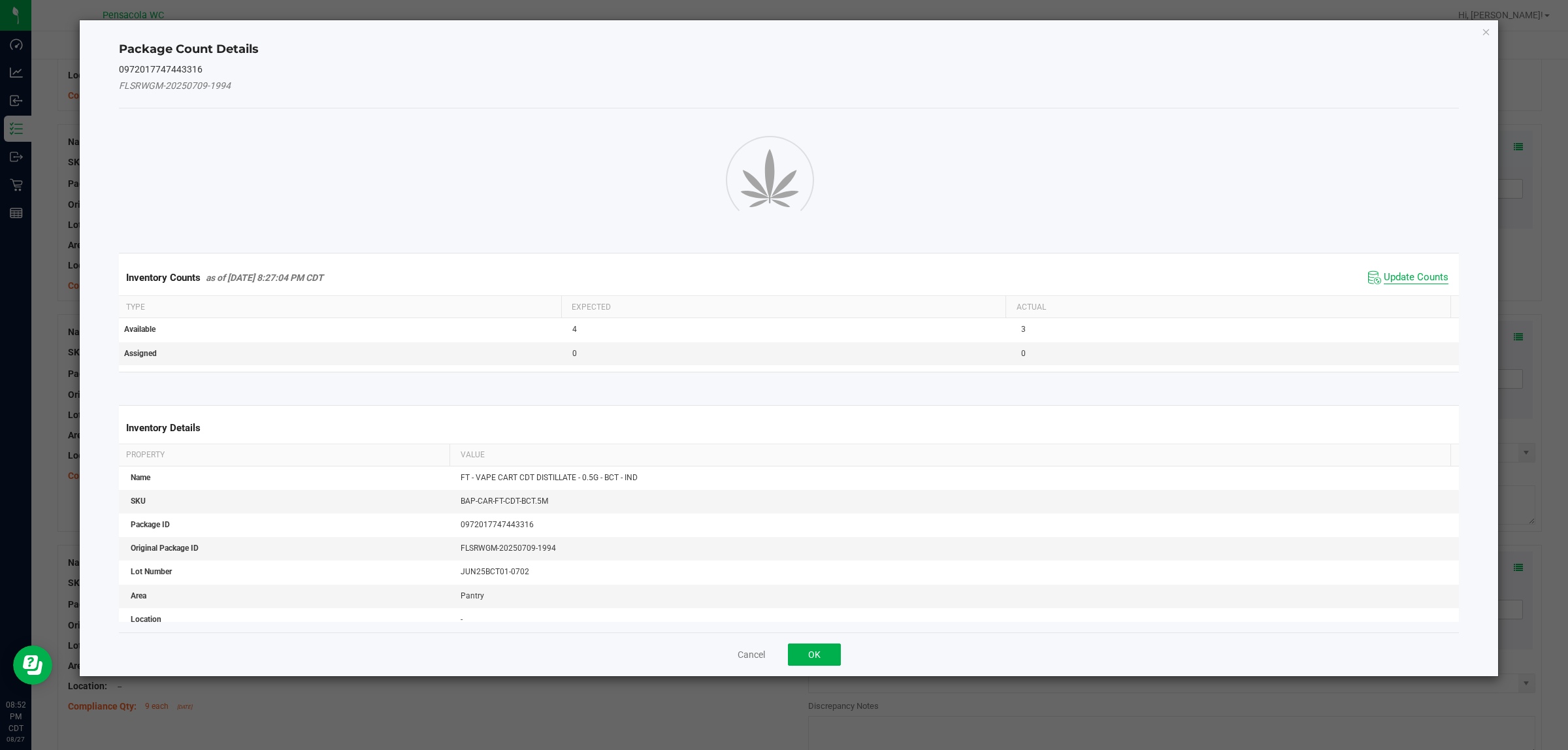
click at [783, 284] on span "Update Counts" at bounding box center [1416, 277] width 65 height 13
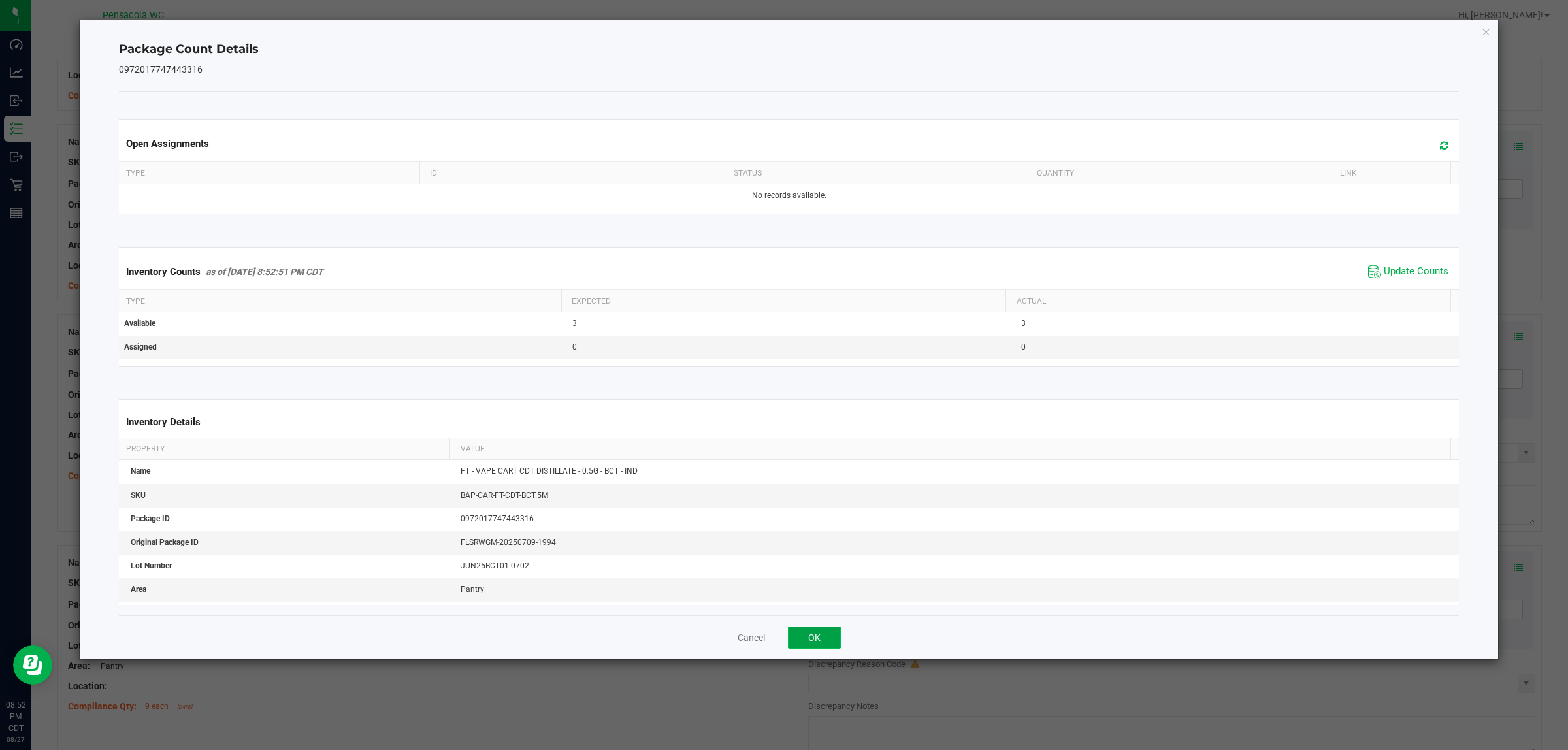
click at [783, 644] on button "OK" at bounding box center [814, 637] width 53 height 22
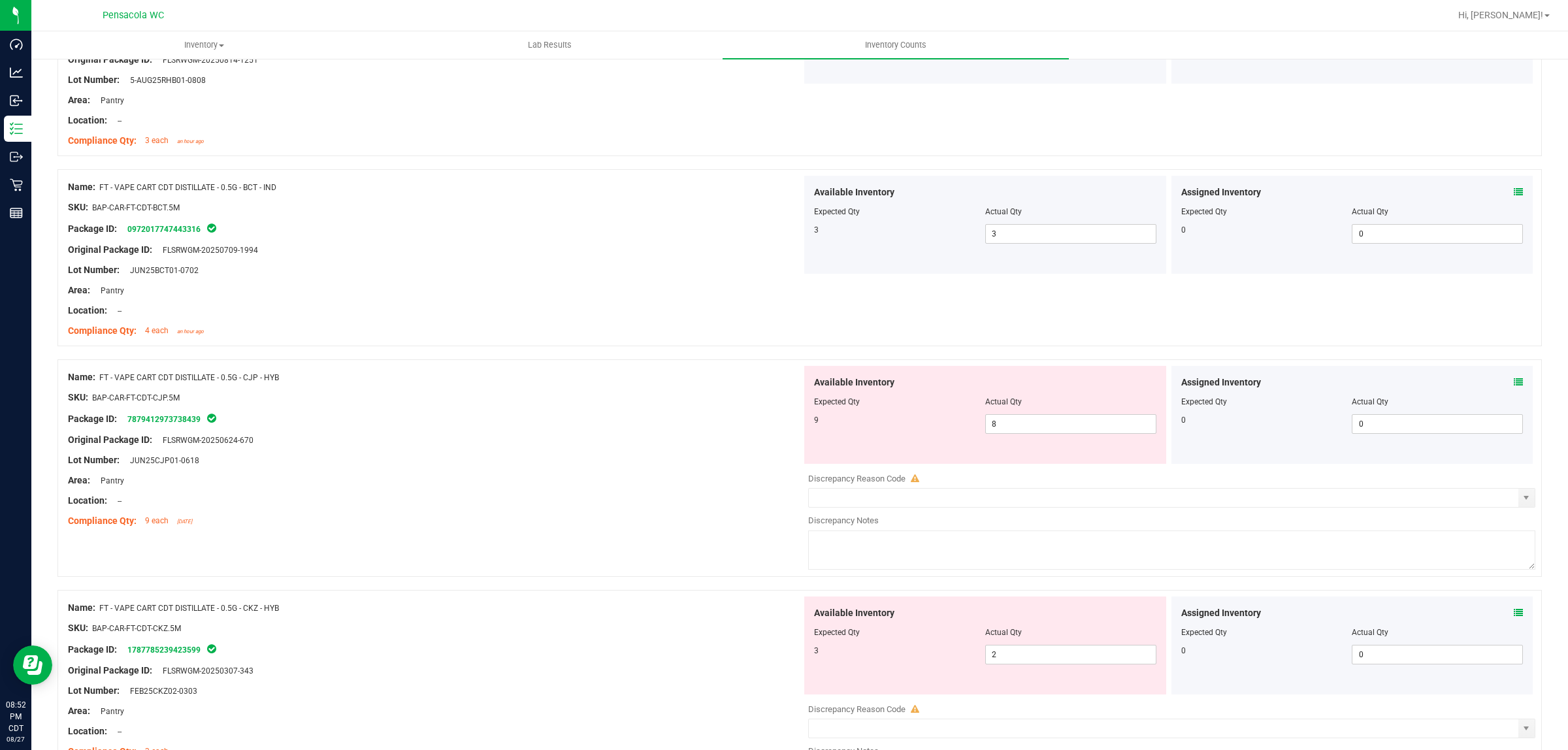
scroll to position [3102, 0]
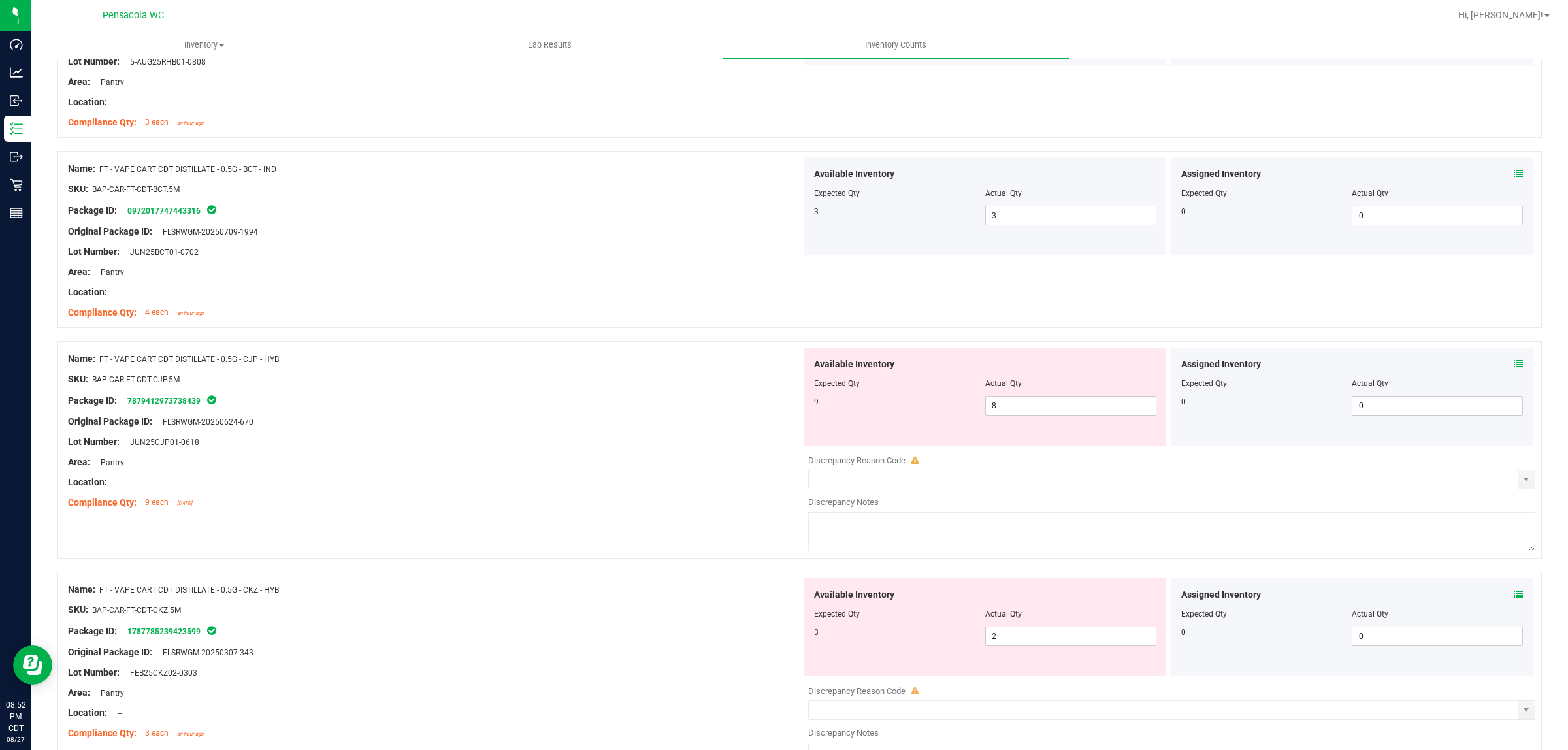
click at [783, 363] on icon at bounding box center [1519, 364] width 9 height 9
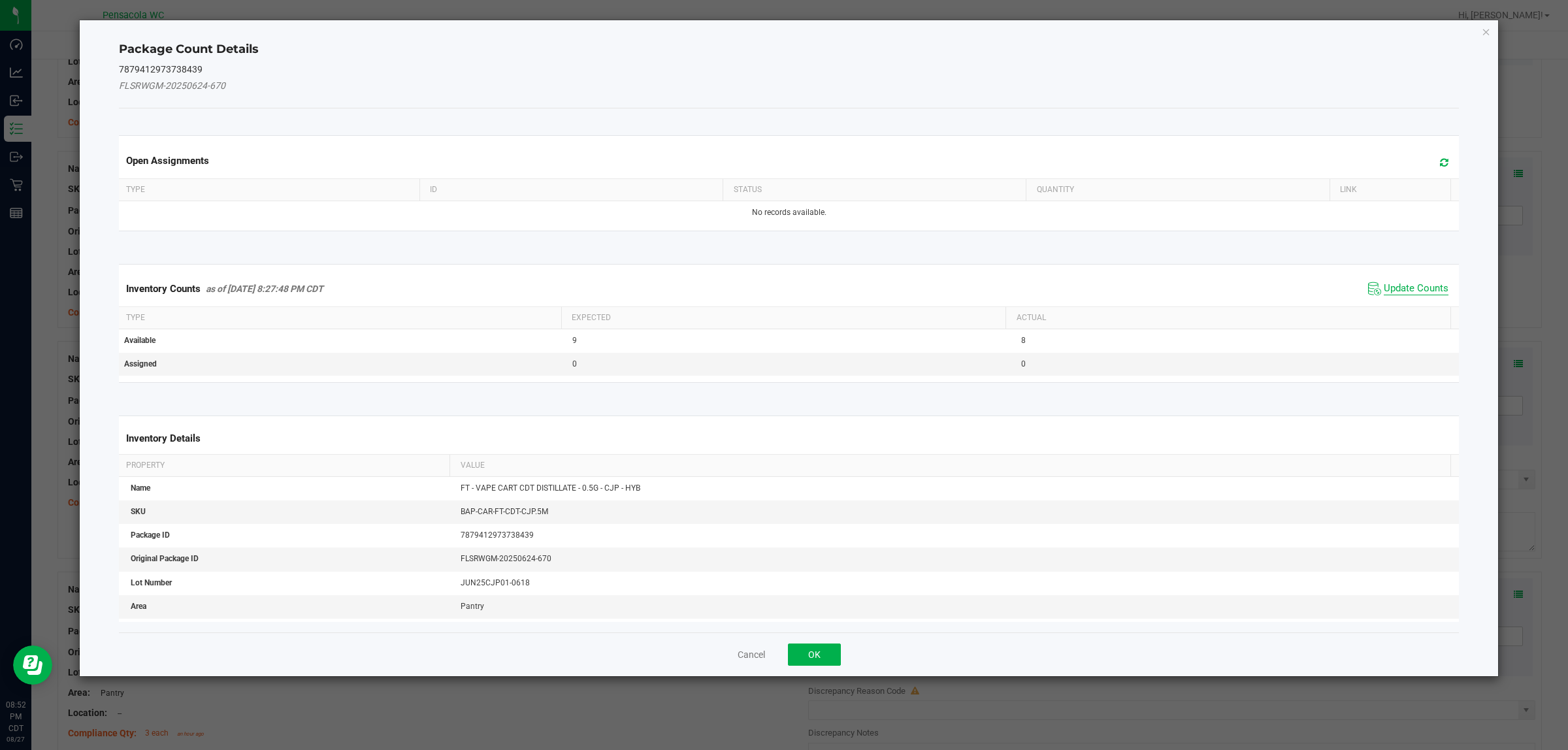
click at [783, 287] on span "Update Counts" at bounding box center [1416, 288] width 65 height 13
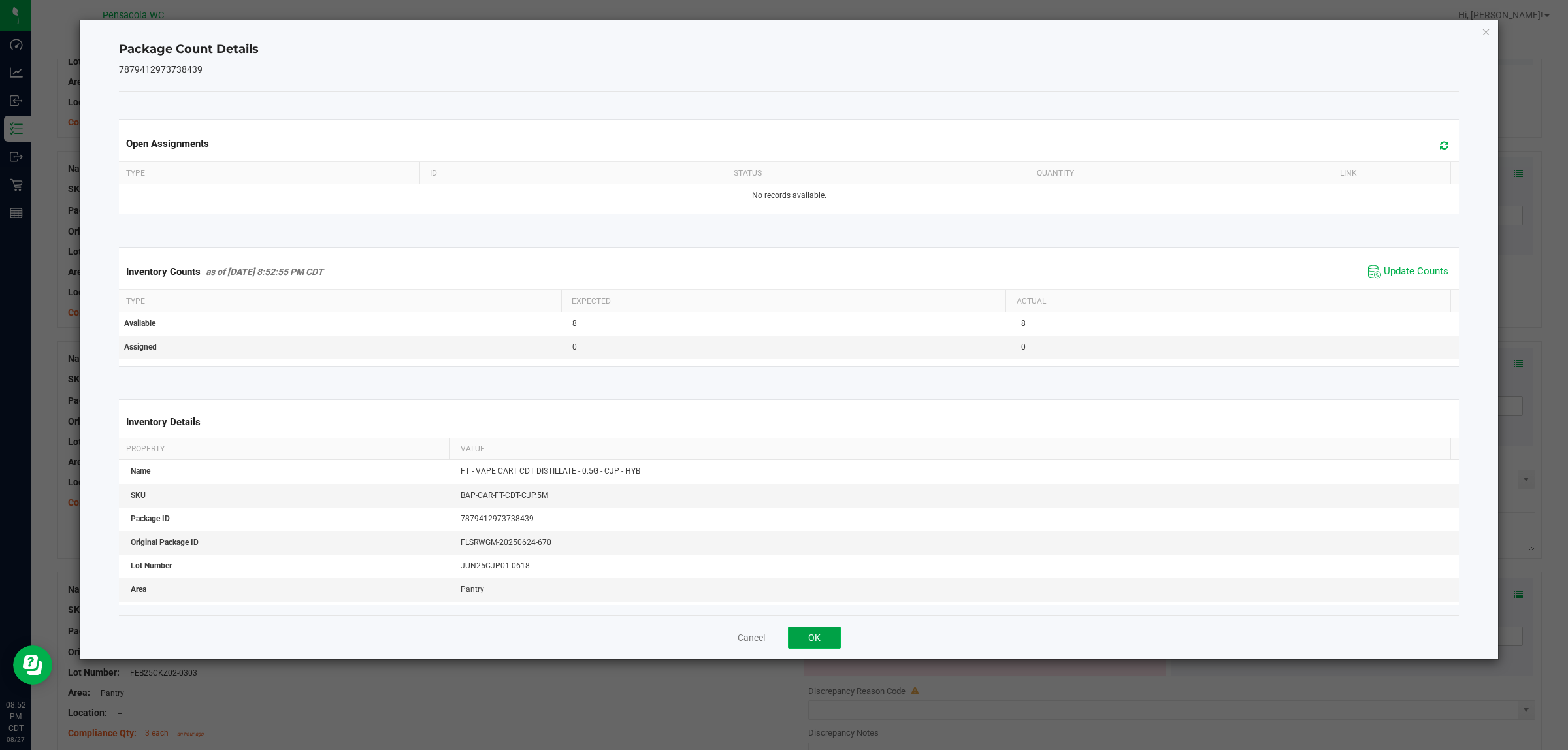
click at [783, 648] on button "OK" at bounding box center [814, 637] width 53 height 22
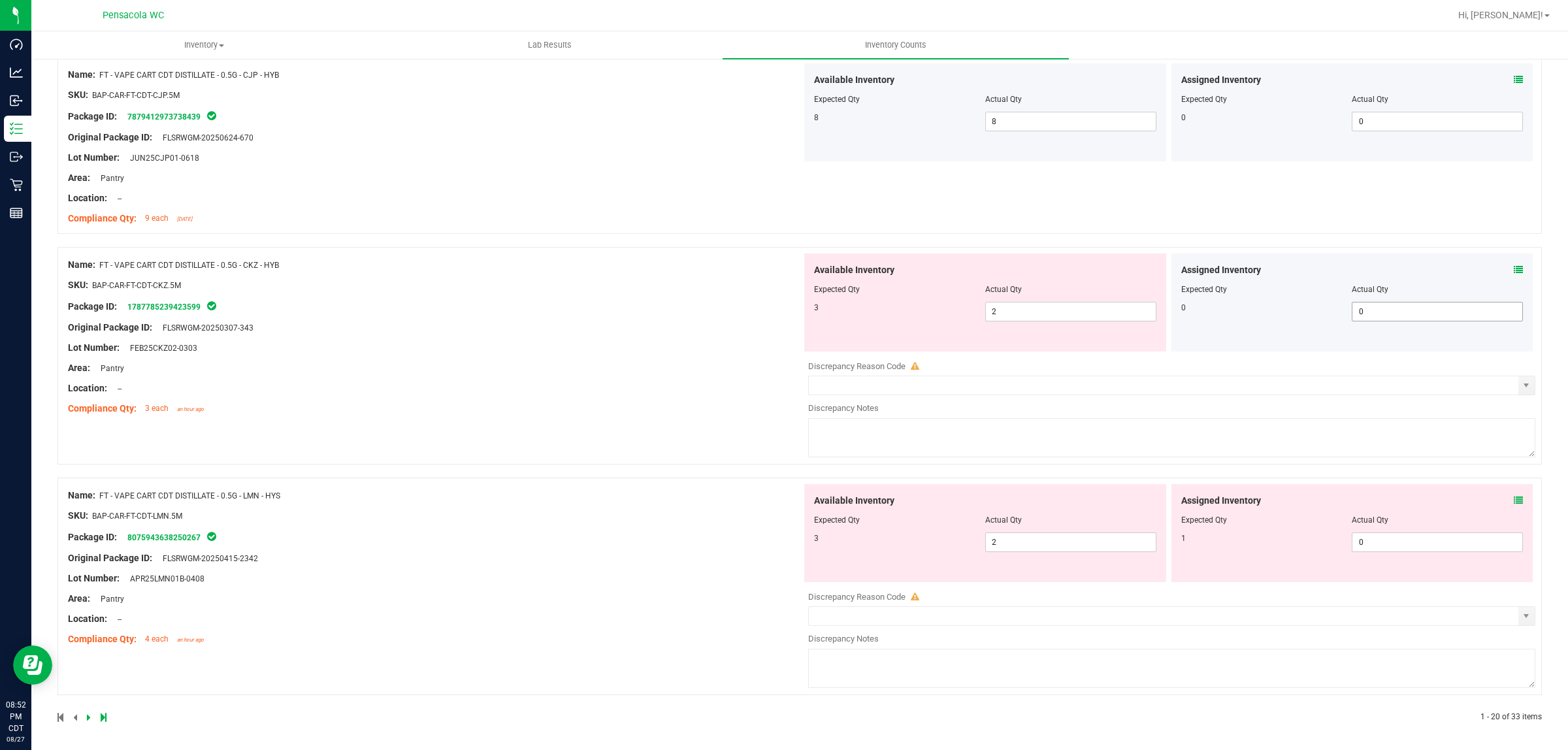
scroll to position [3395, 0]
click at [783, 254] on div "Assigned Inventory Expected Qty Actual Qty 0 0 0" at bounding box center [1352, 300] width 362 height 98
click at [783, 261] on span at bounding box center [1519, 267] width 9 height 13
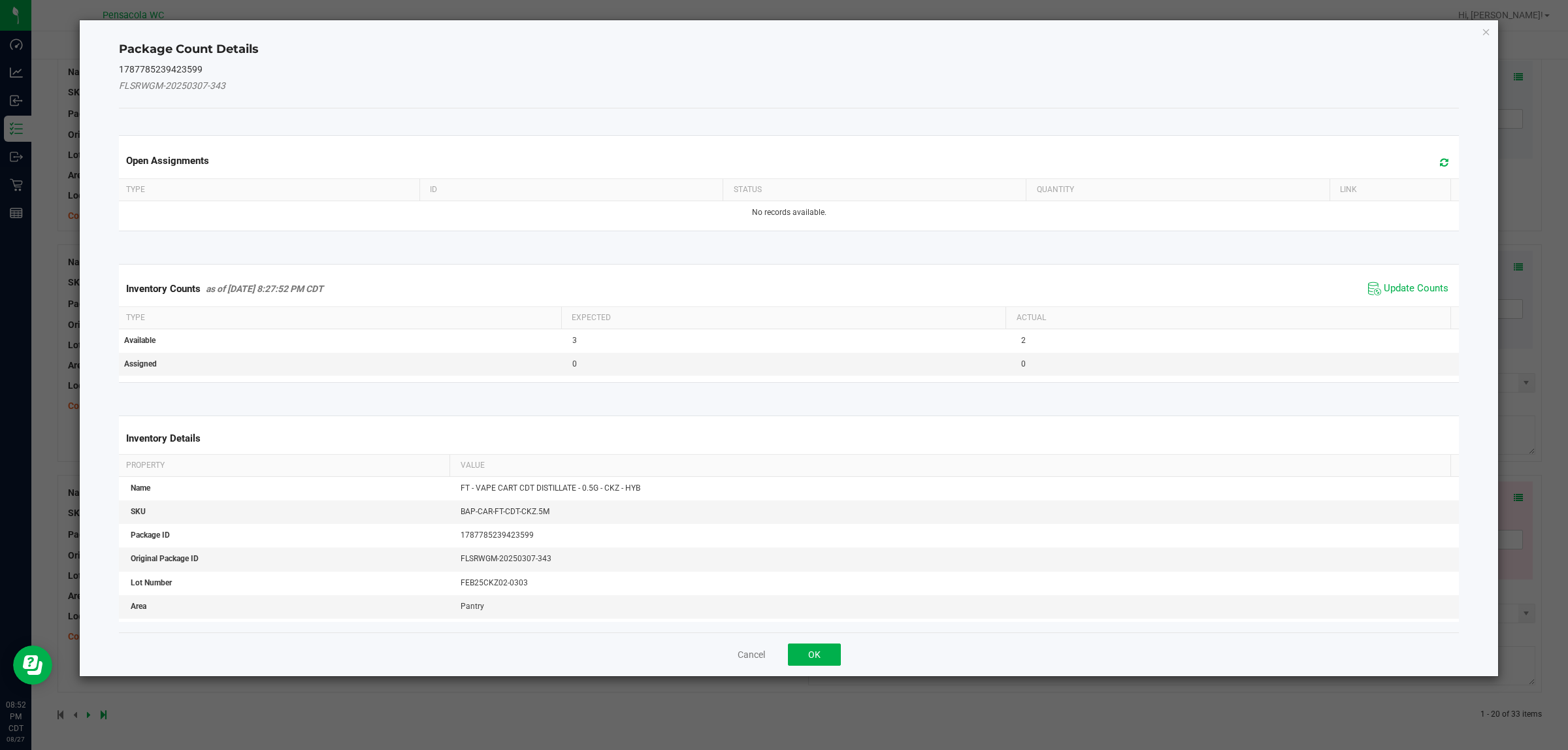
click at [783, 281] on span "Update Counts" at bounding box center [1408, 288] width 87 height 20
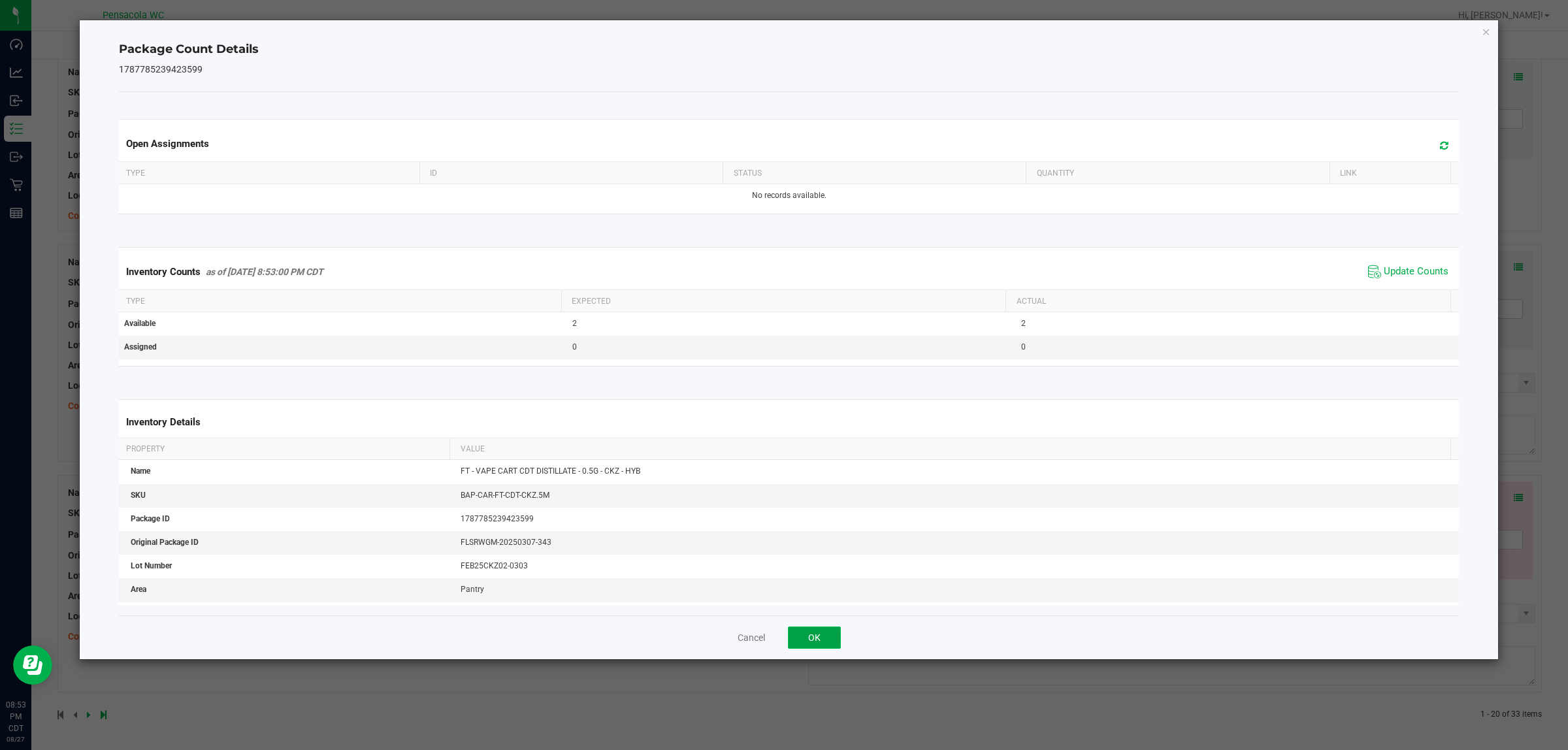
click at [783, 638] on button "OK" at bounding box center [814, 637] width 53 height 22
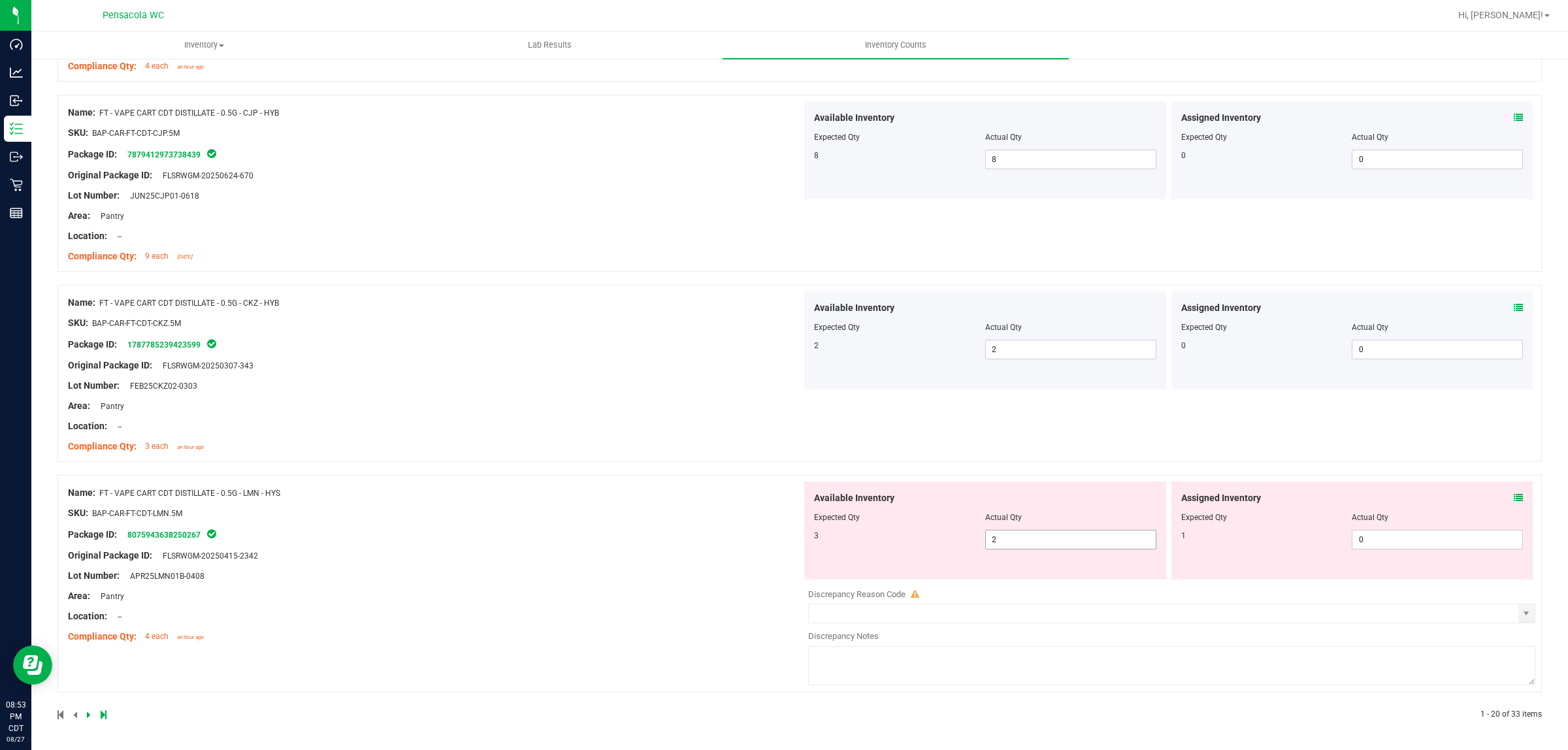
scroll to position [3353, 0]
click at [783, 500] on icon at bounding box center [1519, 498] width 9 height 9
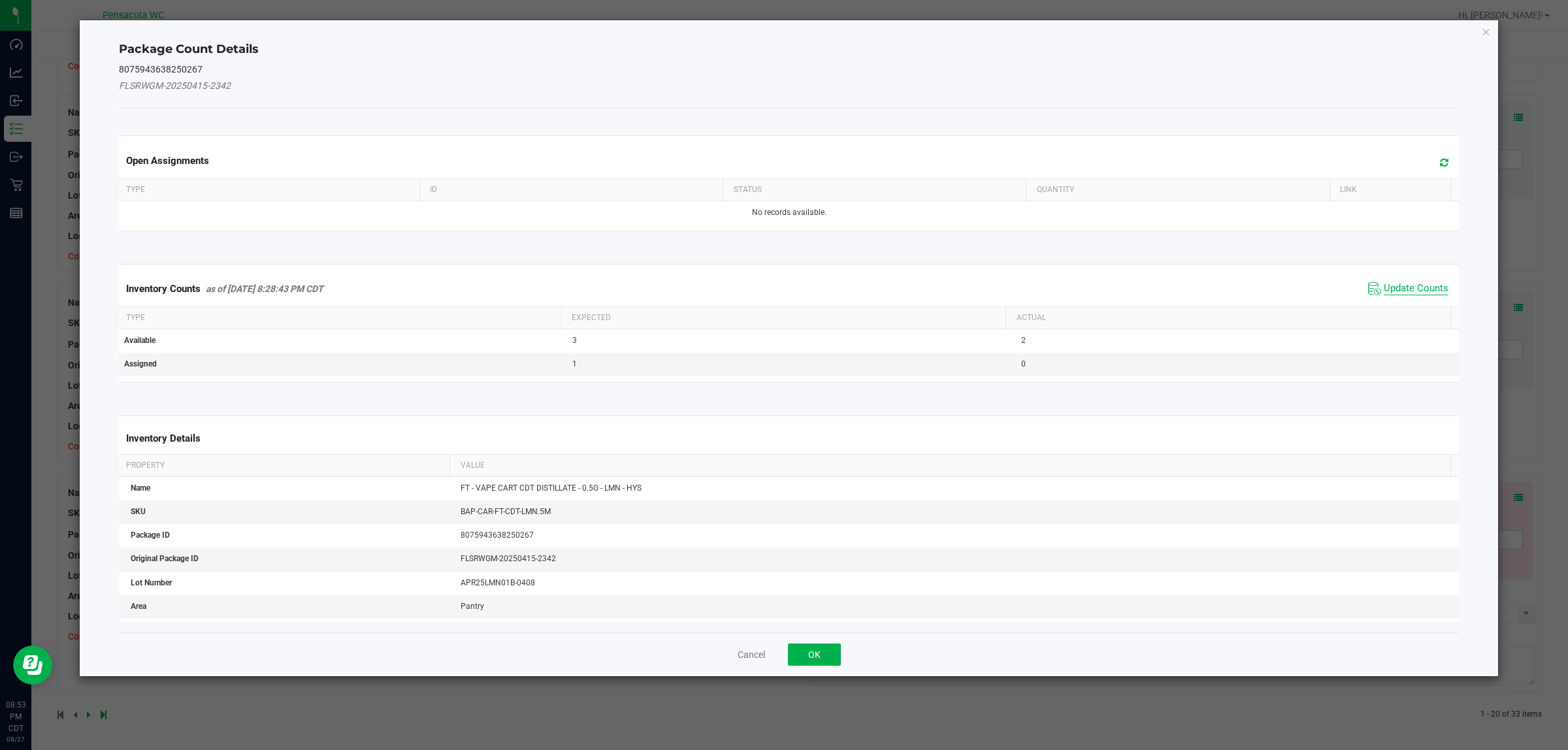
click at [783, 295] on span "Update Counts" at bounding box center [1416, 288] width 65 height 13
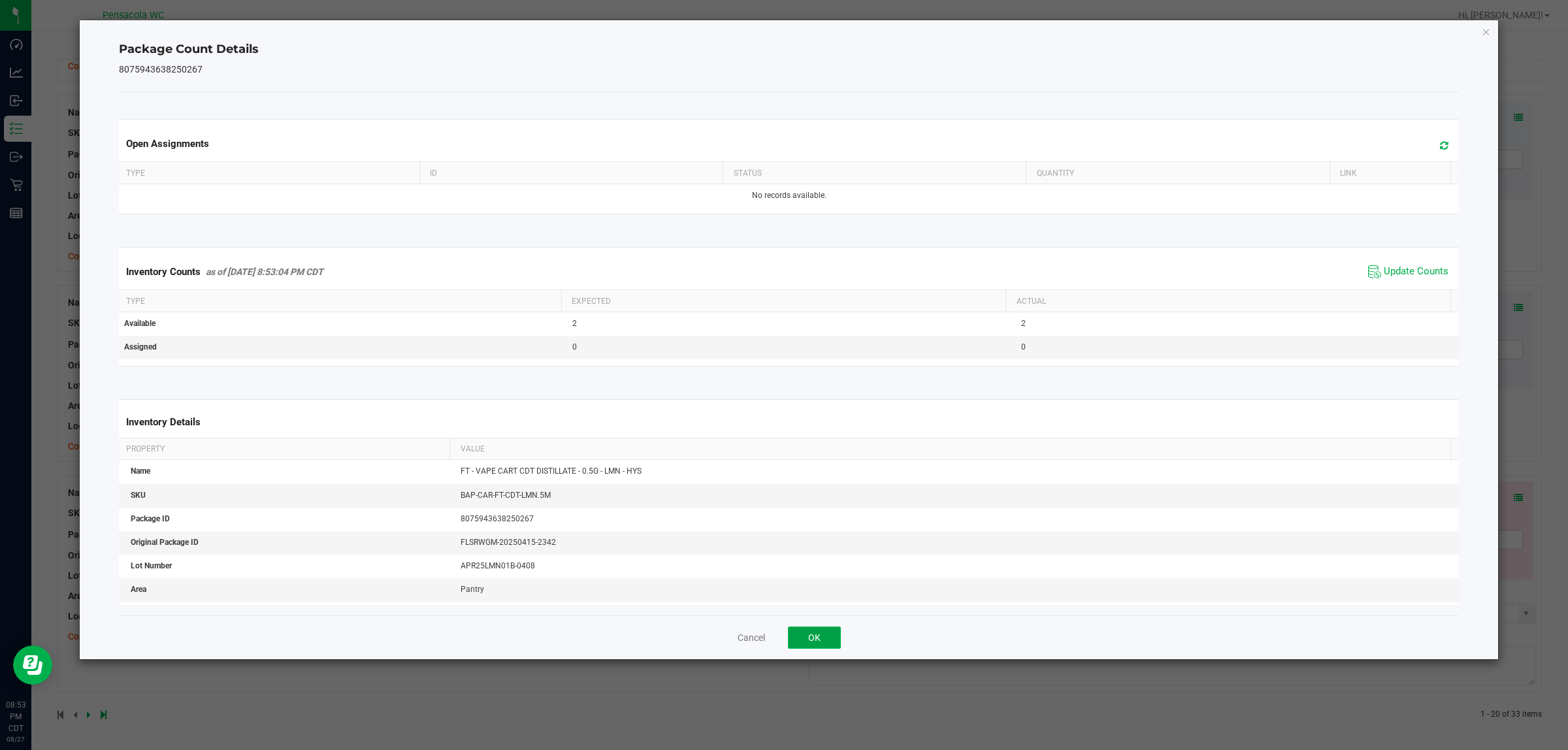
click at [783, 639] on button "OK" at bounding box center [814, 637] width 53 height 22
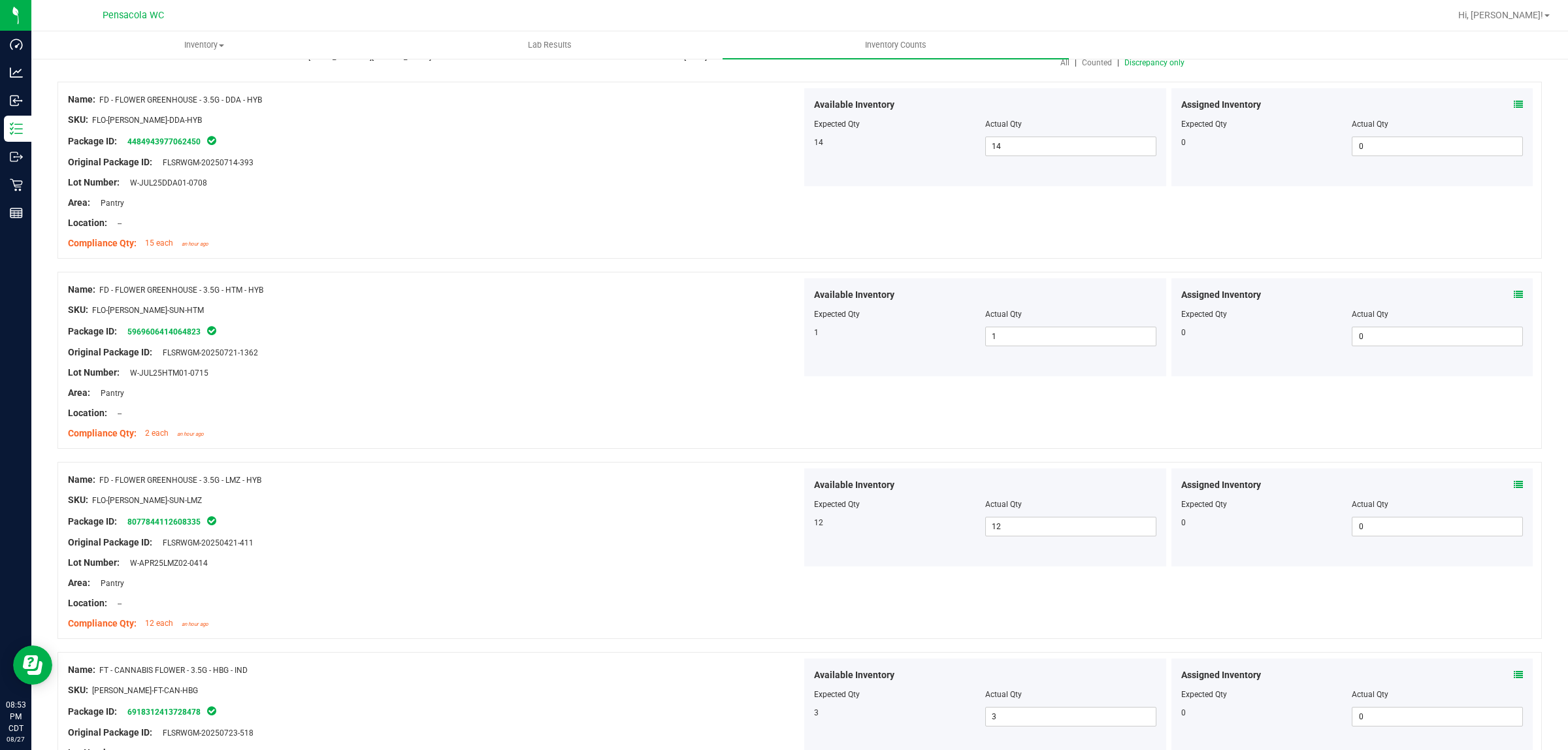
scroll to position [0, 0]
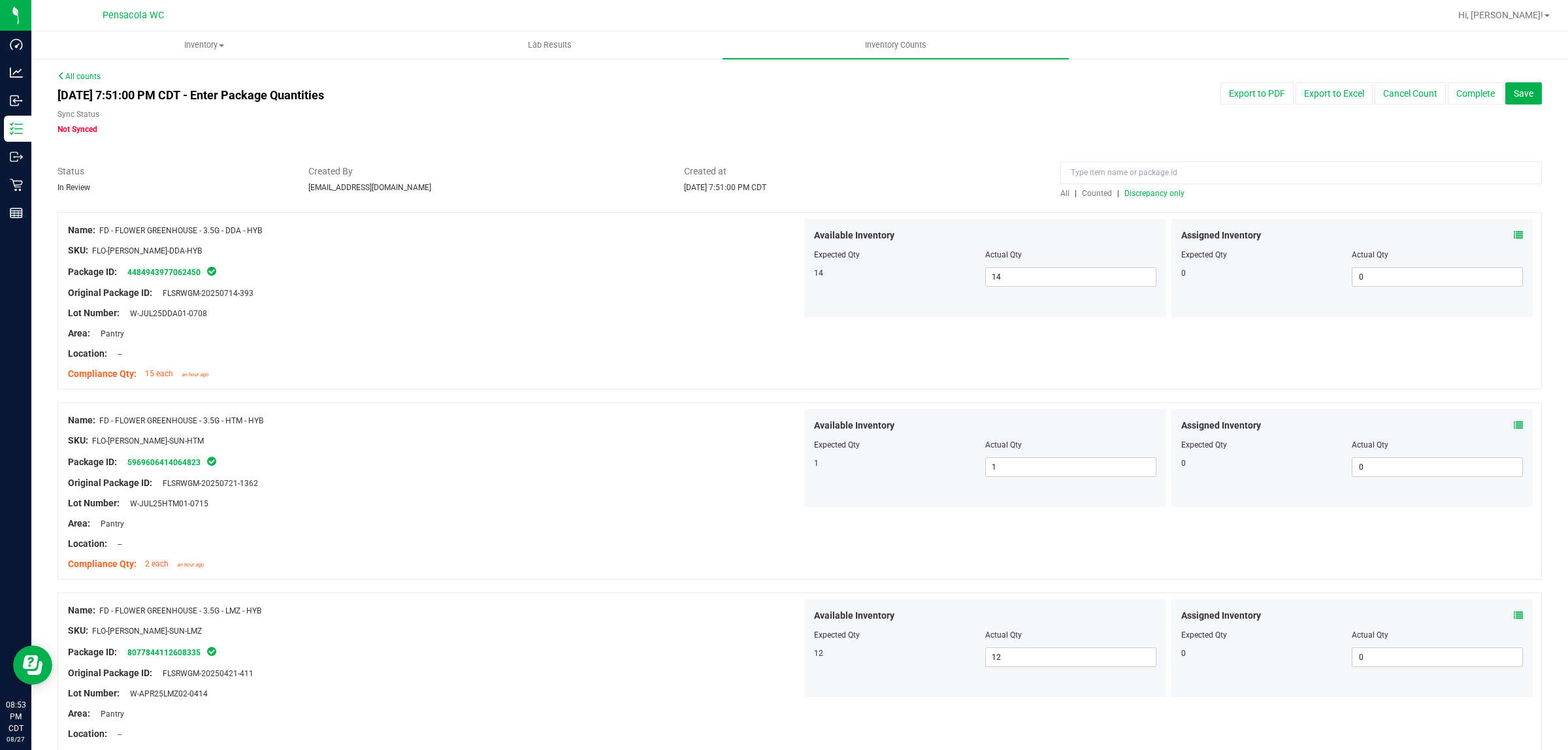
click at [783, 190] on span "Discrepancy only" at bounding box center [1154, 193] width 60 height 9
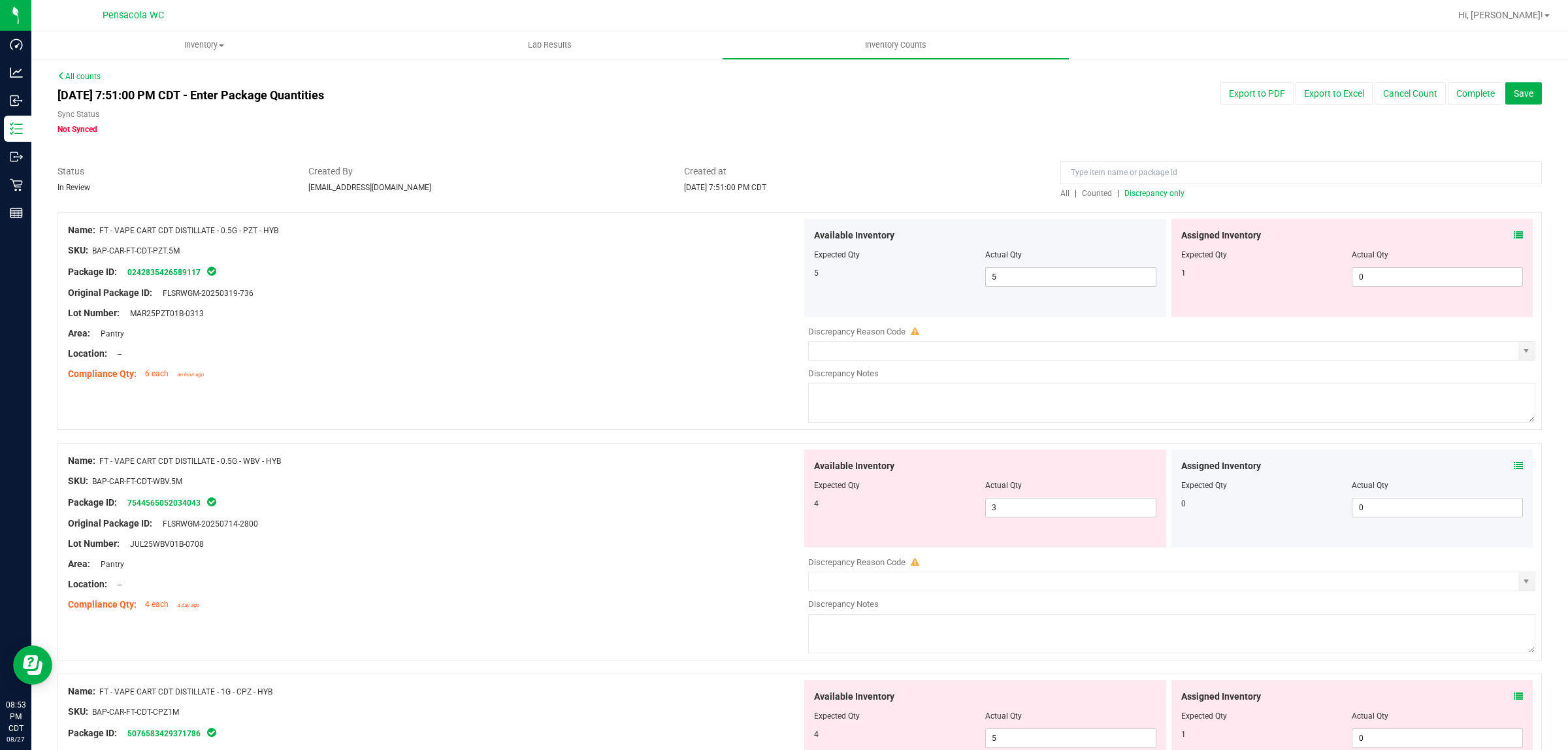
click at [783, 233] on div "Assigned Inventory" at bounding box center [1352, 236] width 342 height 13
click at [783, 232] on icon at bounding box center [1519, 235] width 9 height 9
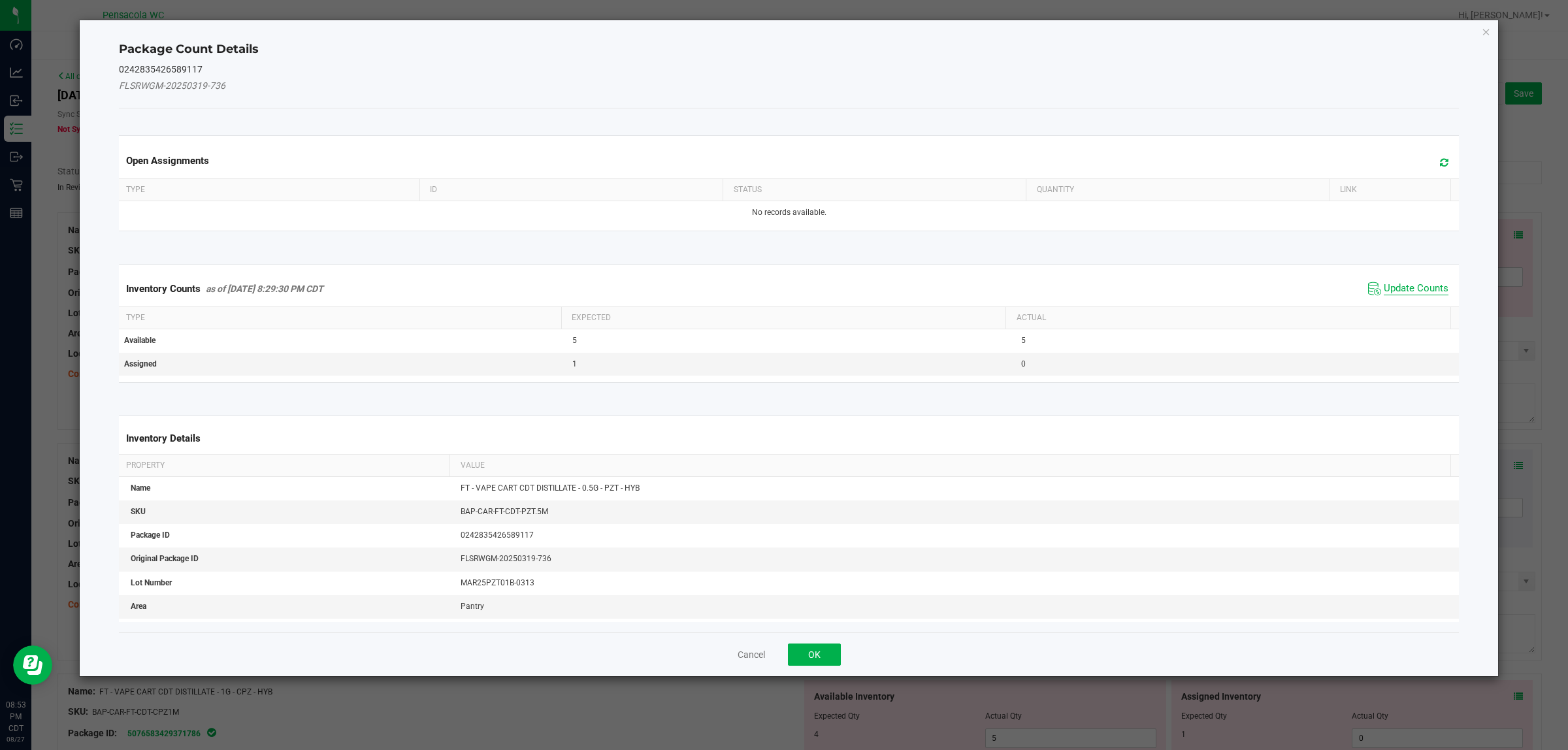
click at [783, 295] on span "Update Counts" at bounding box center [1416, 288] width 65 height 13
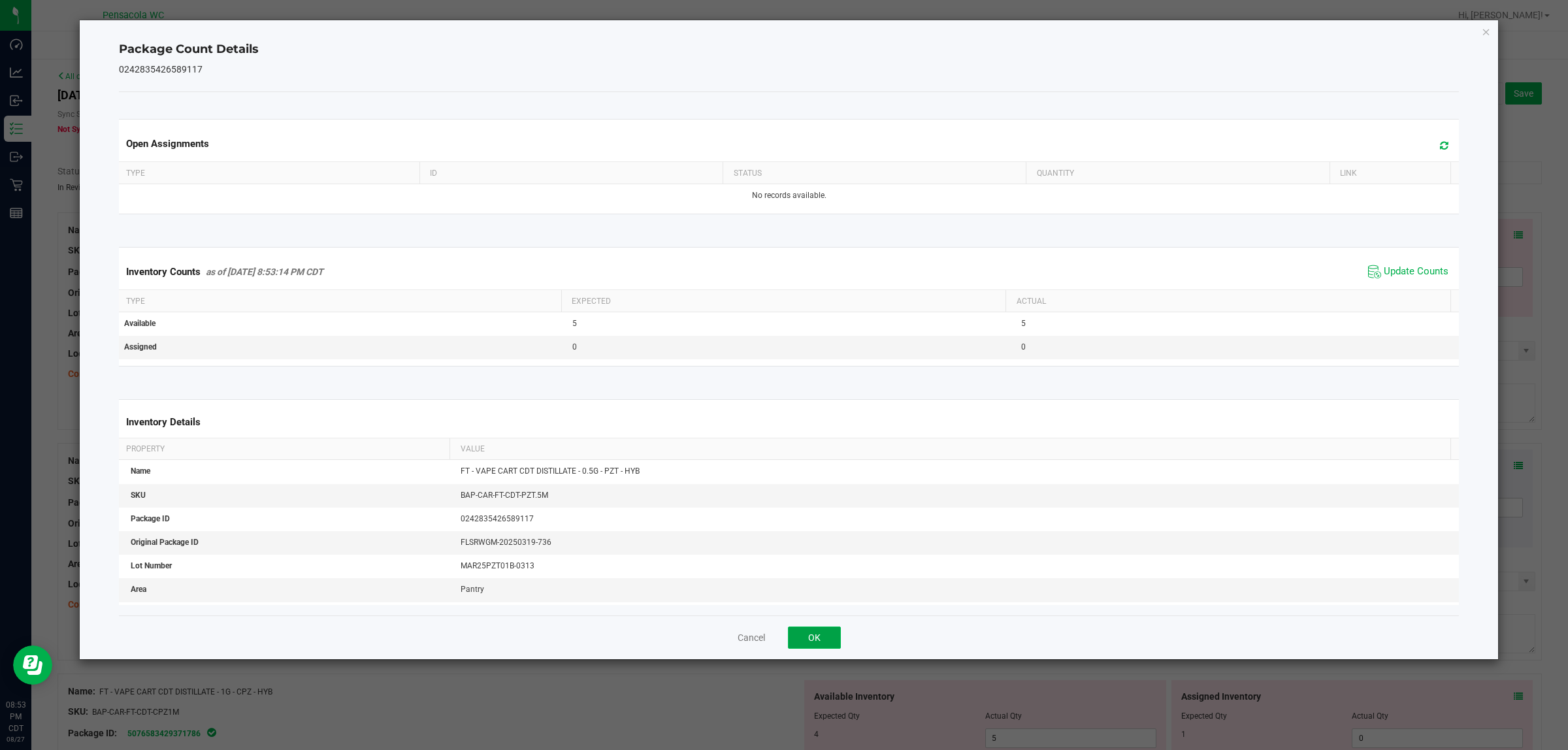
drag, startPoint x: 821, startPoint y: 638, endPoint x: 1034, endPoint y: 565, distance: 225.2
click at [783, 638] on button "OK" at bounding box center [814, 637] width 53 height 22
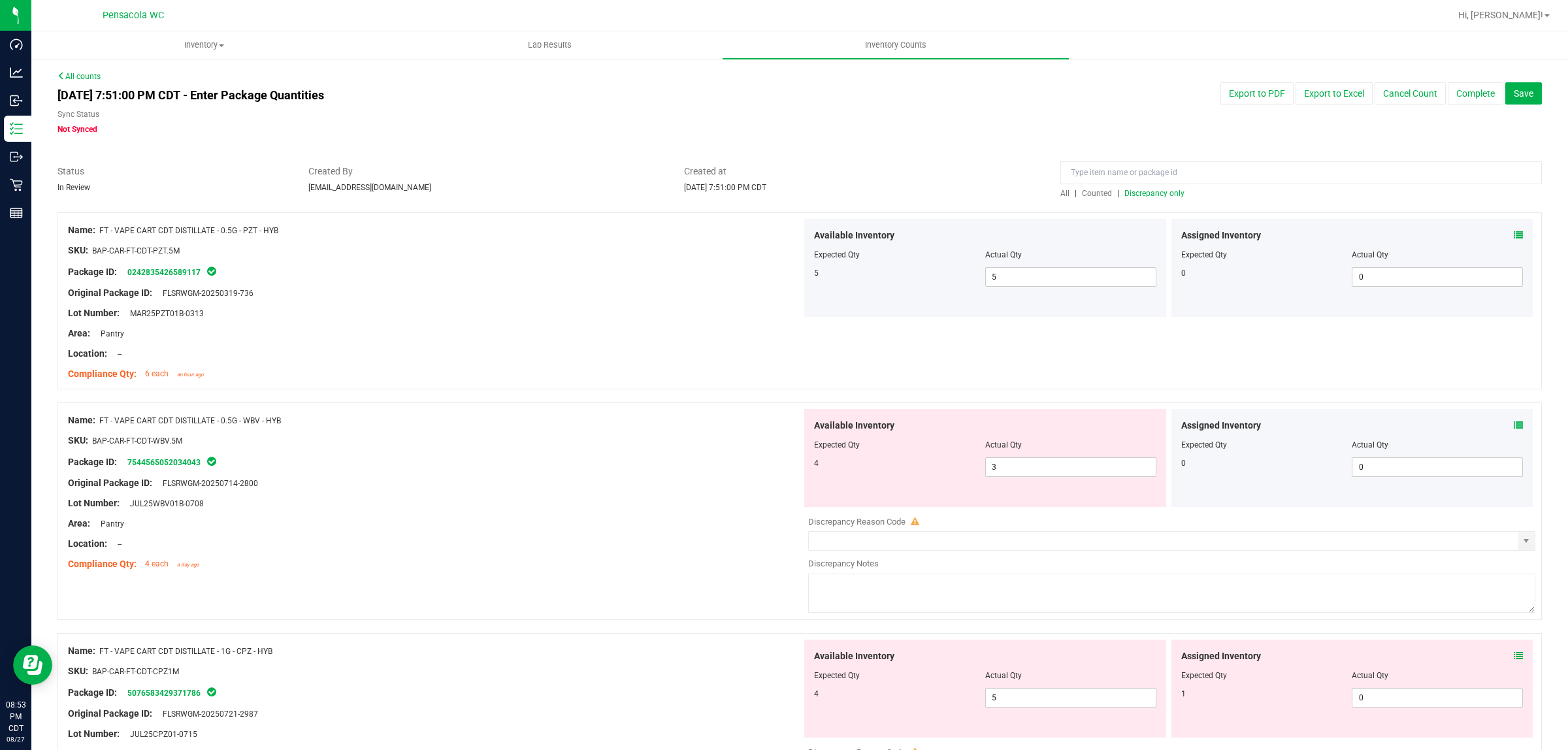
click at [783, 423] on icon at bounding box center [1519, 425] width 9 height 9
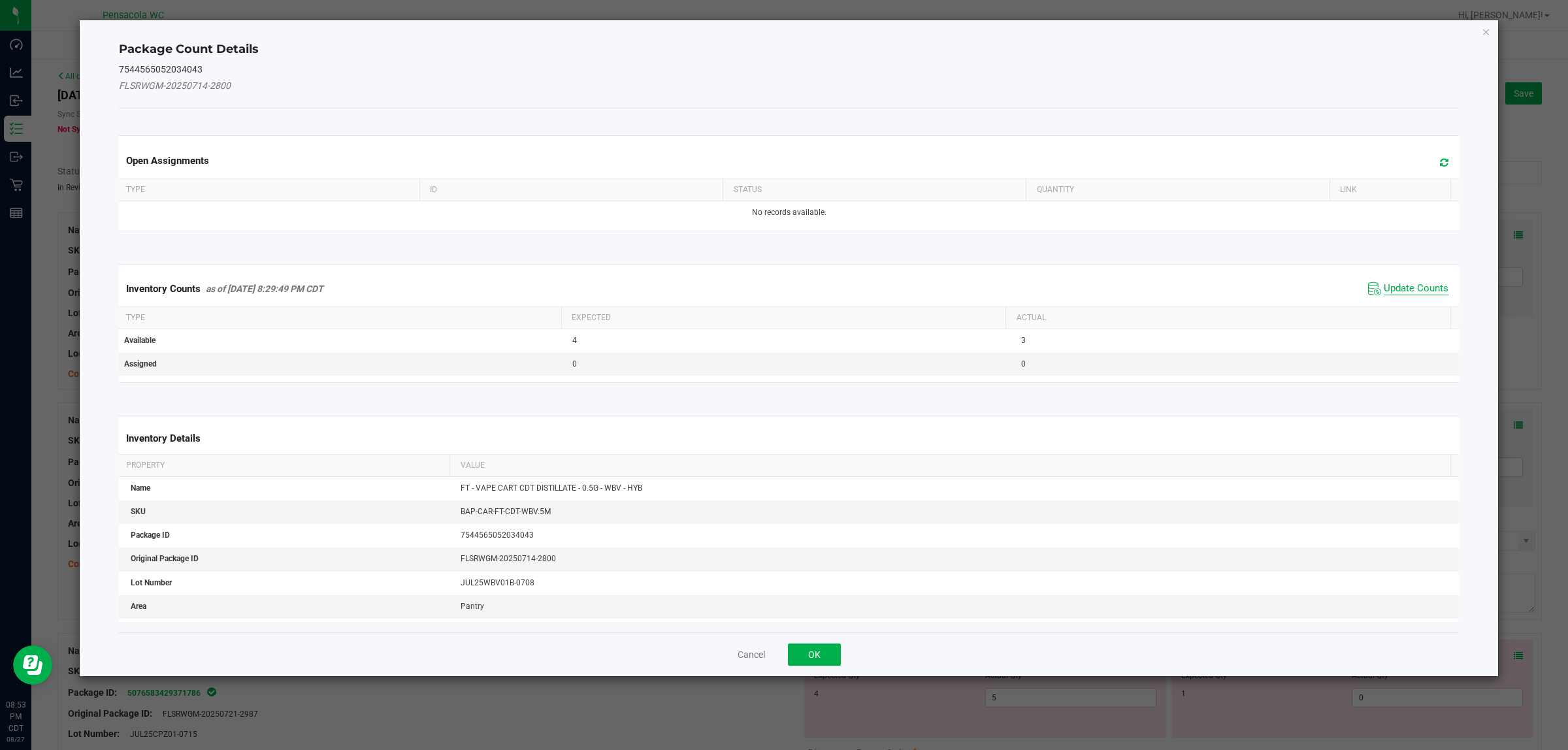
click at [783, 285] on span "Update Counts" at bounding box center [1416, 288] width 65 height 13
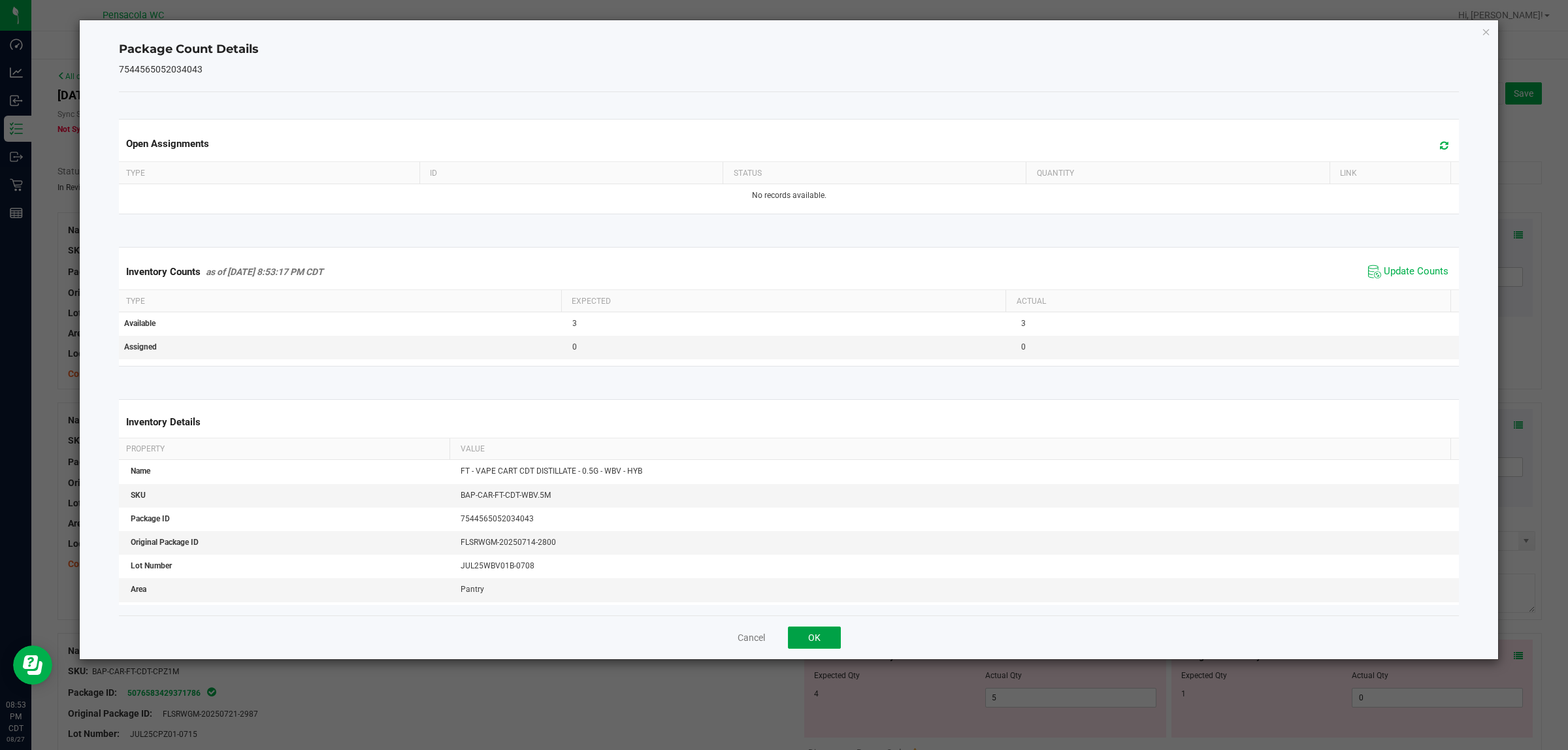
drag, startPoint x: 802, startPoint y: 635, endPoint x: 923, endPoint y: 546, distance: 150.2
click at [783, 635] on button "OK" at bounding box center [814, 637] width 53 height 22
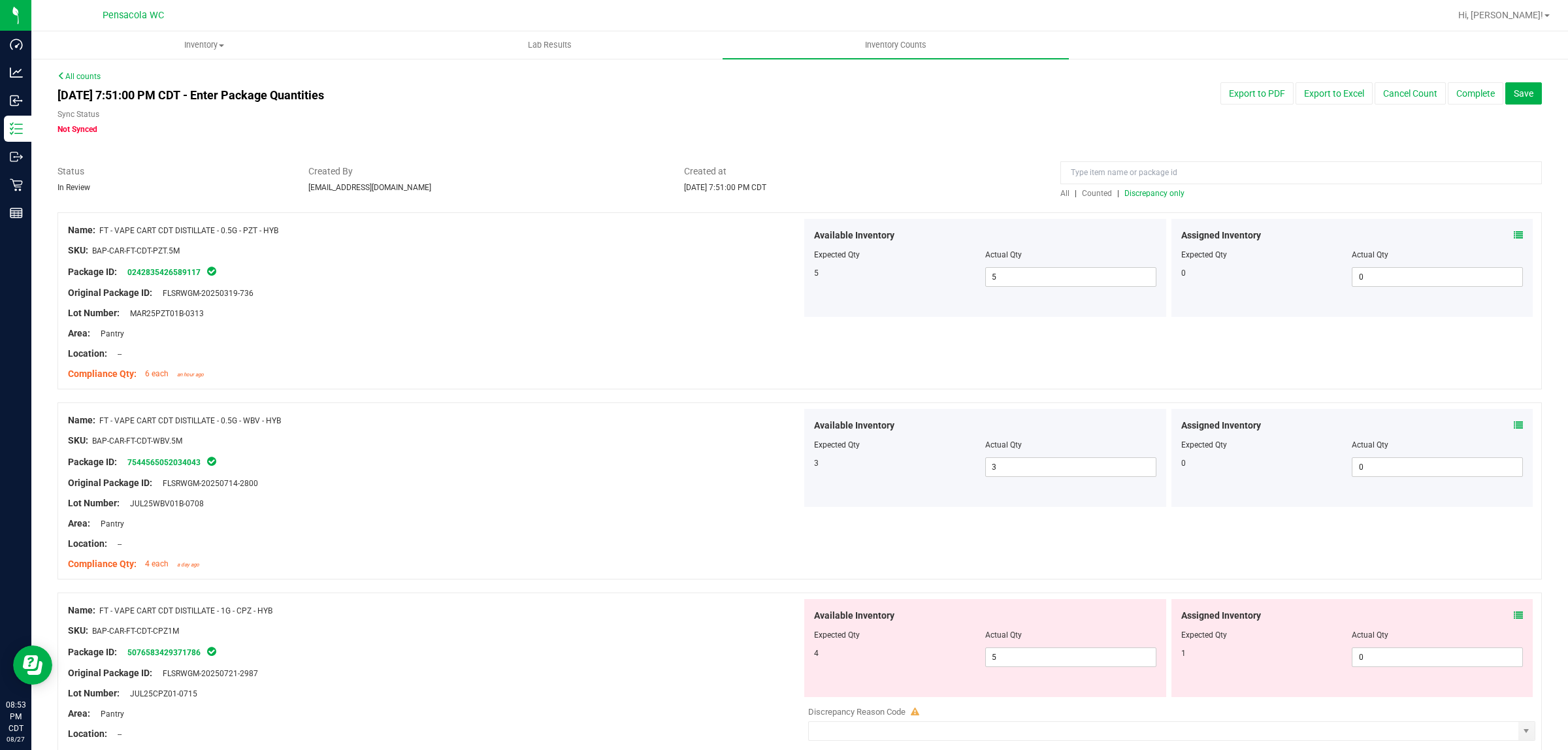
scroll to position [164, 0]
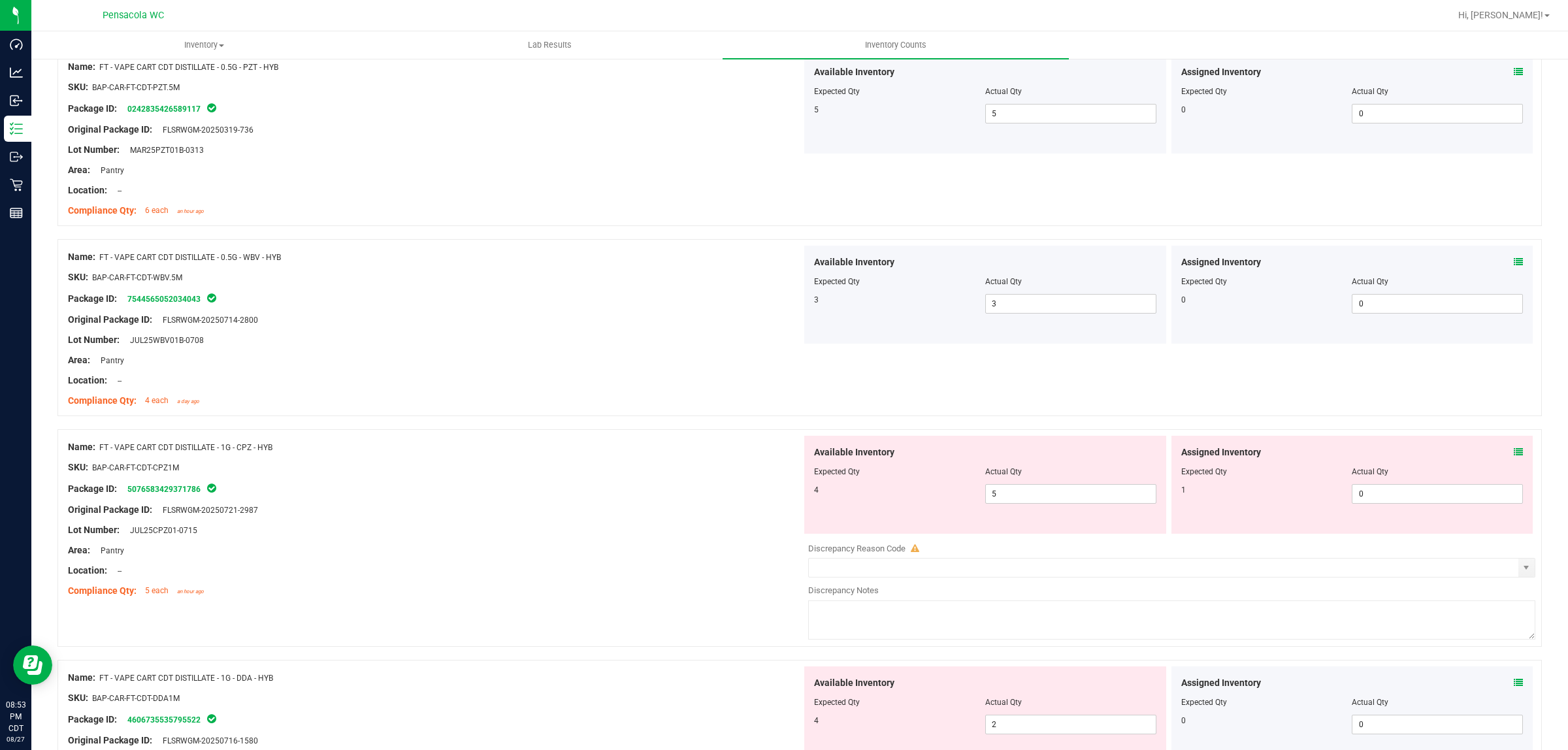
click at [783, 452] on div "Assigned Inventory" at bounding box center [1352, 452] width 342 height 13
click at [783, 452] on icon at bounding box center [1519, 452] width 9 height 9
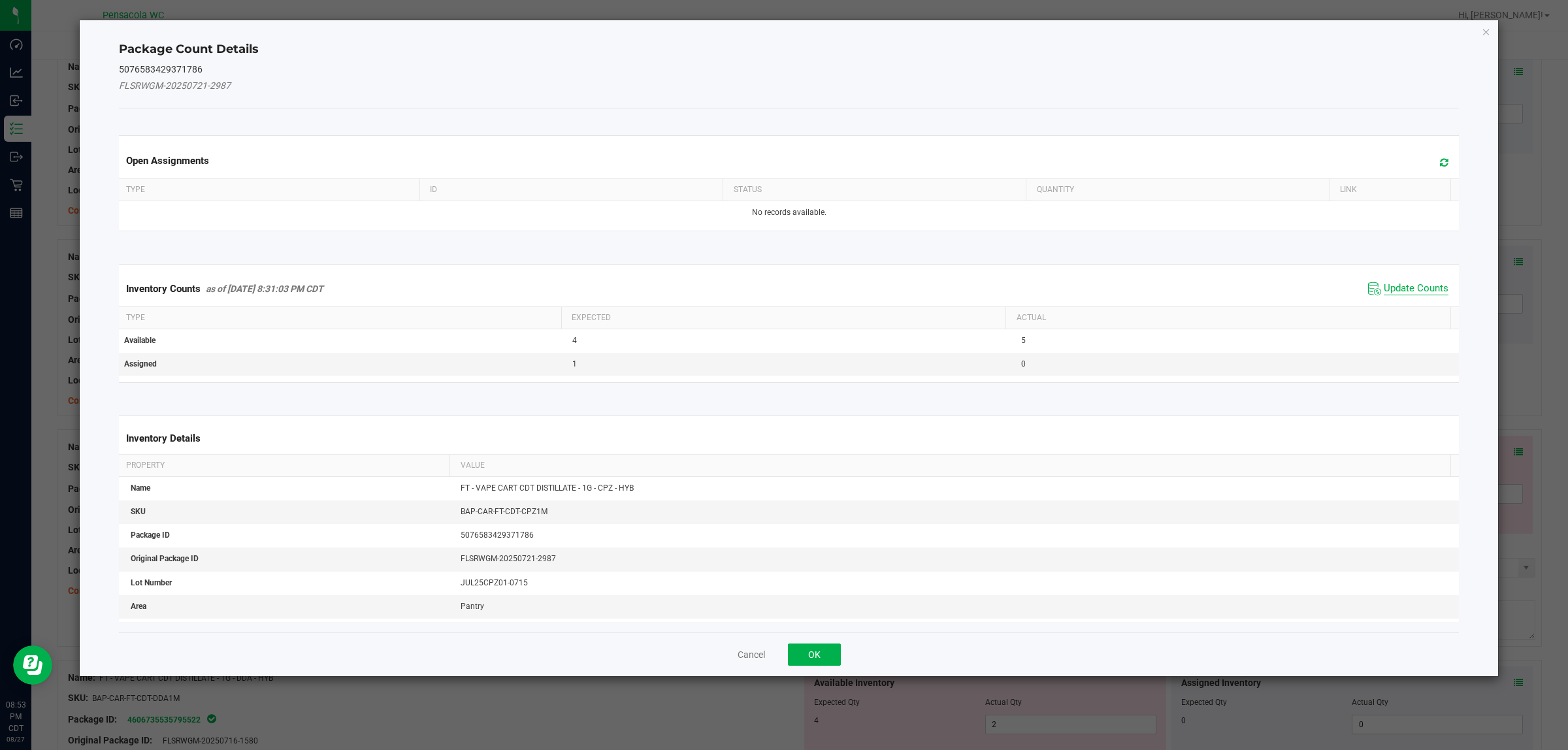
click at [783, 292] on span "Update Counts" at bounding box center [1416, 288] width 65 height 13
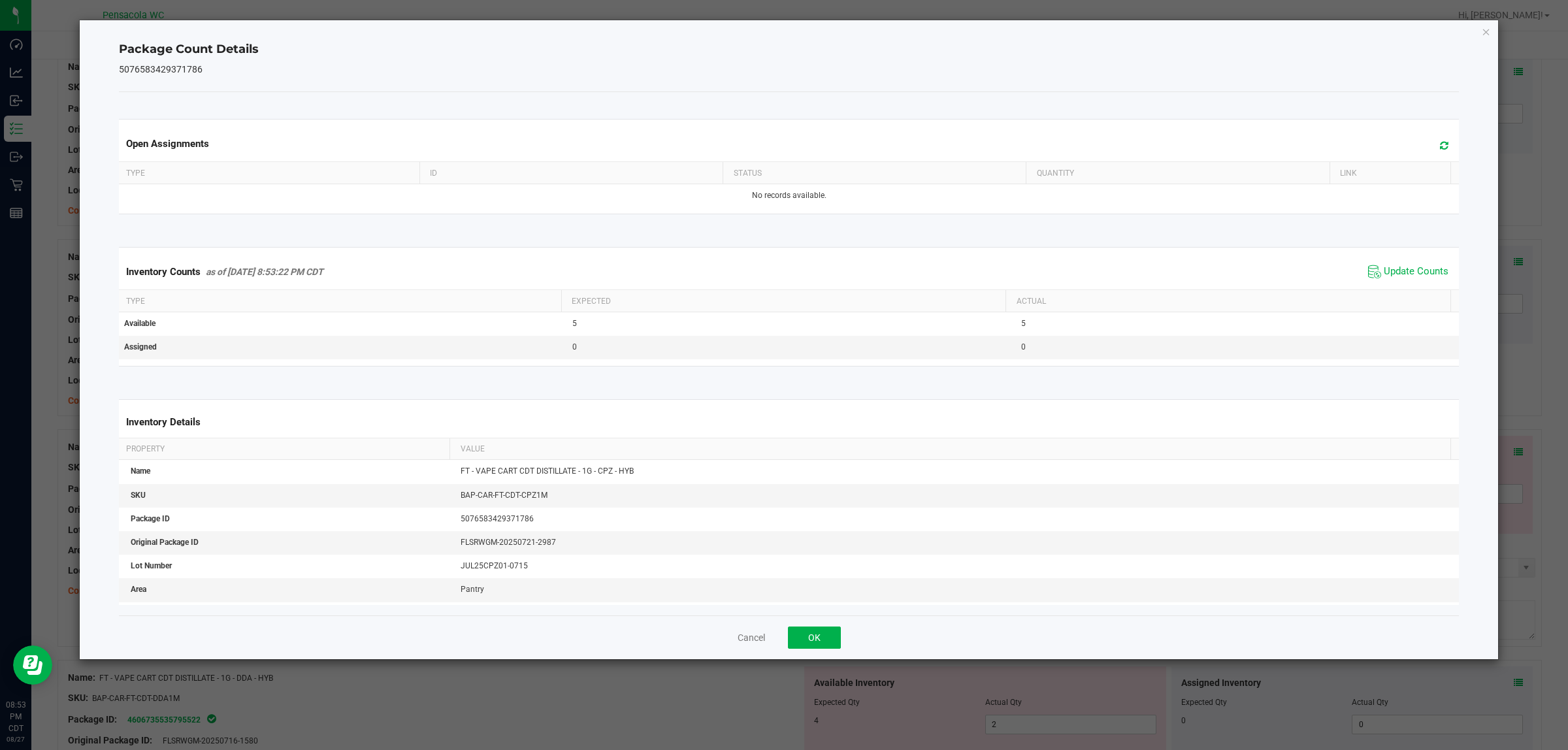
drag, startPoint x: 832, startPoint y: 625, endPoint x: 843, endPoint y: 627, distance: 11.2
click at [783, 627] on div "Cancel OK" at bounding box center [789, 637] width 1341 height 44
drag, startPoint x: 787, startPoint y: 647, endPoint x: 798, endPoint y: 646, distance: 11.0
click at [783, 647] on button "OK" at bounding box center [814, 637] width 53 height 22
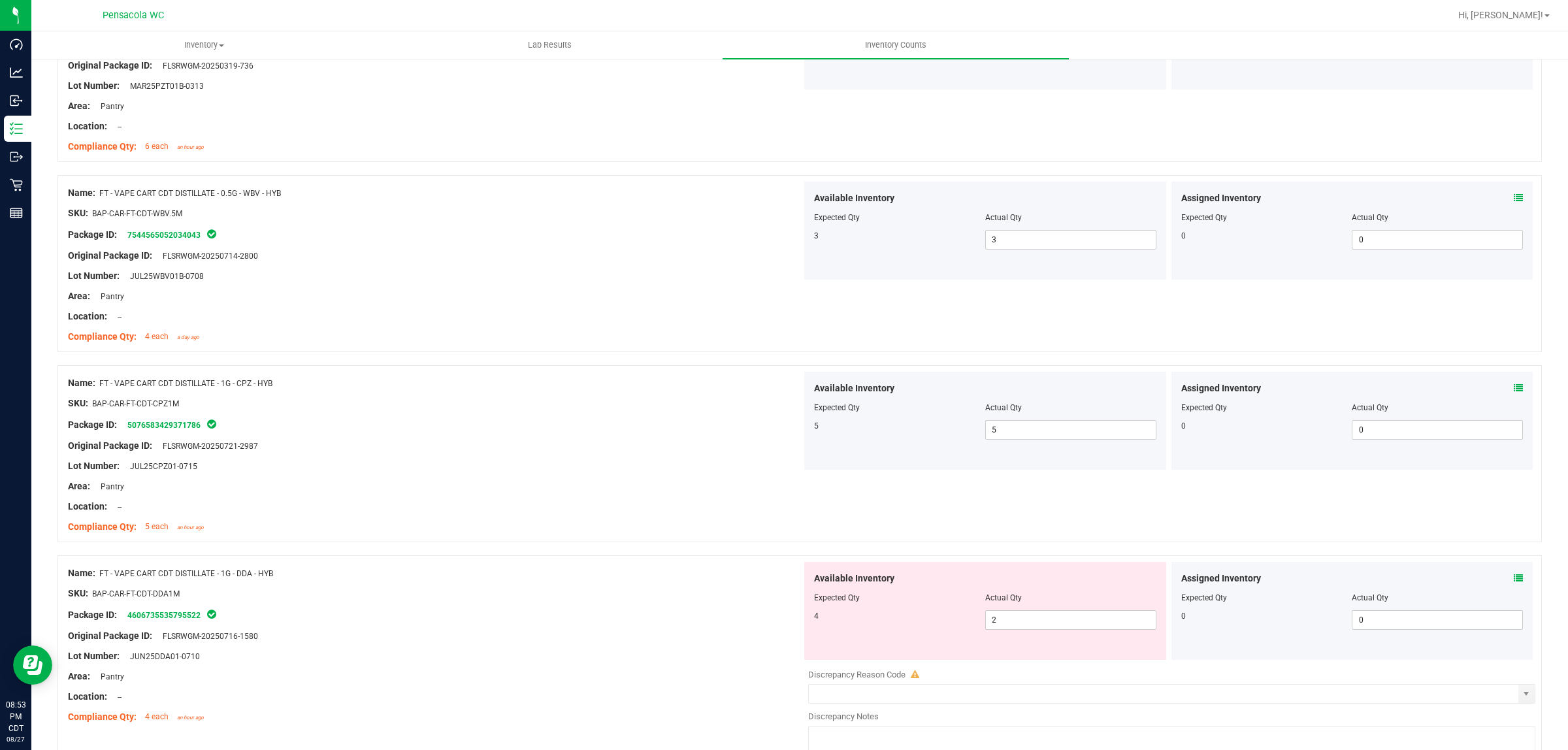
scroll to position [327, 0]
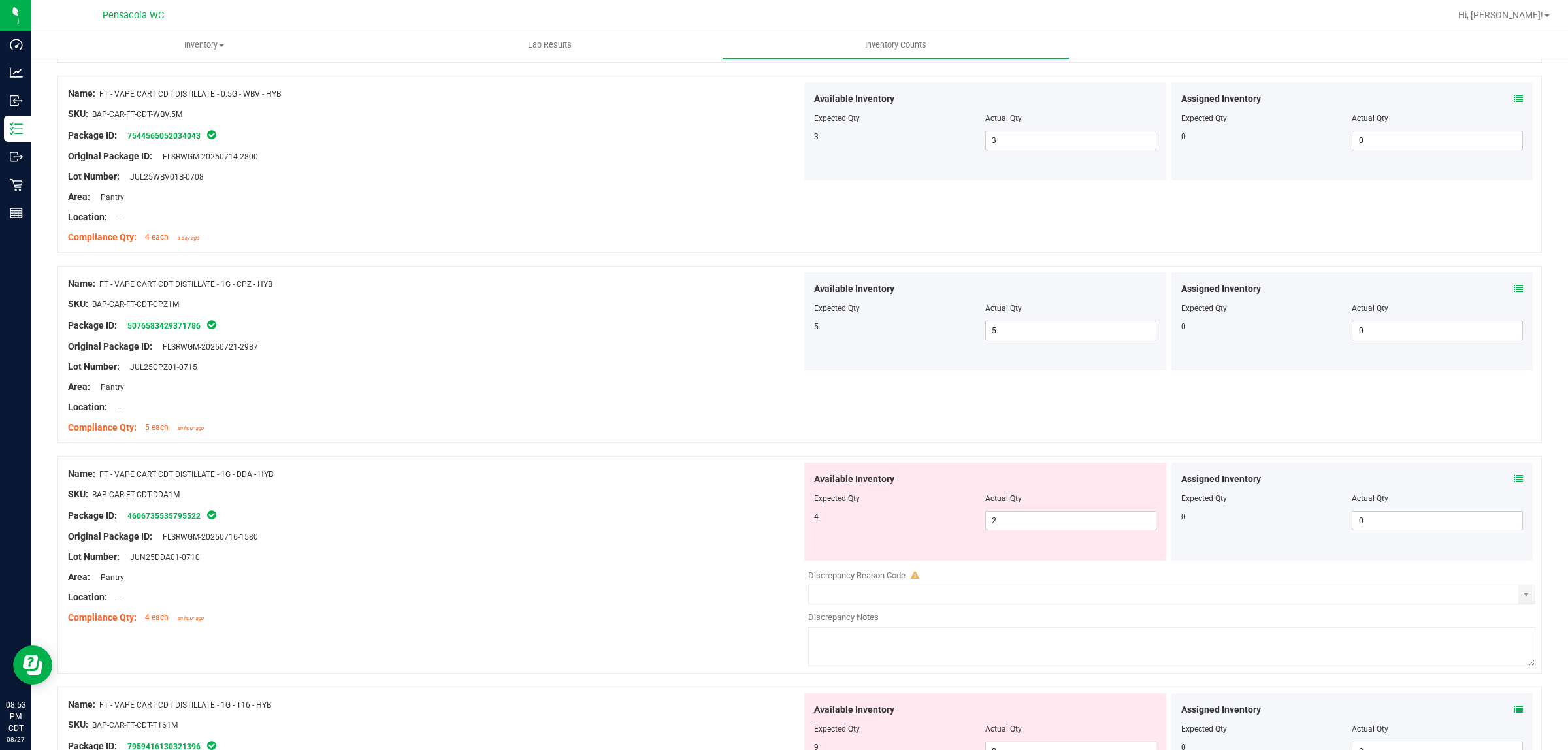
click at [783, 481] on icon at bounding box center [1519, 479] width 9 height 9
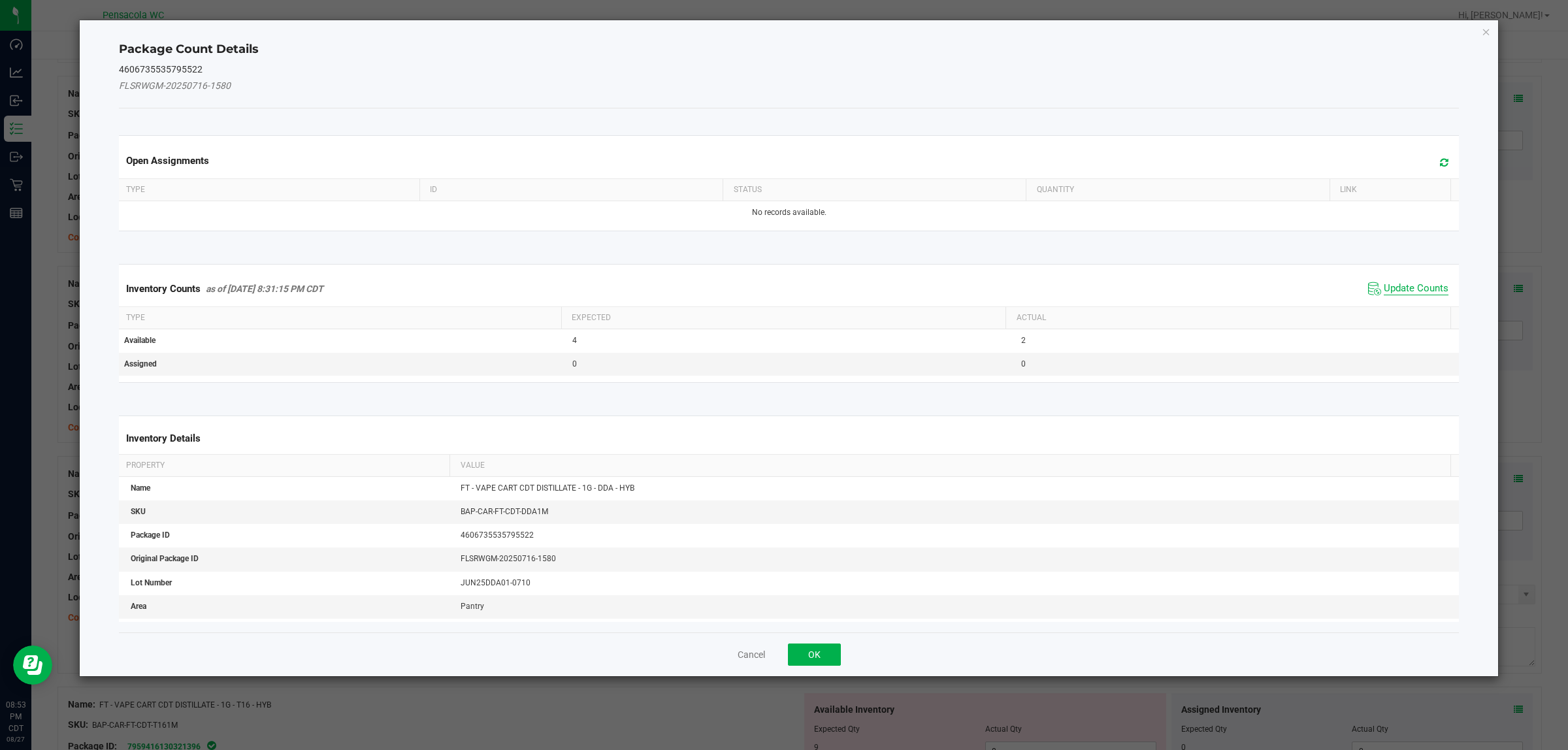
click at [783, 282] on span "Update Counts" at bounding box center [1416, 288] width 65 height 13
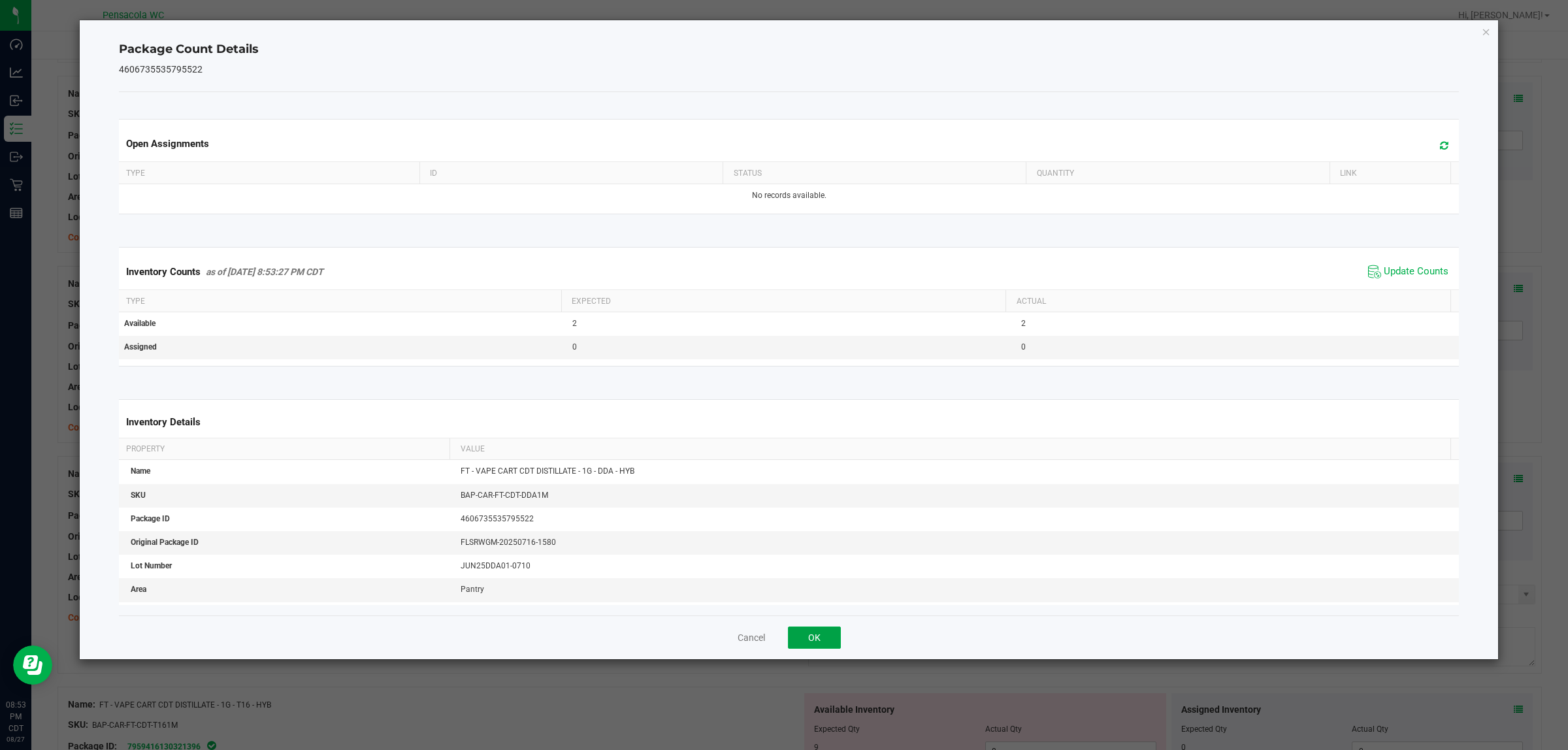
drag, startPoint x: 817, startPoint y: 632, endPoint x: 926, endPoint y: 591, distance: 116.5
click at [783, 632] on button "OK" at bounding box center [814, 637] width 53 height 22
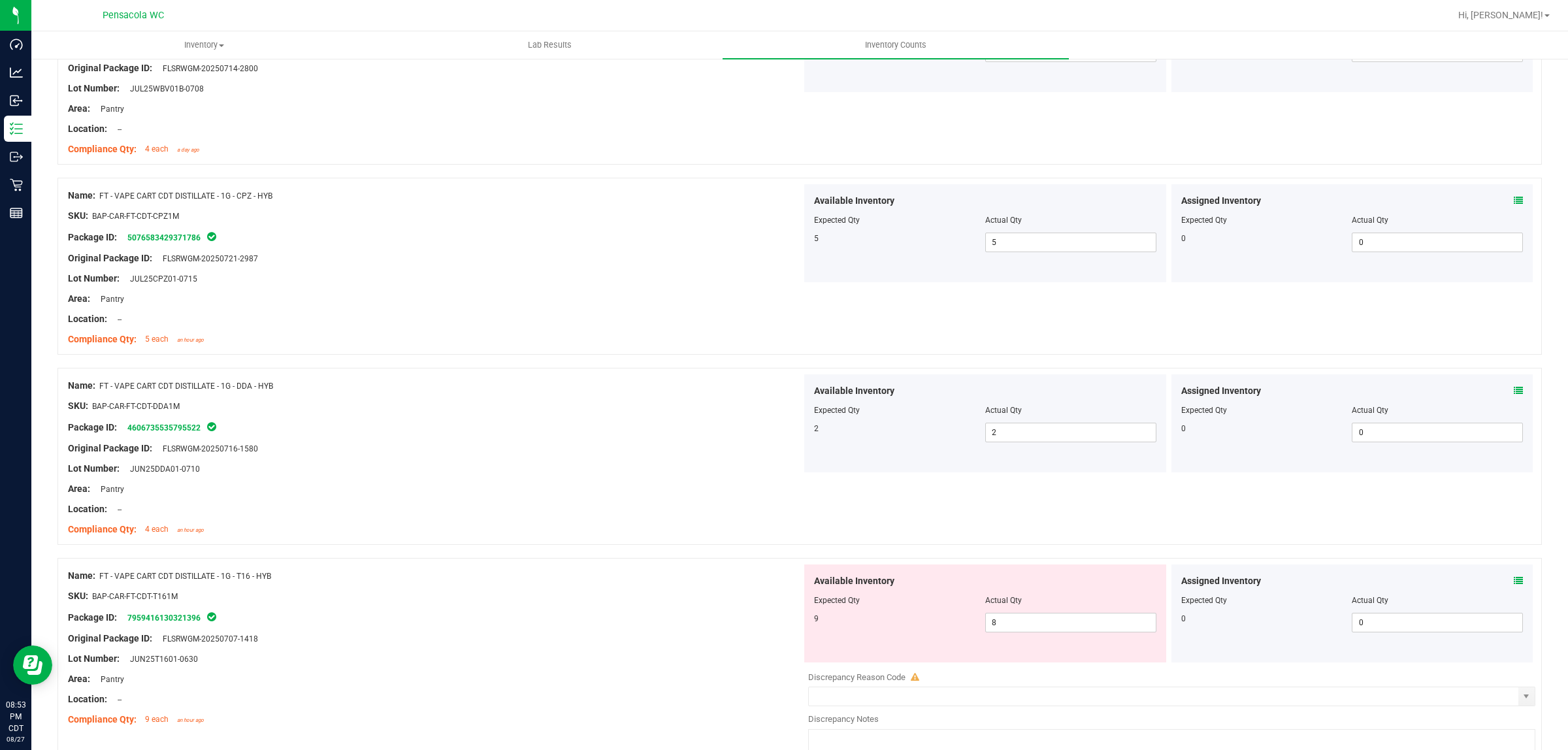
scroll to position [490, 0]
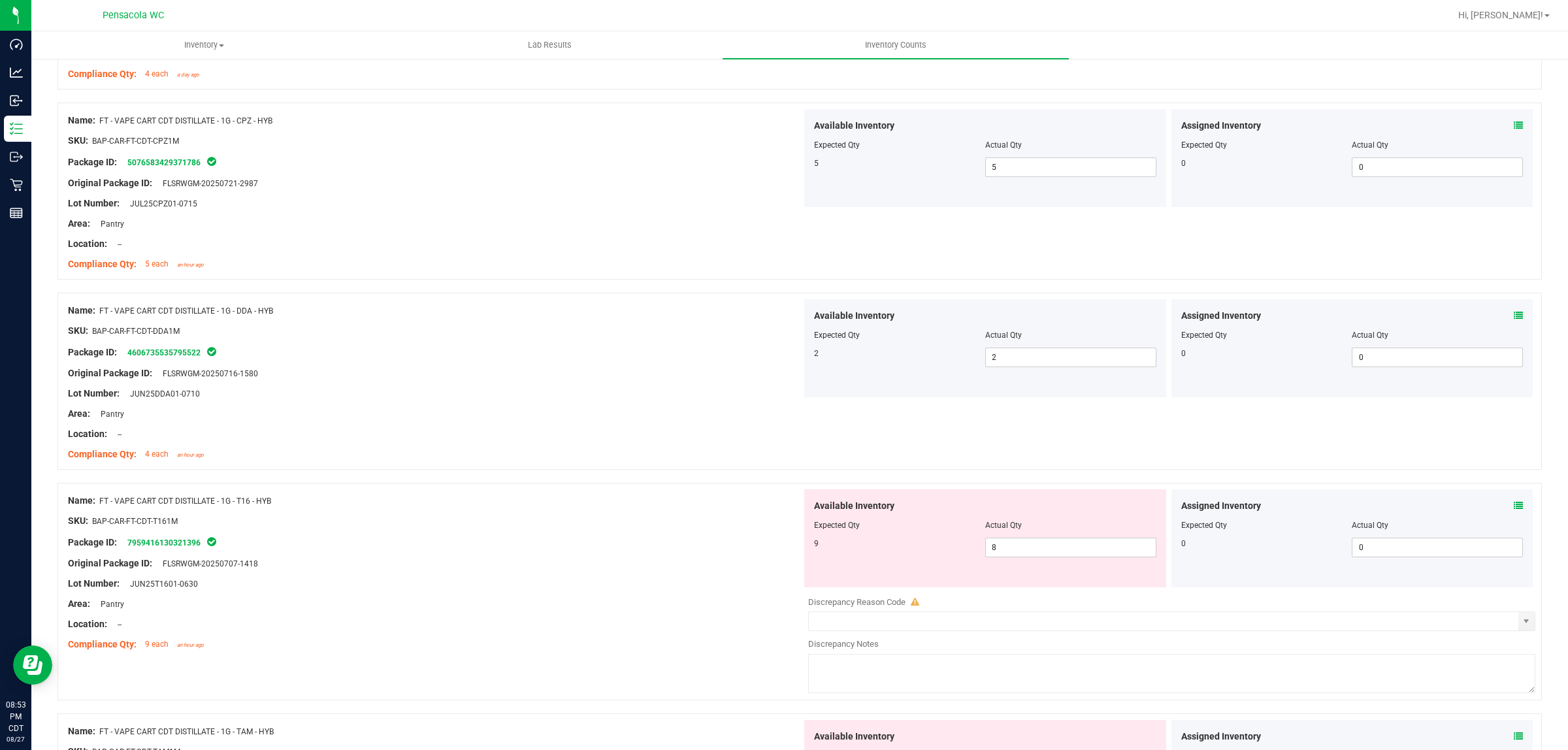
click at [783, 508] on div "Assigned Inventory" at bounding box center [1352, 506] width 342 height 13
click at [783, 508] on icon at bounding box center [1519, 506] width 9 height 9
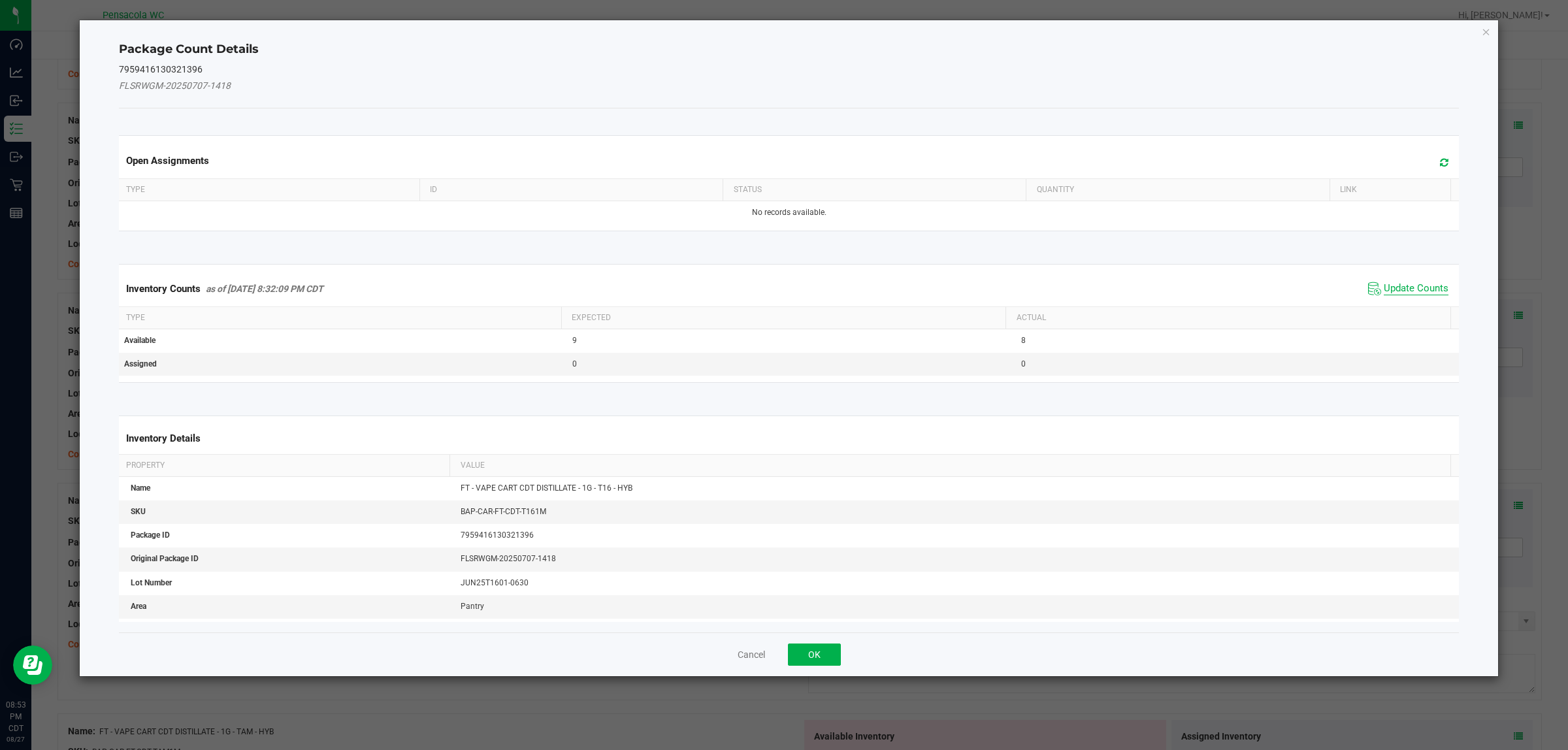
click at [783, 289] on span "Update Counts" at bounding box center [1416, 288] width 65 height 13
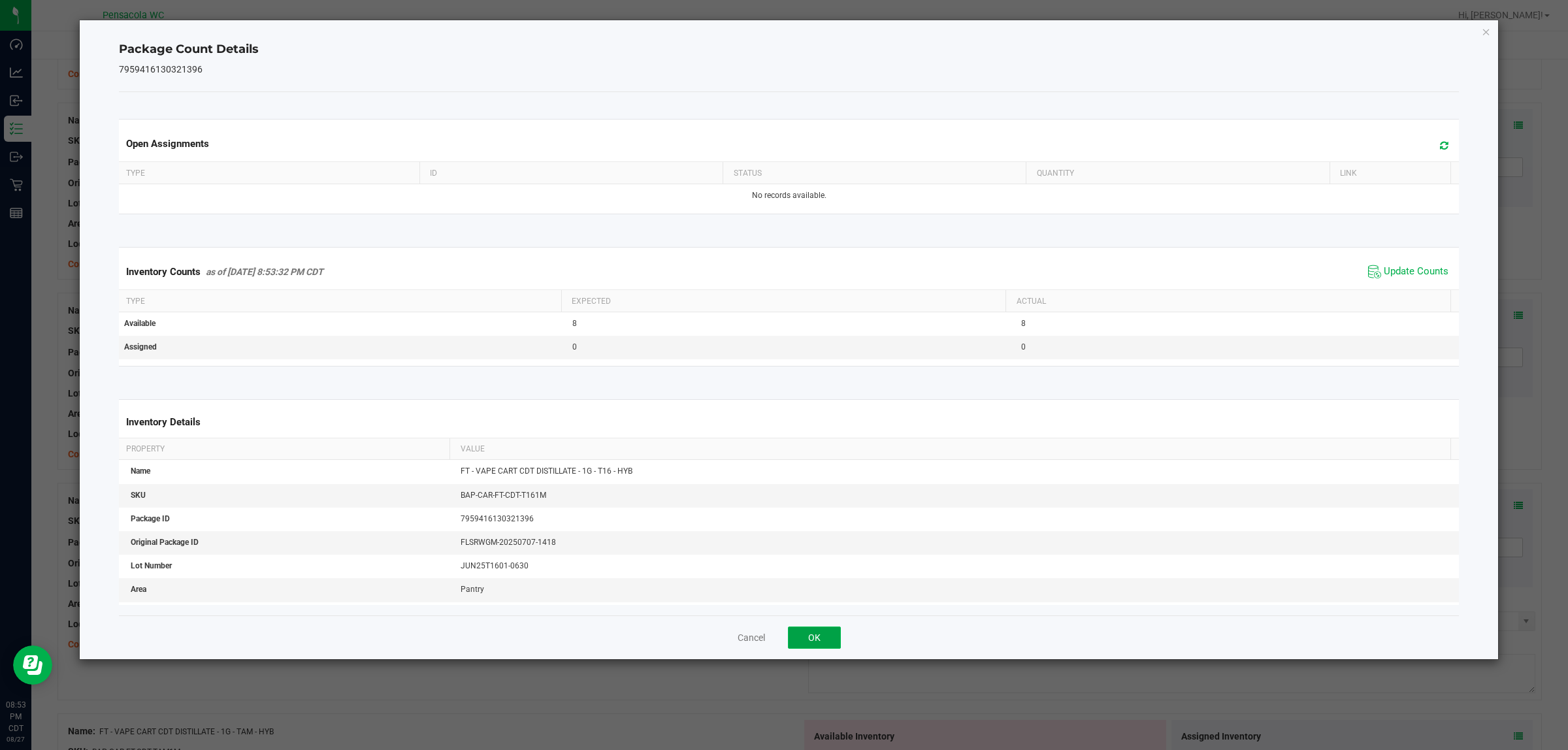
click at [783, 636] on button "OK" at bounding box center [814, 637] width 53 height 22
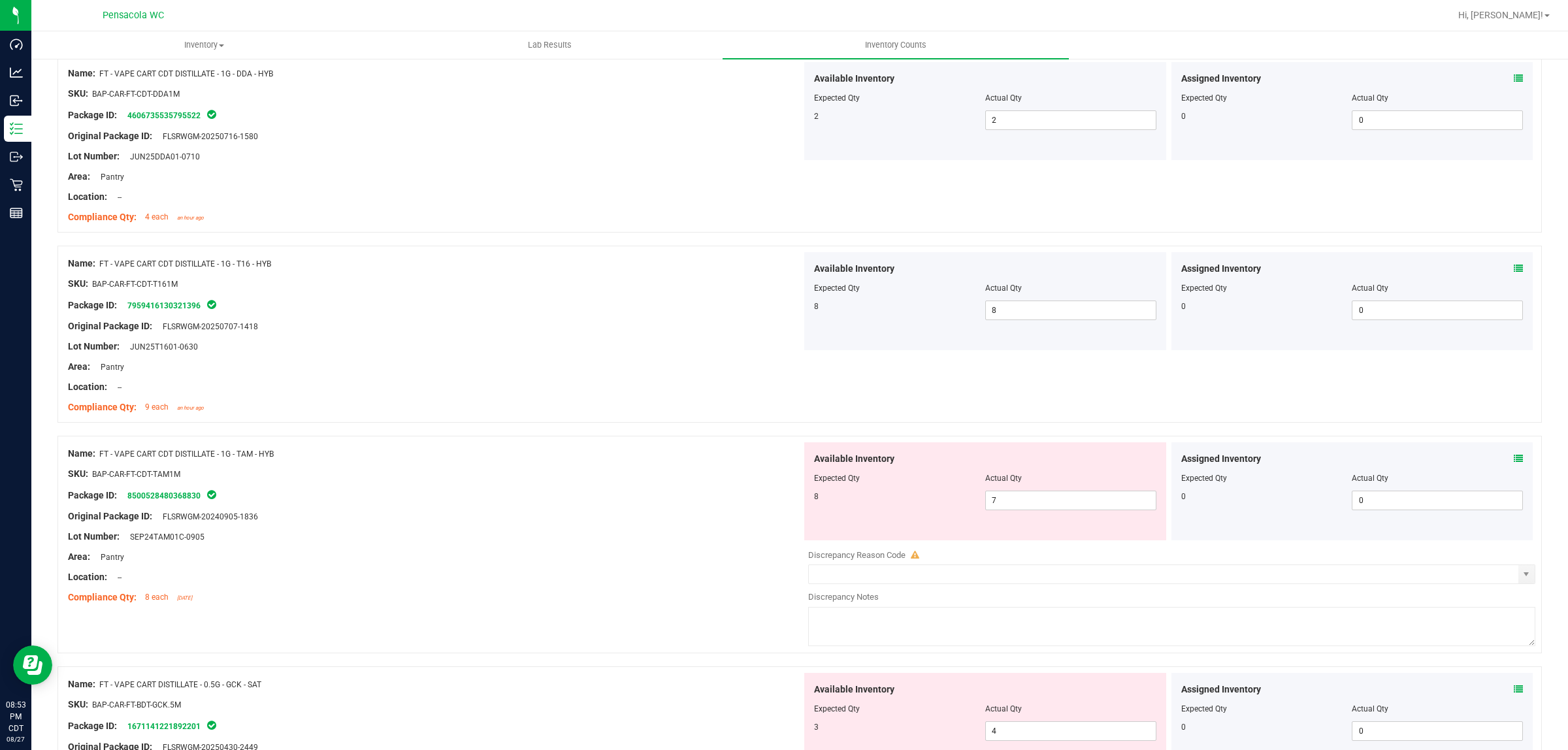
scroll to position [735, 0]
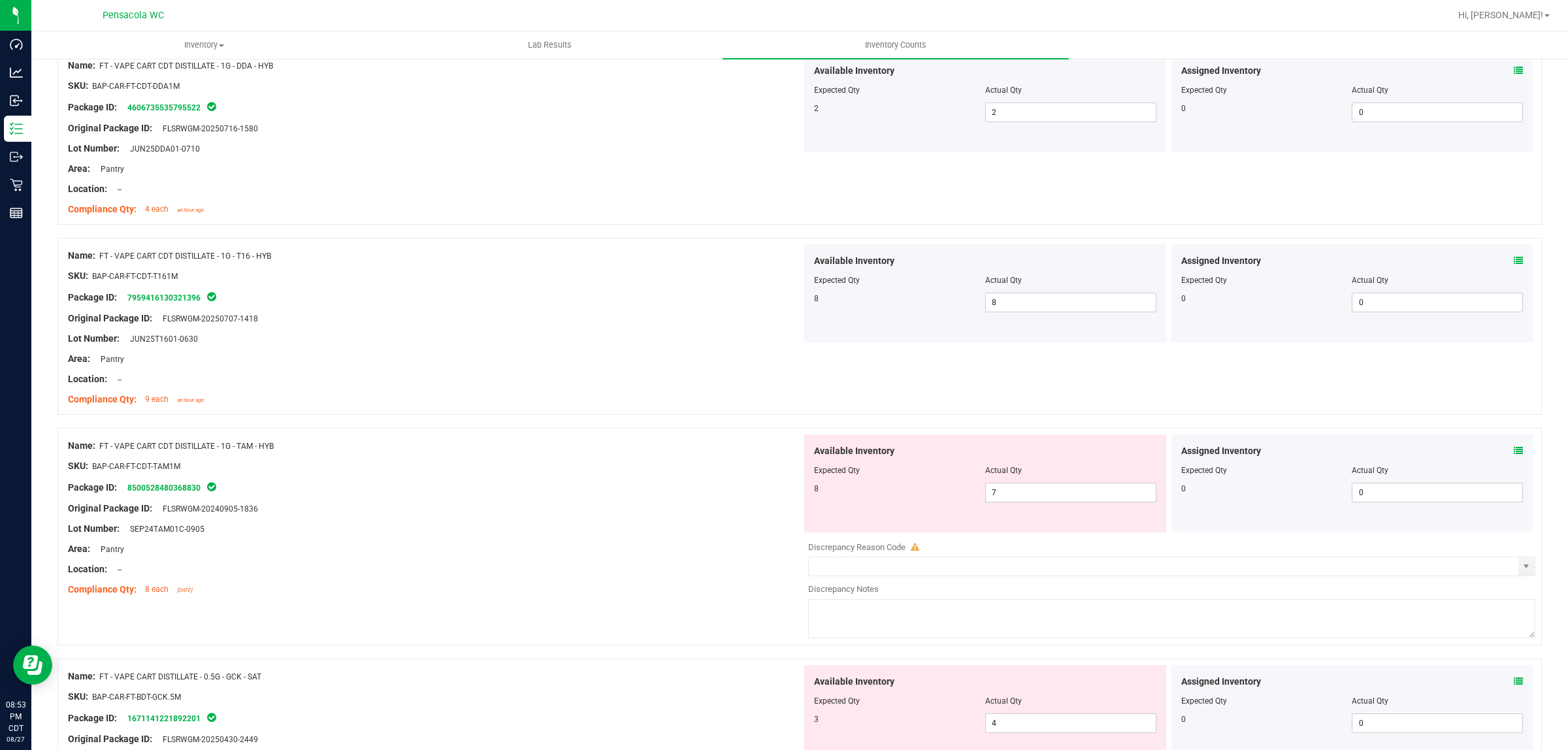
click at [783, 452] on icon at bounding box center [1519, 451] width 9 height 9
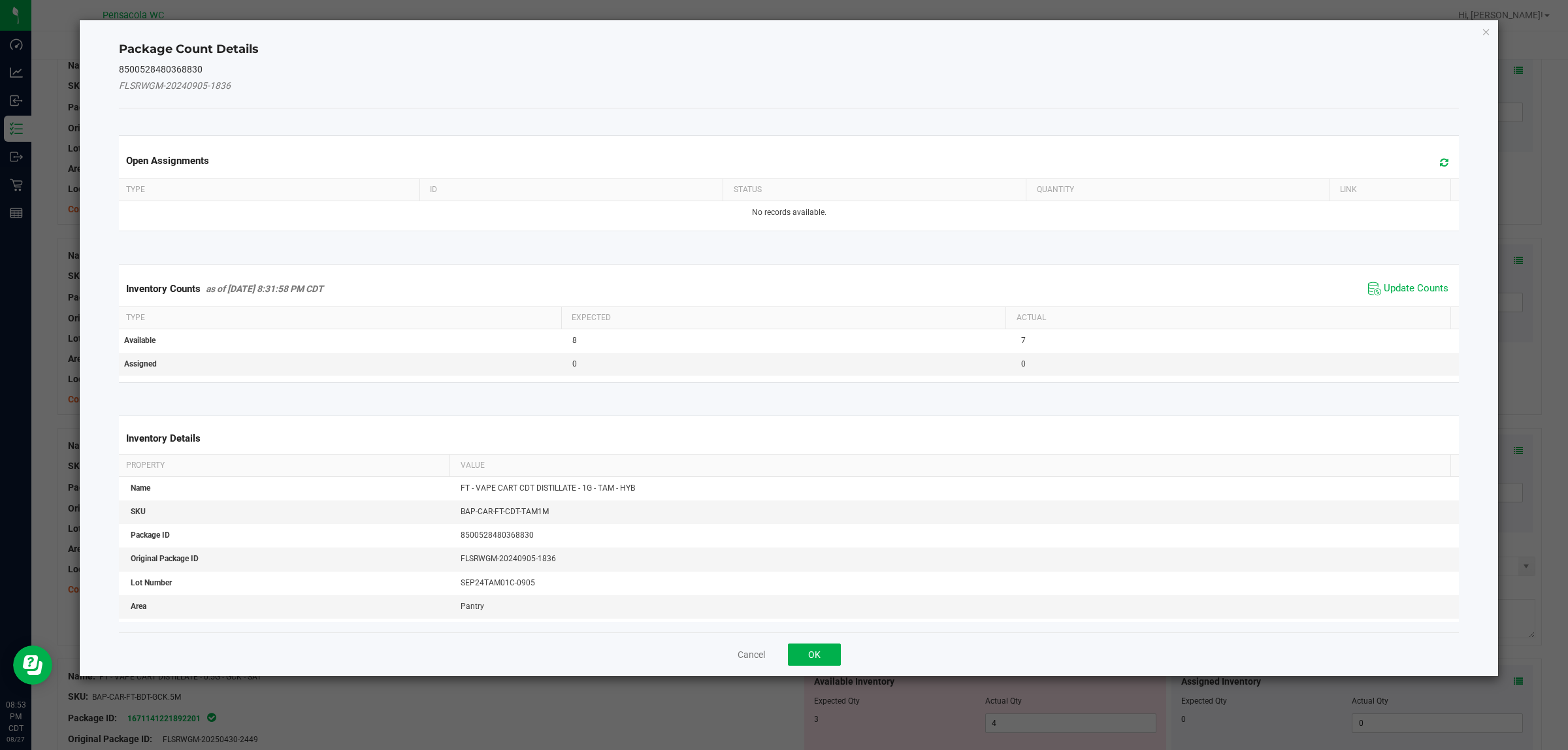
click at [783, 281] on span "Update Counts" at bounding box center [1408, 288] width 87 height 20
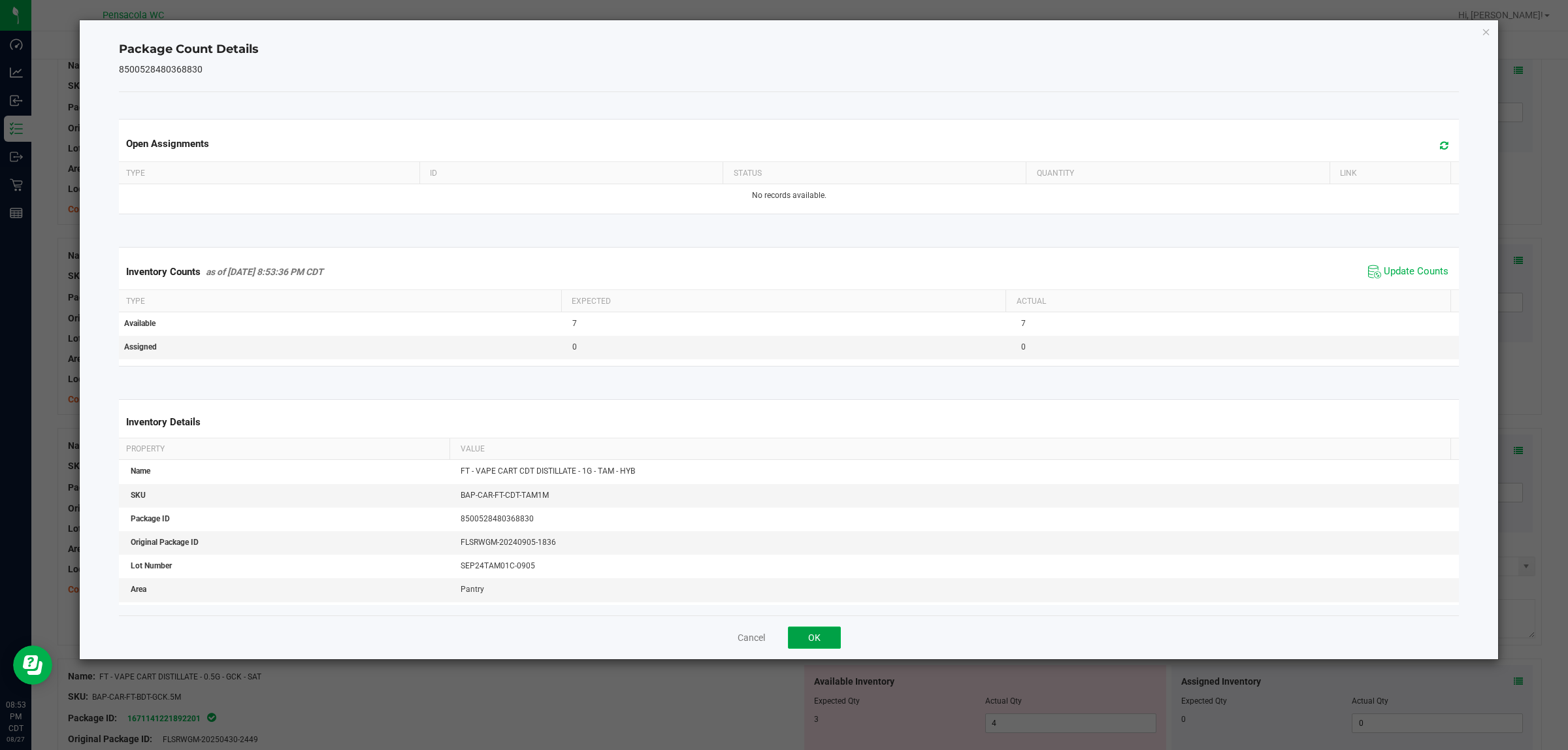
click at [783, 630] on button "OK" at bounding box center [814, 637] width 53 height 22
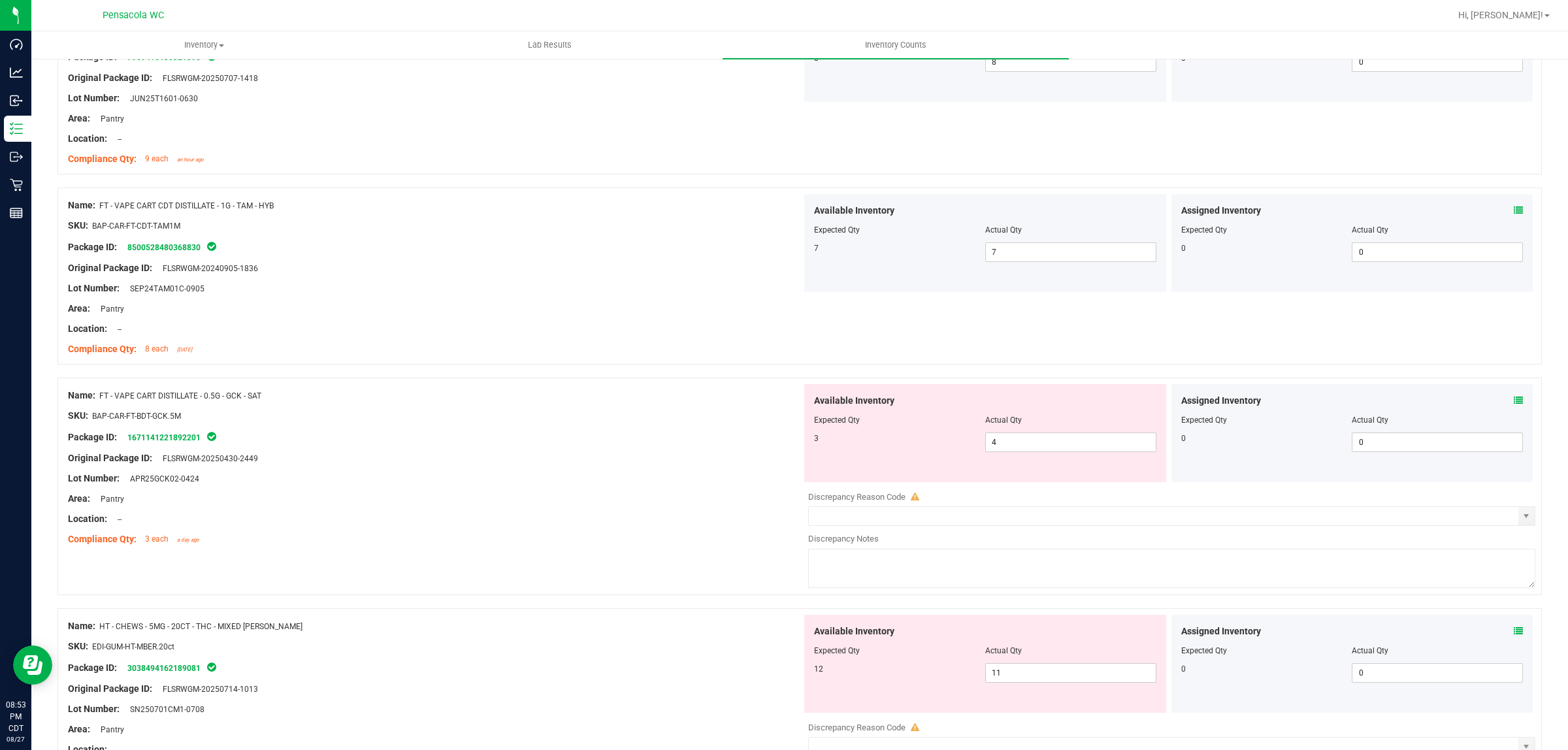
scroll to position [980, 0]
click at [783, 393] on icon at bounding box center [1519, 396] width 9 height 9
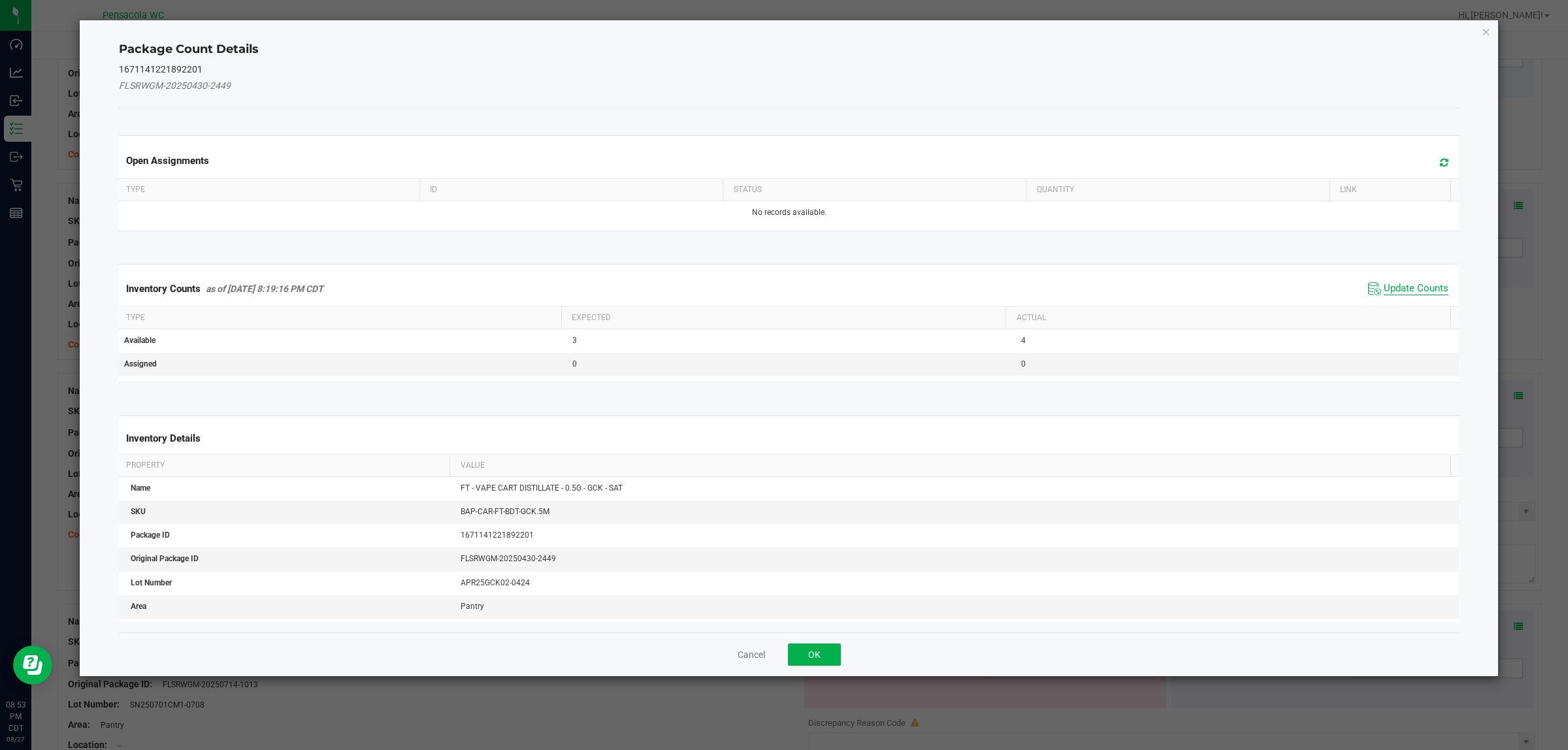
click at [783, 295] on span "Update Counts" at bounding box center [1416, 288] width 65 height 13
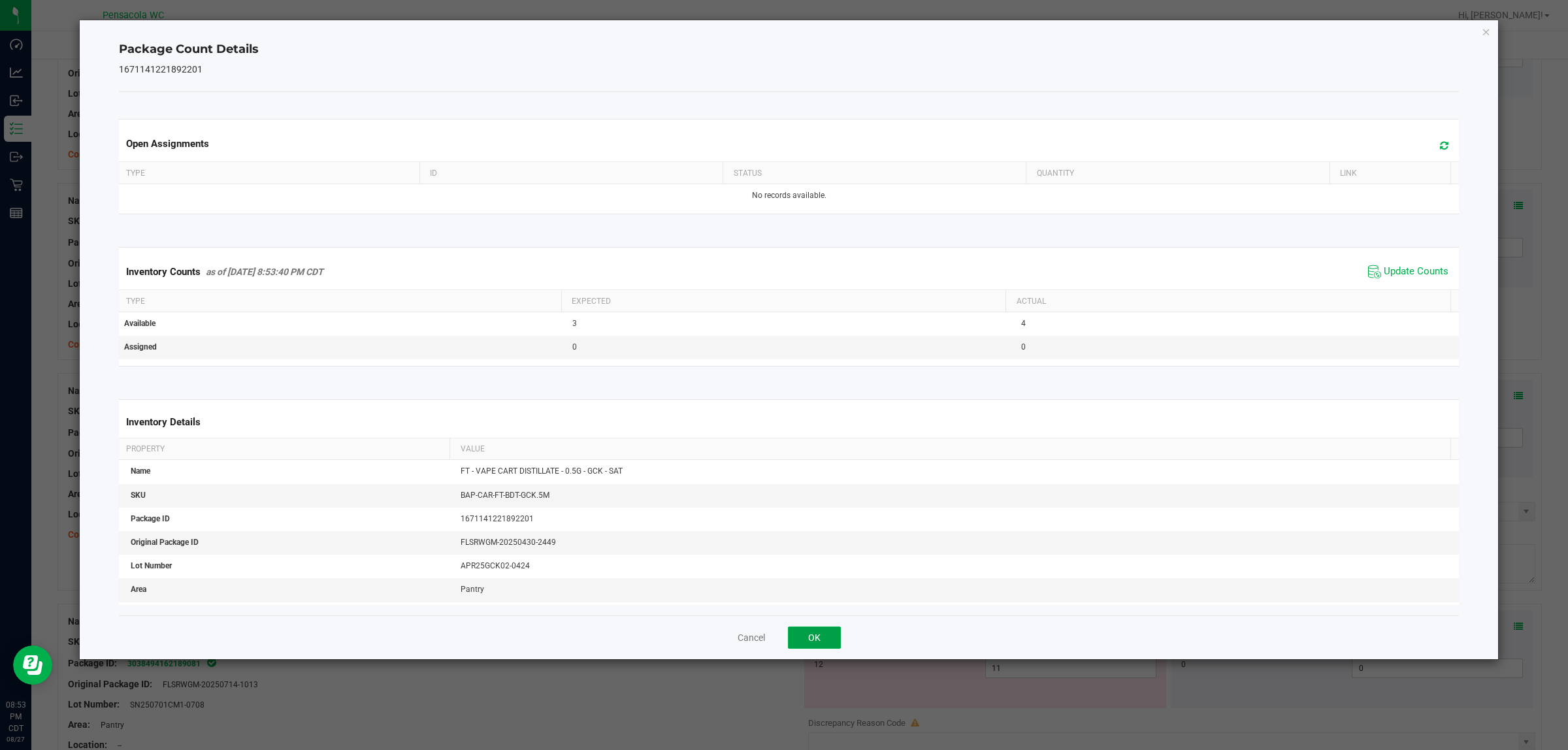
click at [783, 627] on button "OK" at bounding box center [814, 637] width 53 height 22
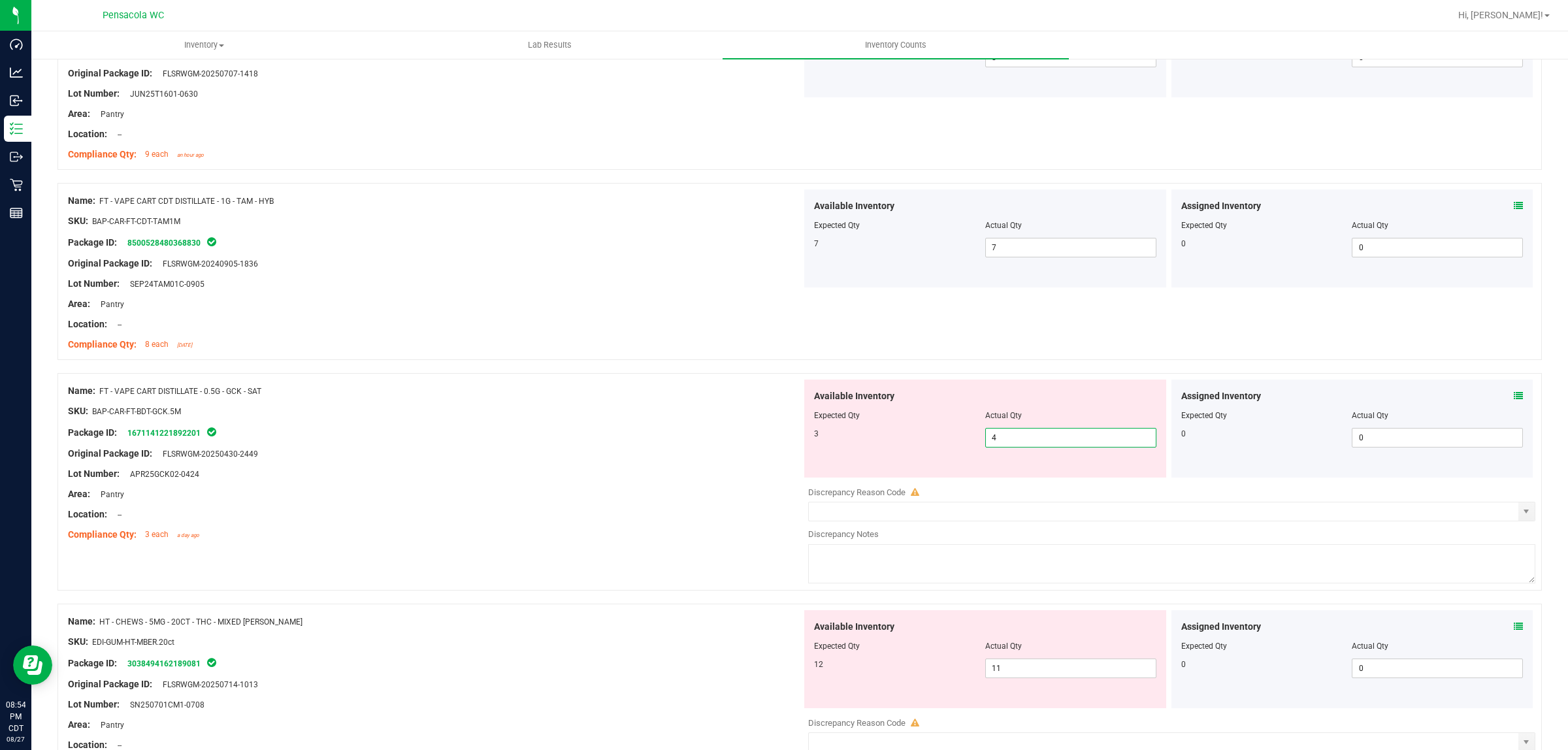
drag, startPoint x: 998, startPoint y: 432, endPoint x: 967, endPoint y: 409, distance: 38.6
click at [783, 426] on div "Available Inventory Expected Qty Actual Qty 3 4 4" at bounding box center [985, 429] width 362 height 98
type input "3"
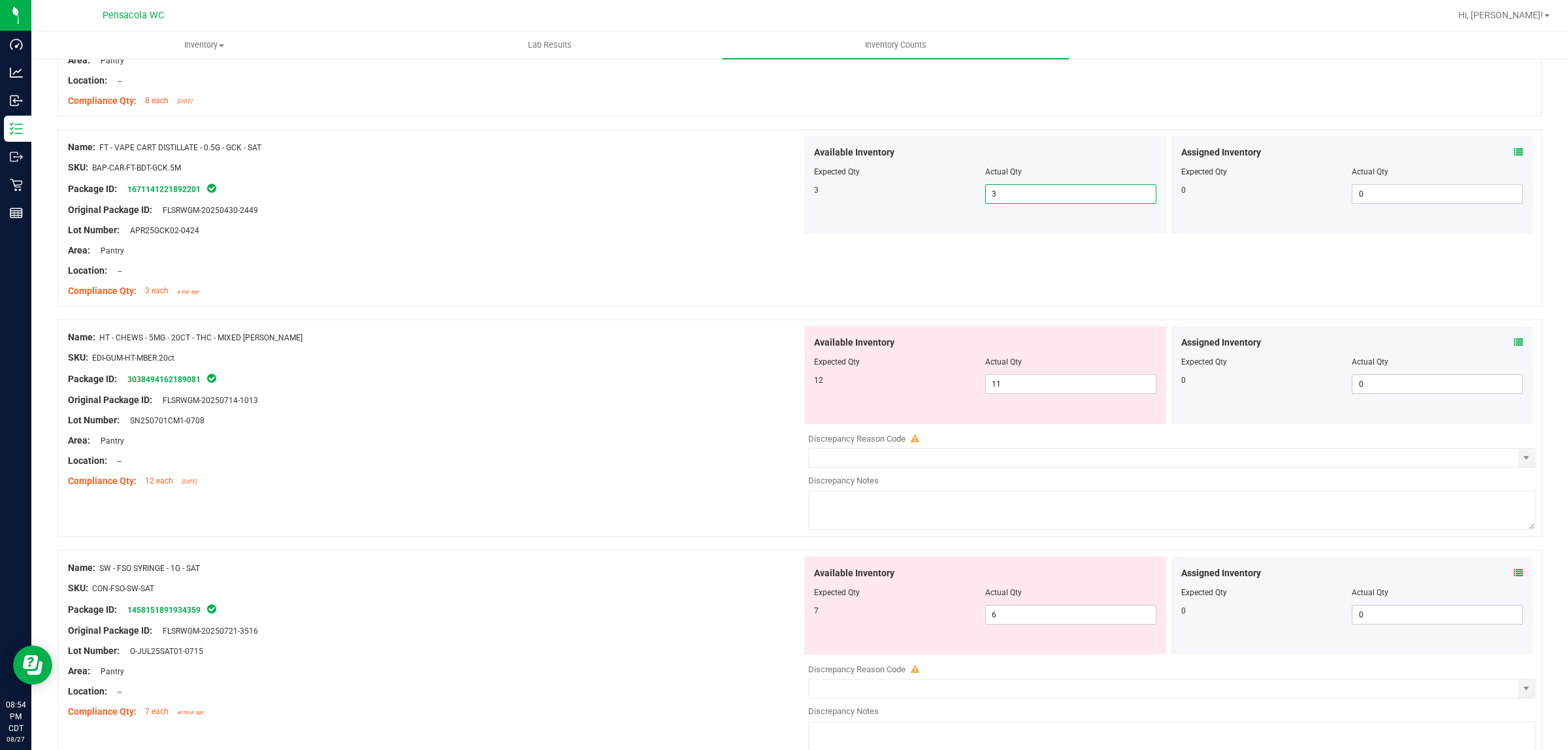
scroll to position [1225, 0]
click at [783, 334] on div "Assigned Inventory Expected Qty Actual Qty 0 0 0" at bounding box center [1352, 374] width 362 height 98
click at [783, 335] on span at bounding box center [1519, 341] width 9 height 13
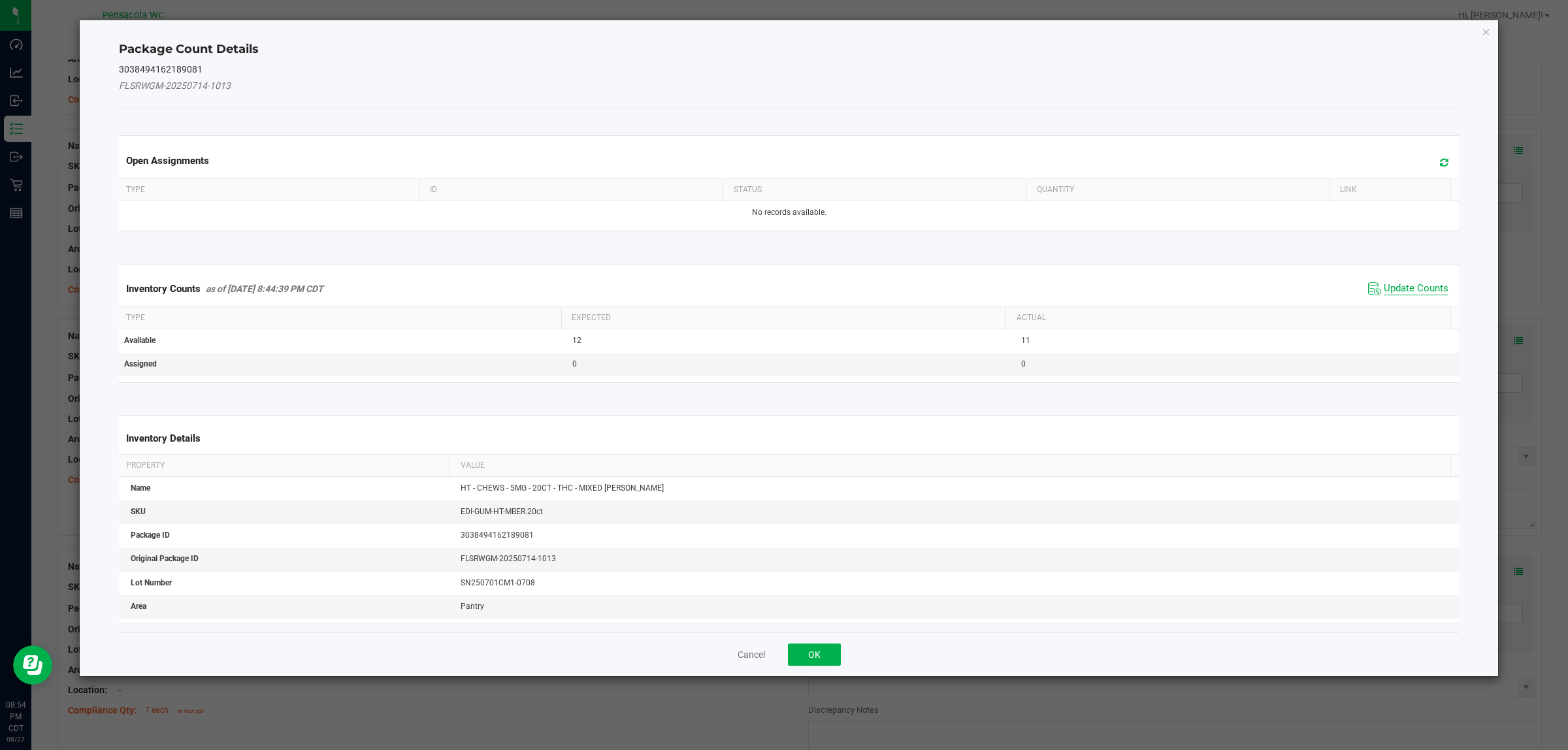
click at [783, 289] on span "Update Counts" at bounding box center [1416, 288] width 65 height 13
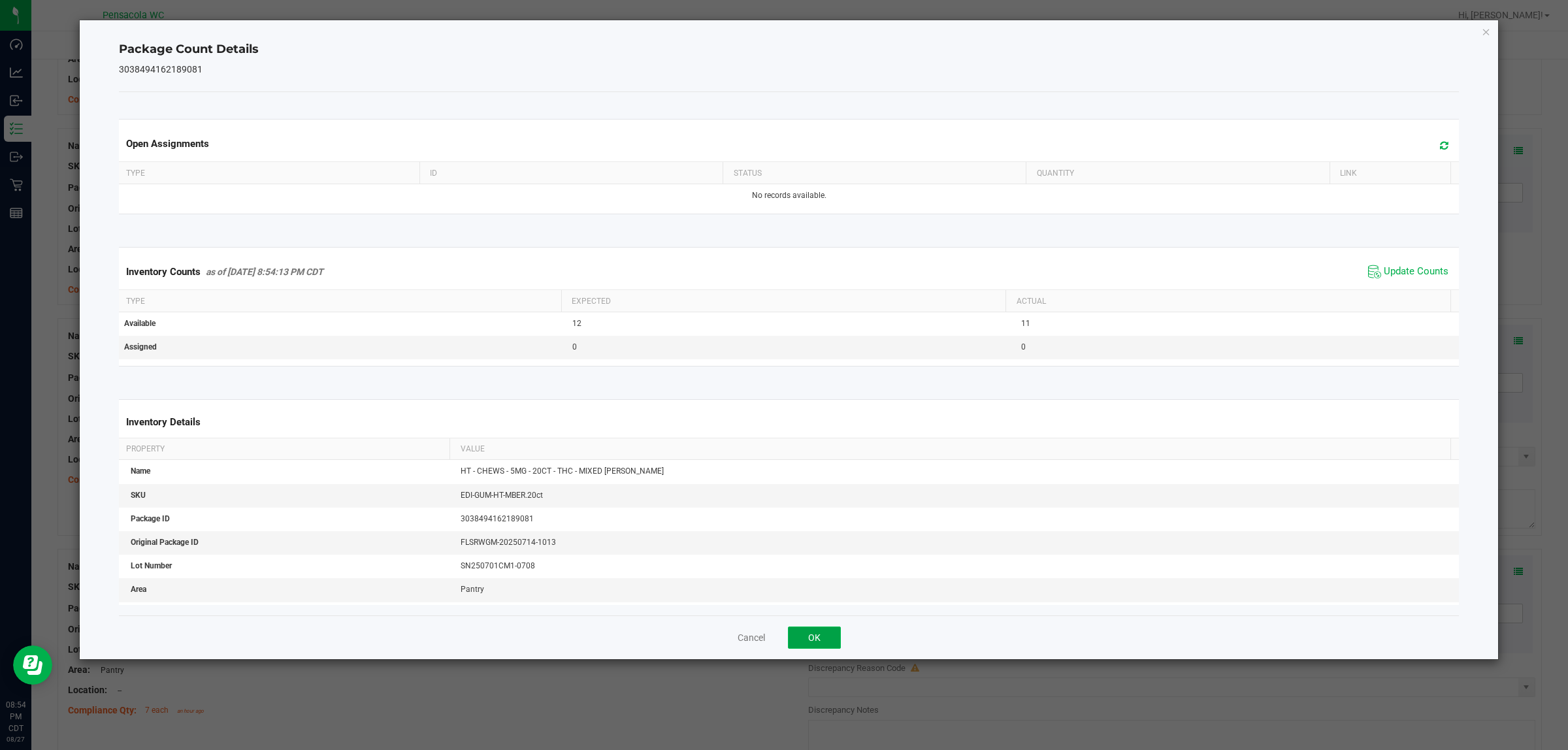
click at [783, 630] on button "OK" at bounding box center [814, 637] width 53 height 22
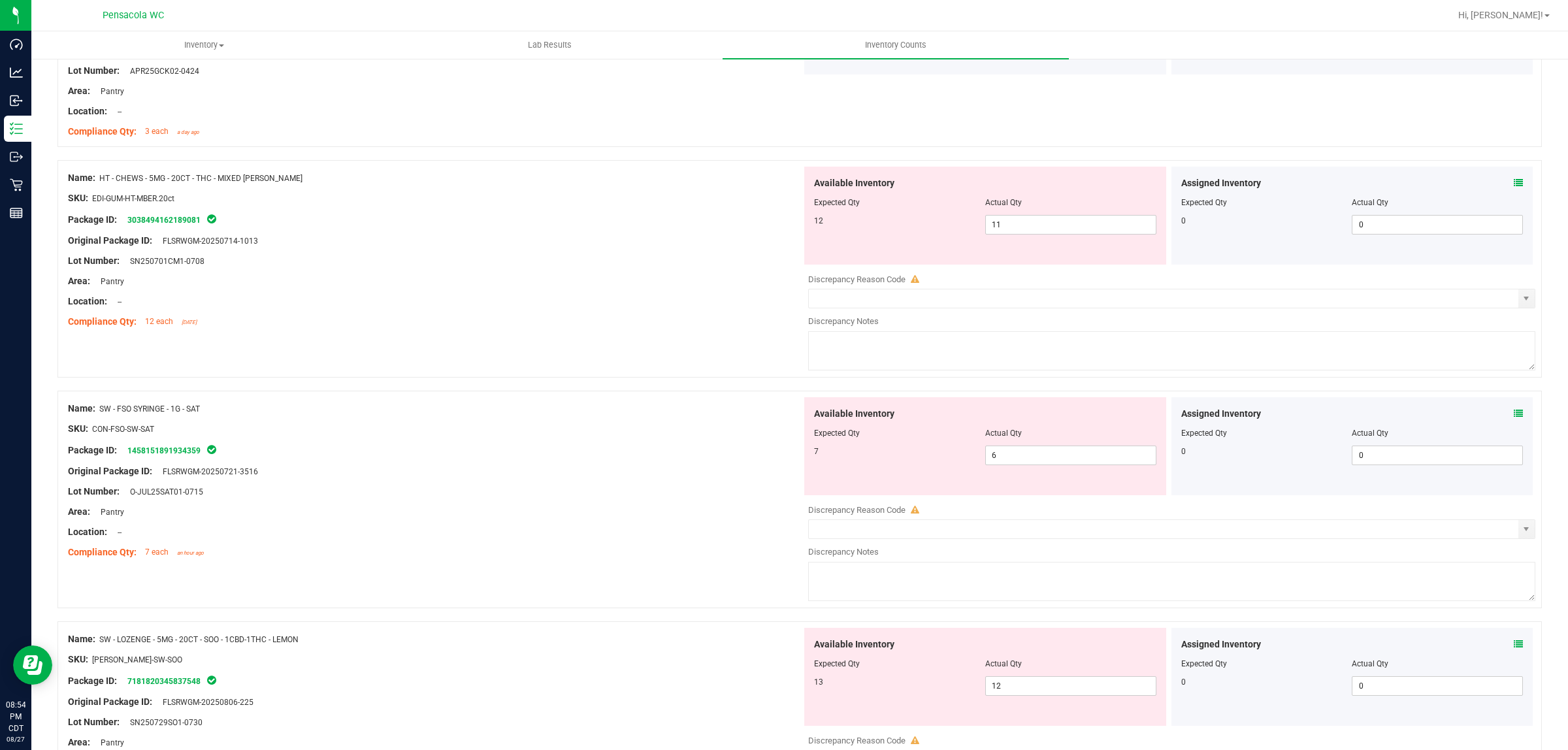
scroll to position [1388, 0]
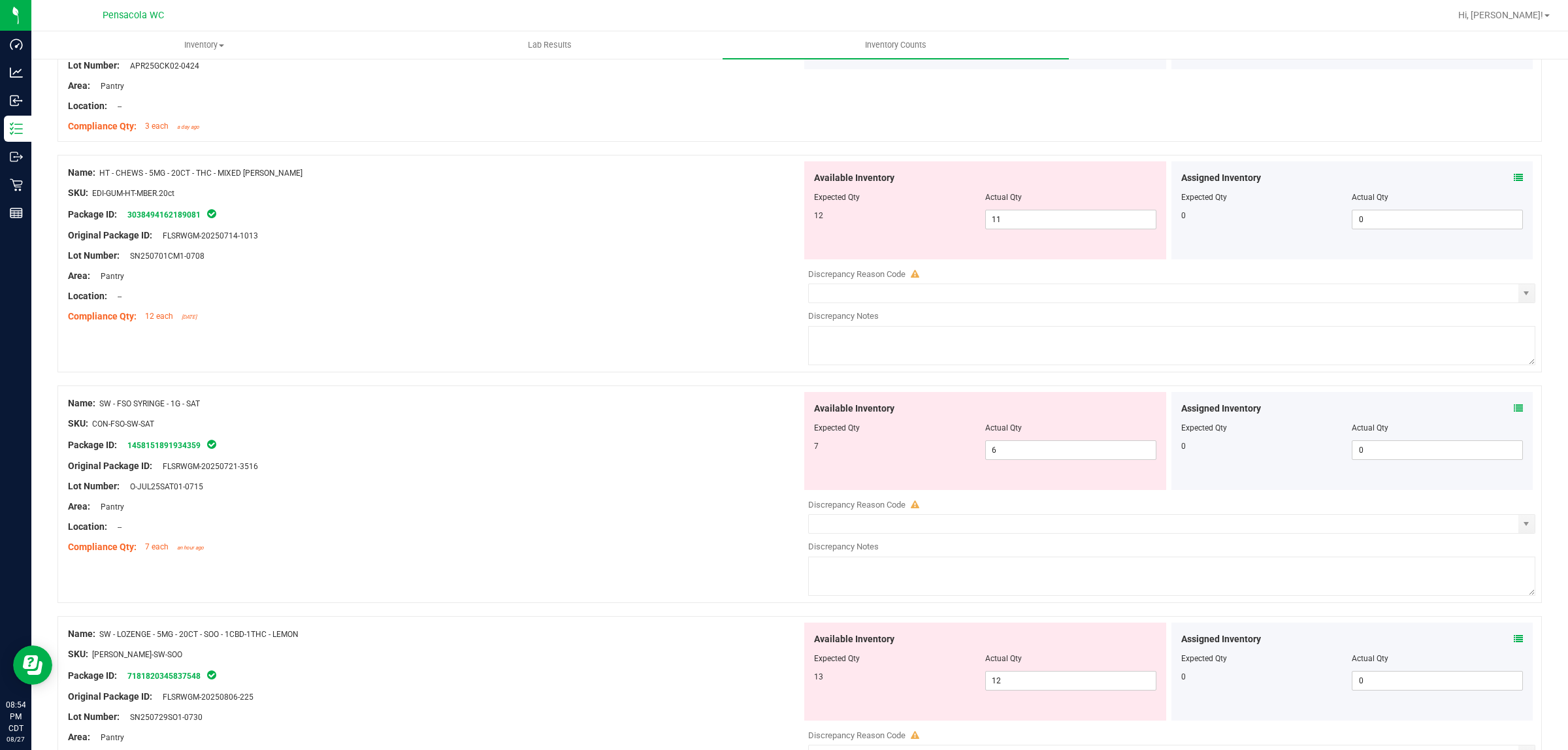
click at [783, 413] on icon at bounding box center [1519, 409] width 9 height 9
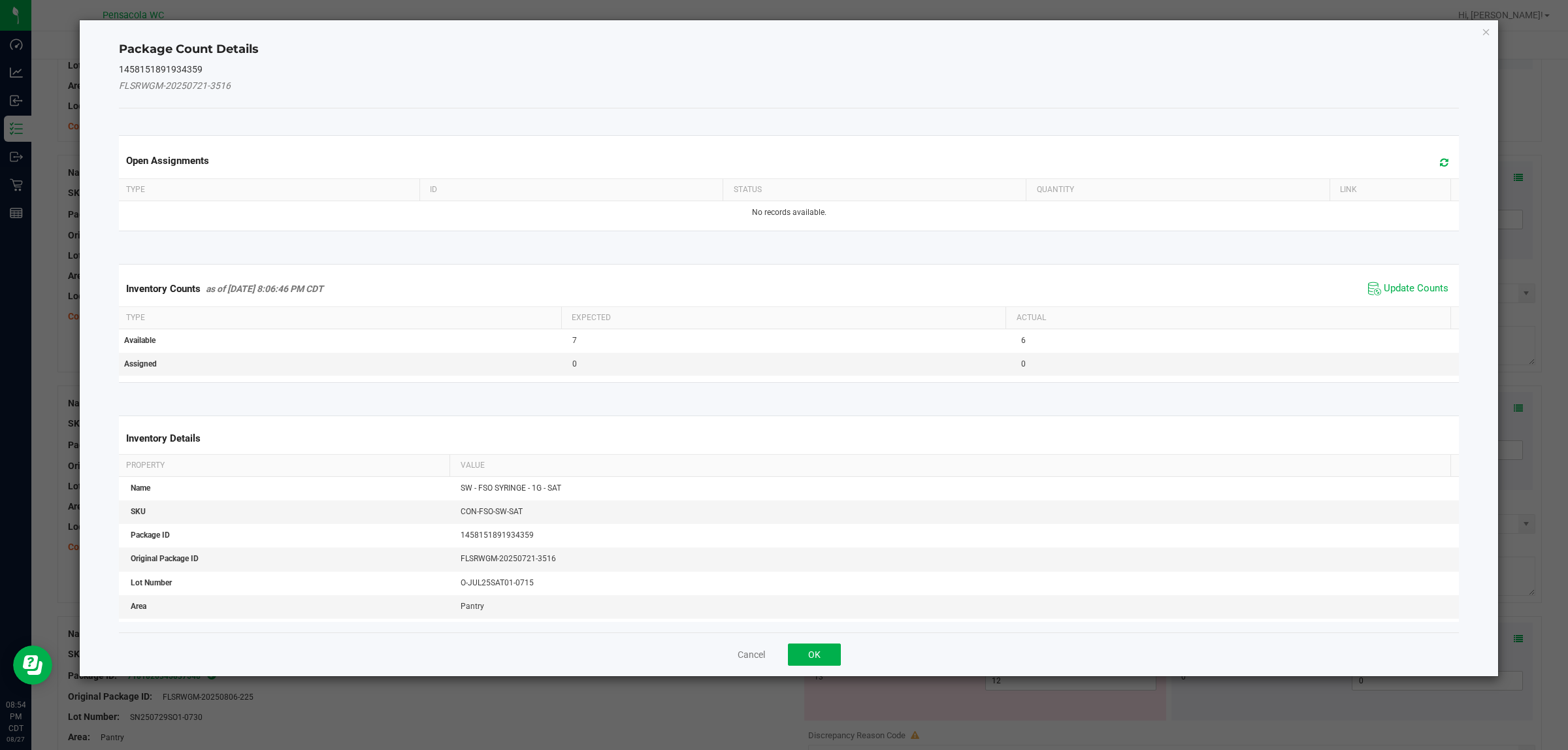
click at [783, 273] on div "Inventory Counts as of Aug 27, 2025 8:06:46 PM CDT Update Counts" at bounding box center [789, 289] width 1346 height 35
click at [783, 285] on span "Update Counts" at bounding box center [1416, 288] width 65 height 13
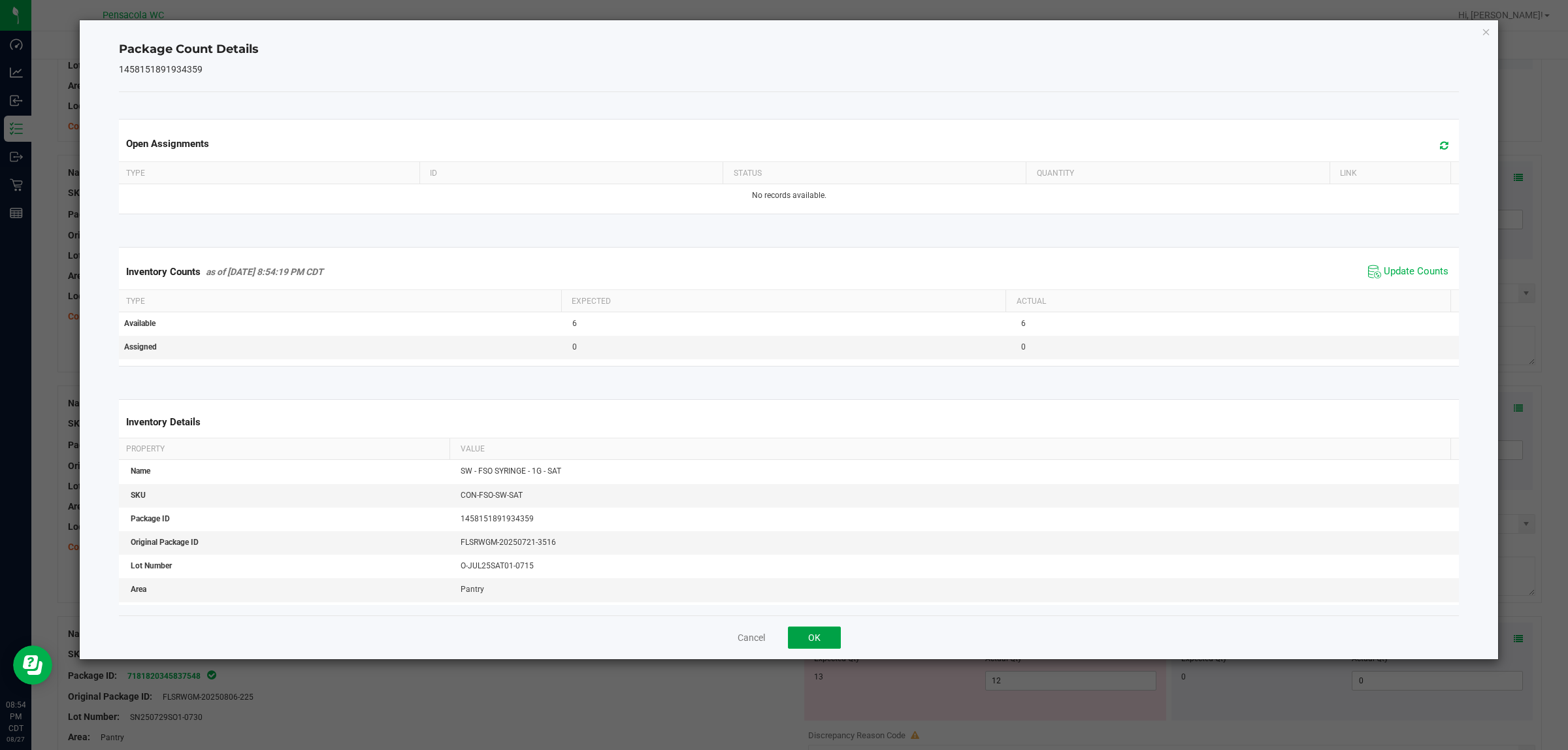
click at [783, 635] on button "OK" at bounding box center [814, 637] width 53 height 22
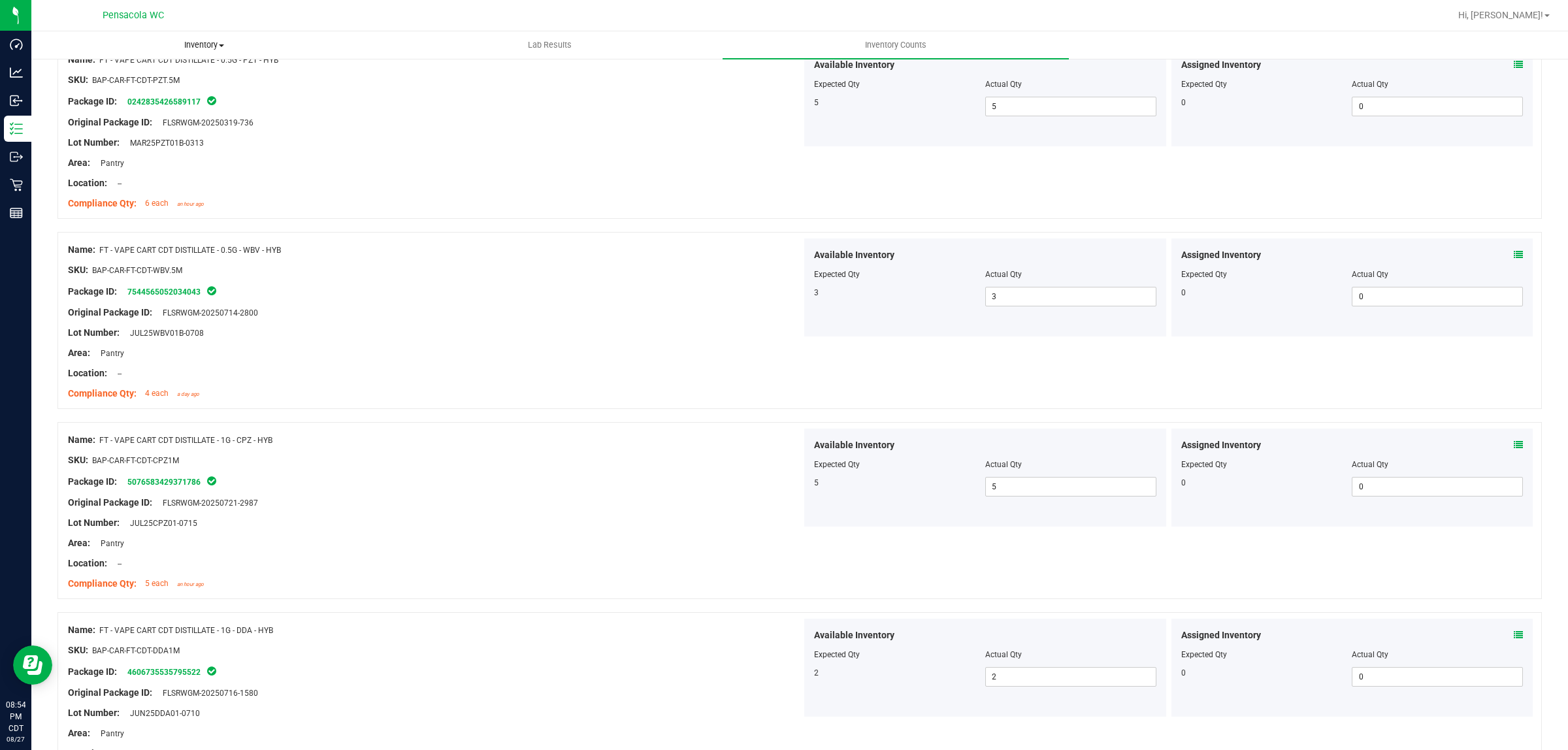
scroll to position [0, 0]
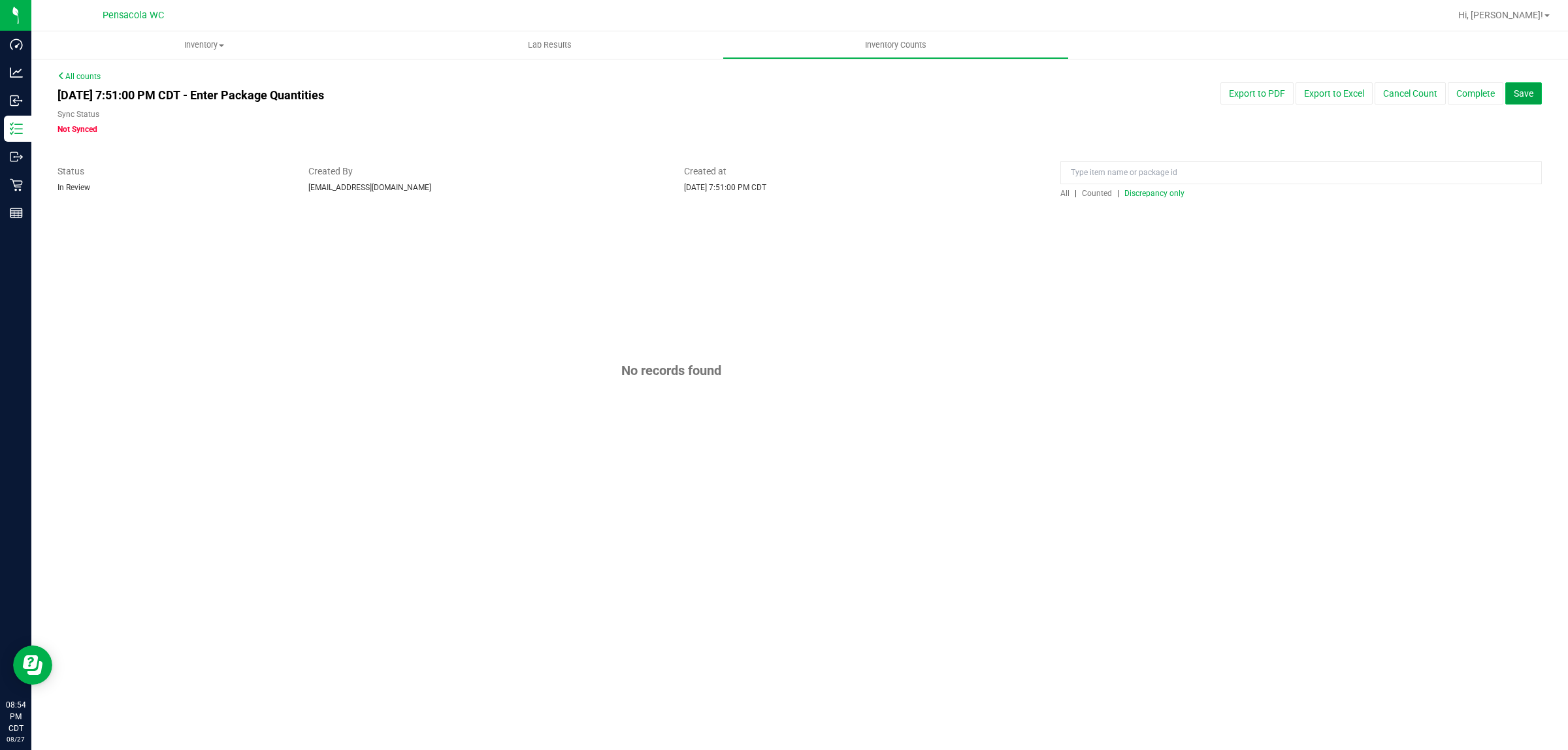
click at [1511, 89] on button "Save" at bounding box center [1524, 93] width 36 height 22
